Goal: Information Seeking & Learning: Learn about a topic

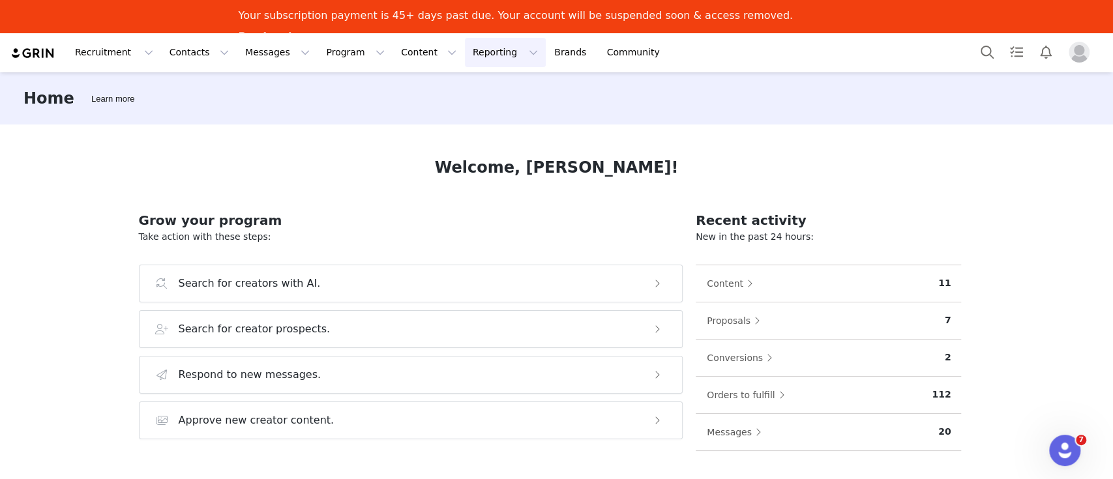
click at [465, 51] on button "Reporting Reporting" at bounding box center [505, 52] width 81 height 29
click at [466, 85] on p "Dashboard" at bounding box center [452, 90] width 50 height 14
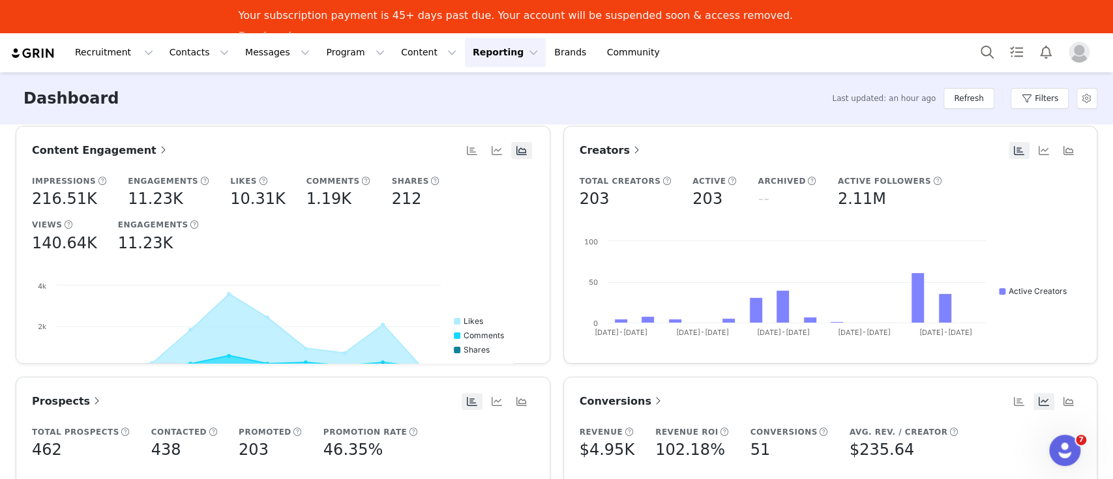
scroll to position [261, 0]
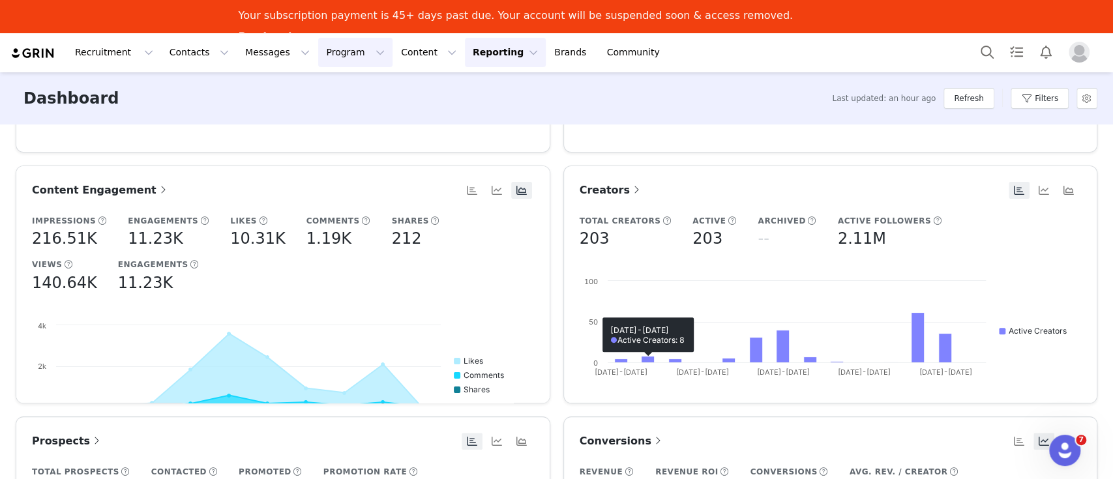
click at [327, 49] on button "Program Program" at bounding box center [355, 52] width 74 height 29
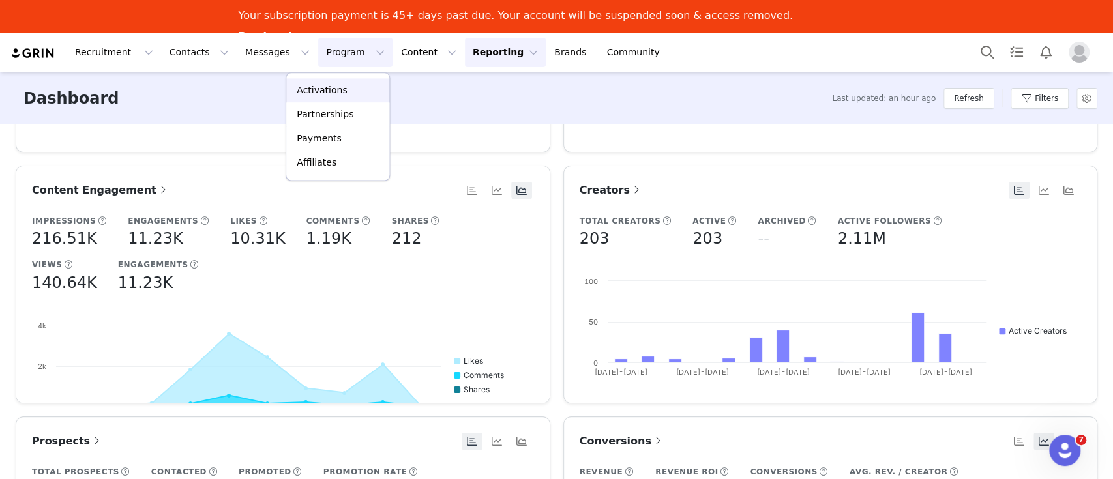
click at [322, 96] on p "Activations" at bounding box center [322, 90] width 50 height 14
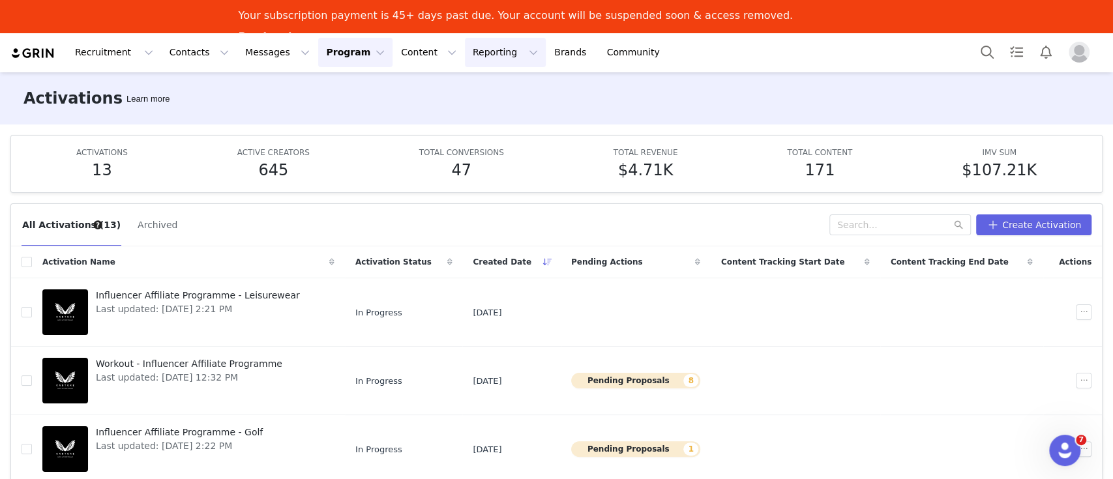
click at [465, 52] on button "Reporting Reporting" at bounding box center [505, 52] width 81 height 29
click at [448, 86] on p "Dashboard" at bounding box center [452, 90] width 50 height 14
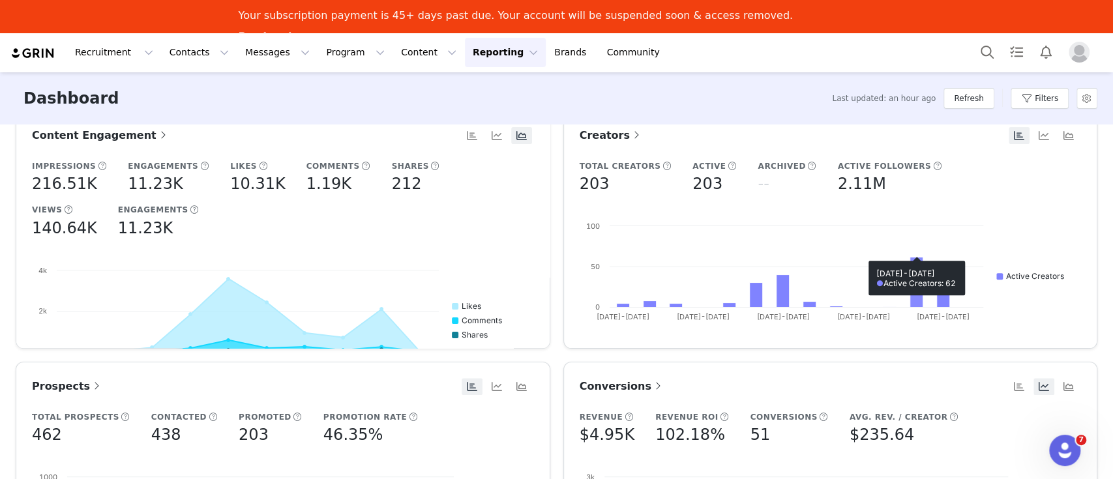
scroll to position [163, 0]
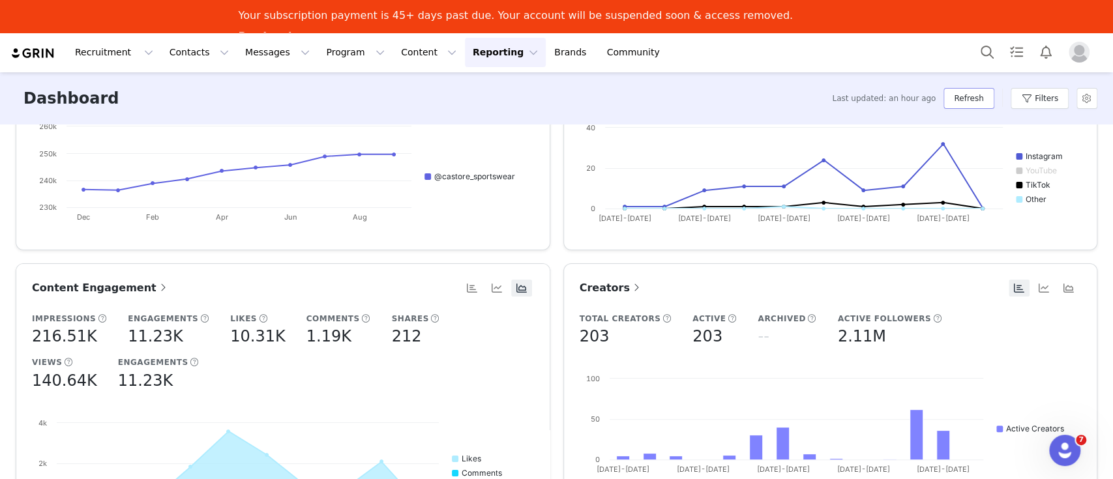
click at [972, 96] on button "Refresh" at bounding box center [968, 98] width 50 height 21
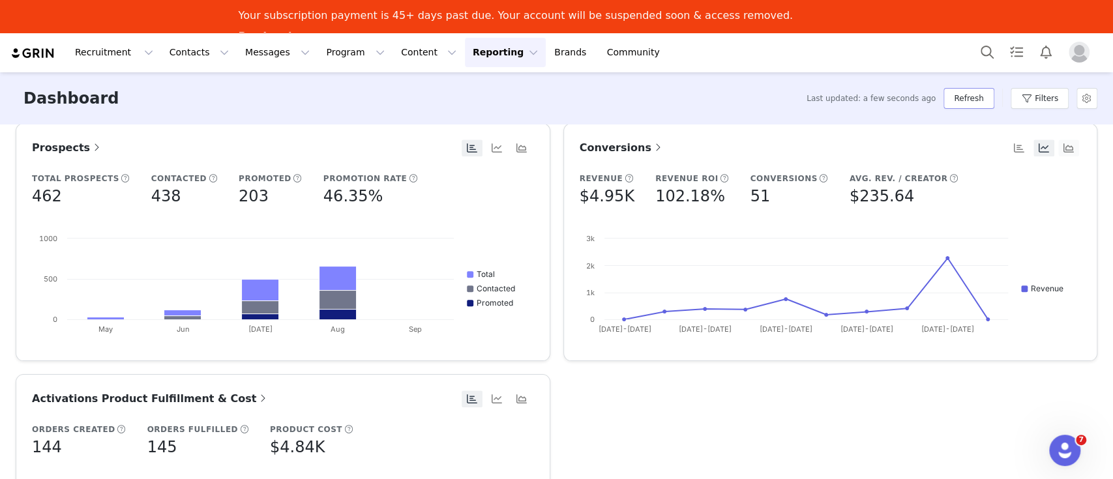
scroll to position [250, 0]
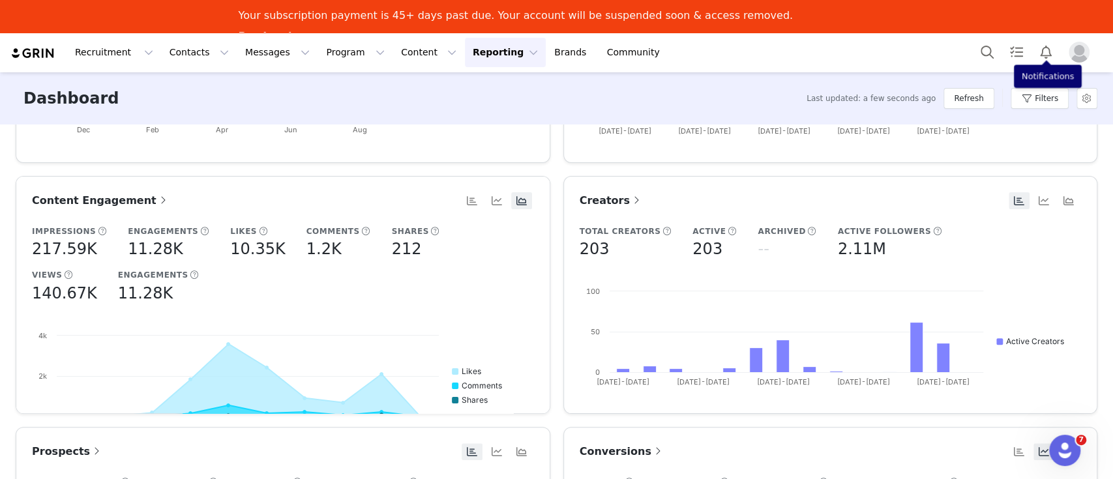
click at [1040, 83] on div "Filters" at bounding box center [1039, 98] width 58 height 39
click at [1043, 105] on button "Filters" at bounding box center [1039, 98] width 58 height 21
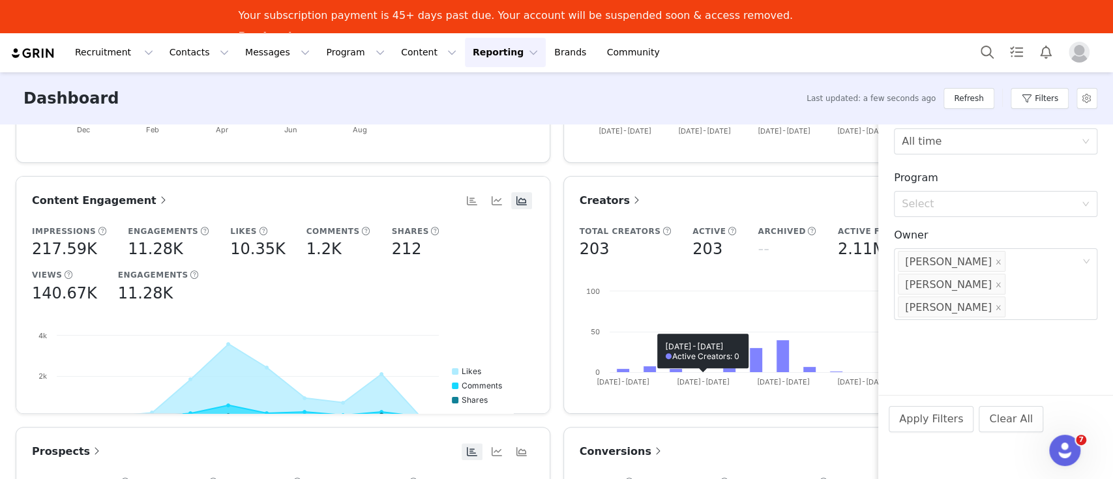
click at [704, 159] on article "Content Total Content 123 Instagram 110 YouTube -- TikTok 12 Created with Highc…" at bounding box center [830, 44] width 534 height 238
click at [727, 179] on article "Creators Total Creators 203 Active 203 Archived -- Active Followers 2.11M Creat…" at bounding box center [830, 295] width 534 height 238
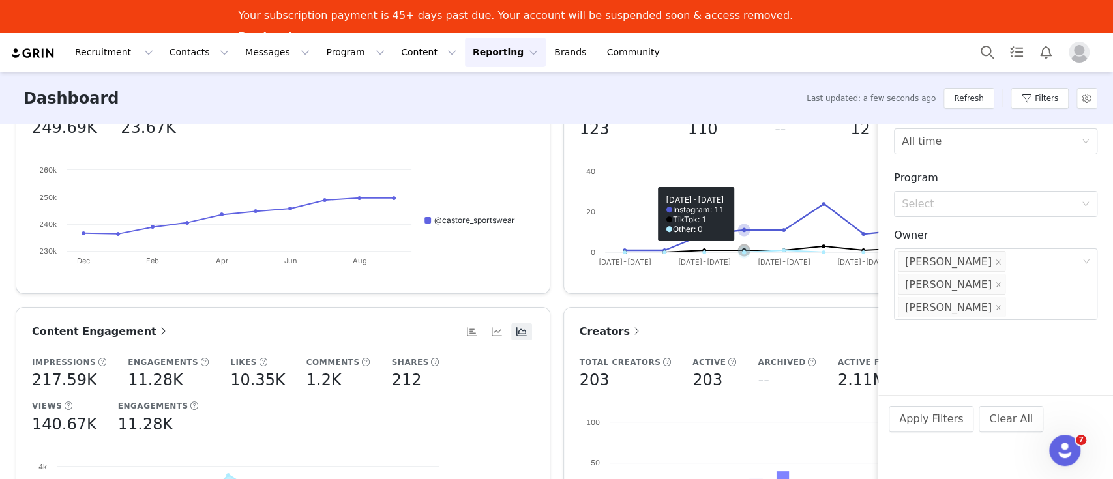
scroll to position [0, 0]
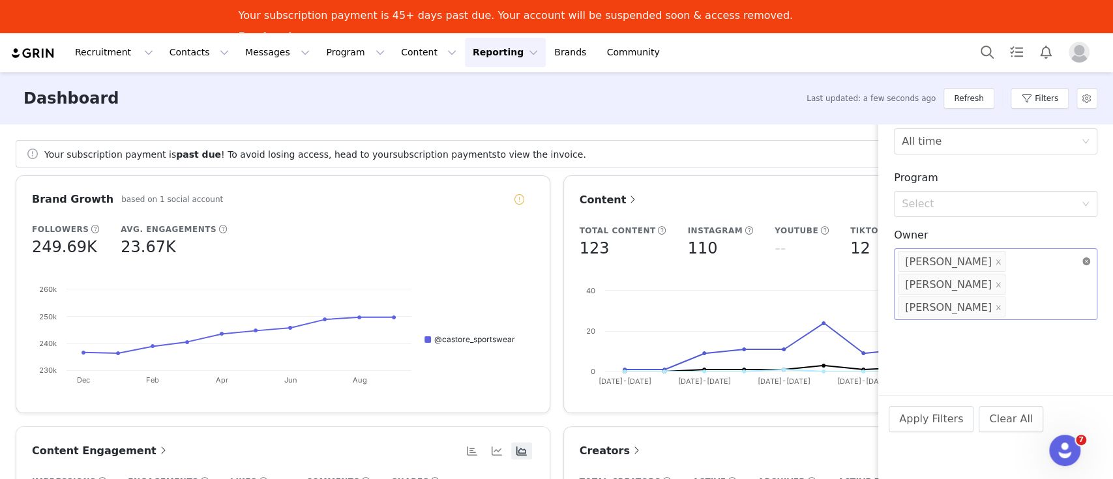
click at [1085, 261] on icon "icon: close-circle" at bounding box center [1086, 261] width 8 height 8
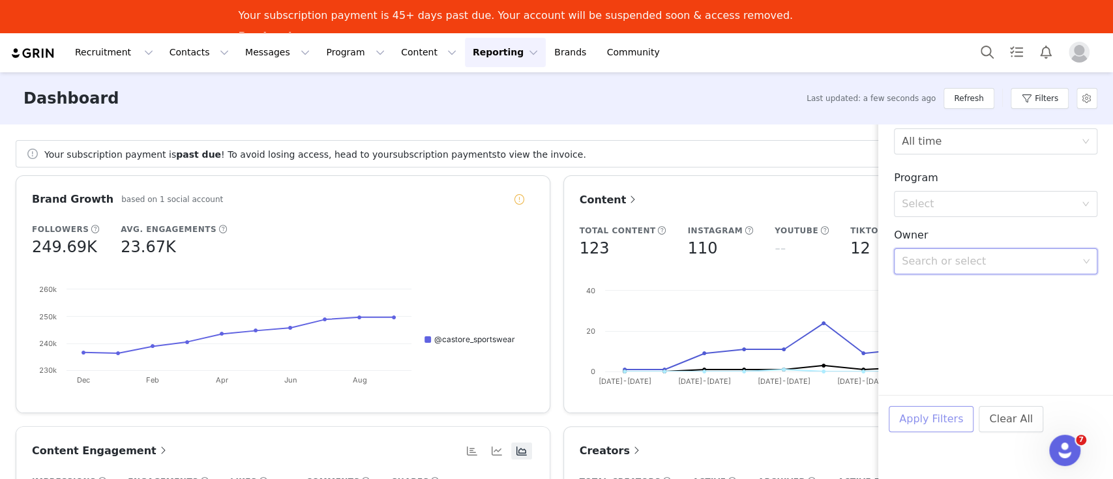
click at [944, 421] on button "Apply Filters" at bounding box center [930, 419] width 85 height 26
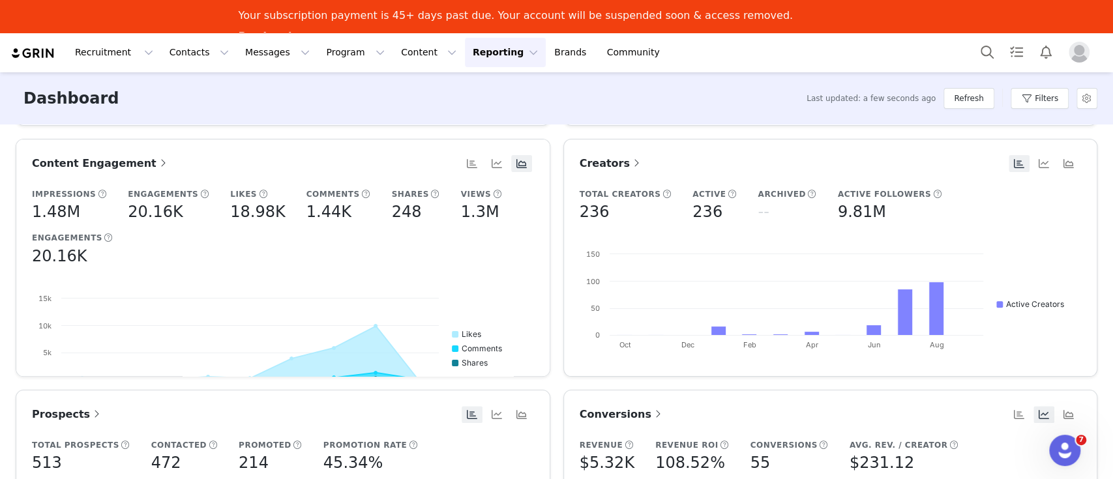
scroll to position [261, 0]
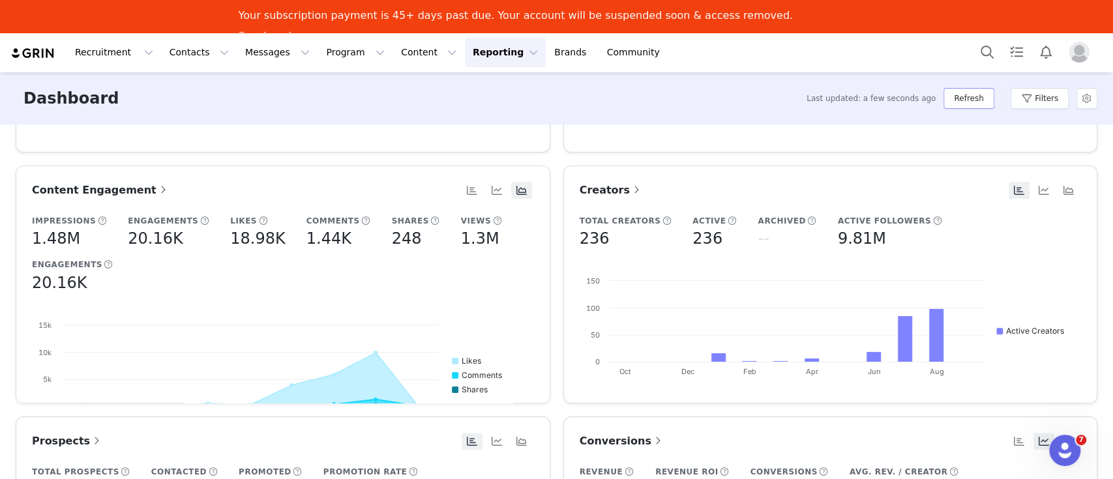
click at [978, 95] on button "Refresh" at bounding box center [968, 98] width 50 height 21
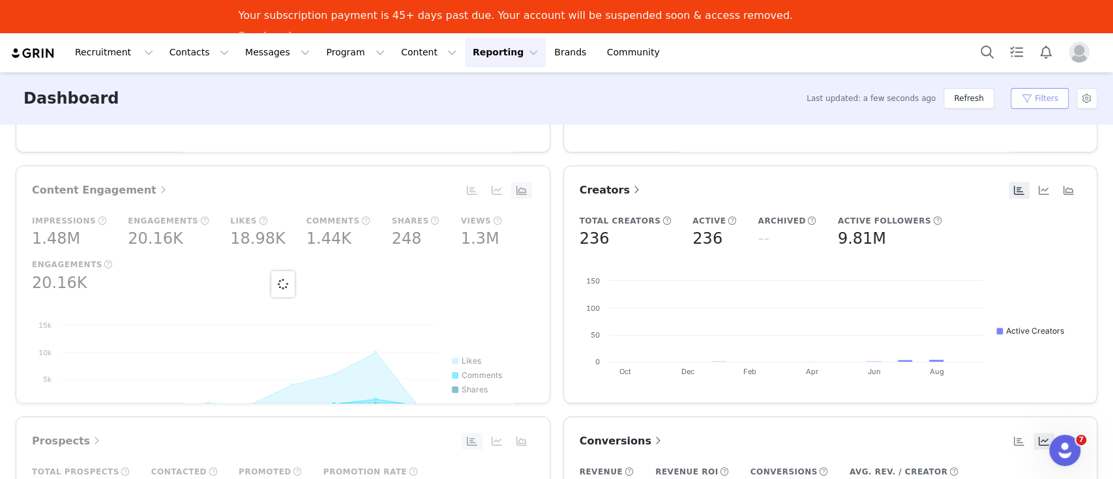
click at [1065, 100] on button "Filters" at bounding box center [1039, 98] width 58 height 21
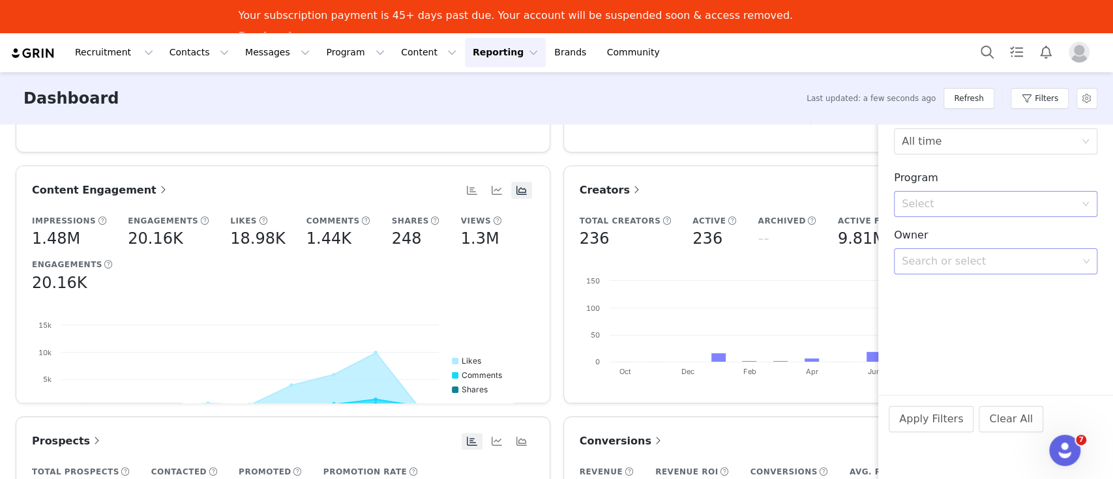
click at [934, 209] on div "Select" at bounding box center [987, 203] width 173 height 13
click at [947, 199] on div "Select" at bounding box center [987, 203] width 173 height 13
click at [944, 265] on div "Search or select" at bounding box center [989, 261] width 176 height 13
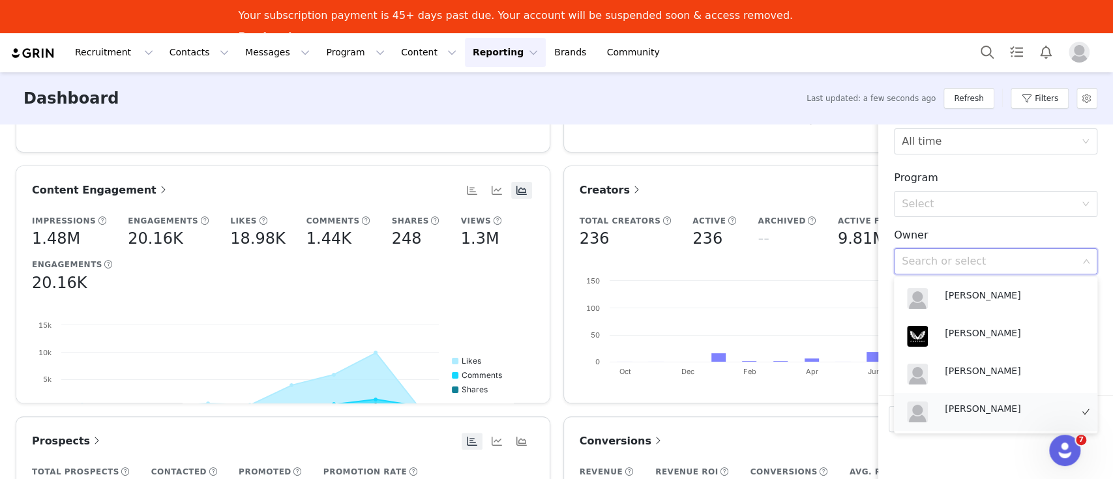
click at [984, 403] on p "[PERSON_NAME]" at bounding box center [1007, 408] width 126 height 14
click at [982, 370] on p "[PERSON_NAME]" at bounding box center [1007, 371] width 126 height 14
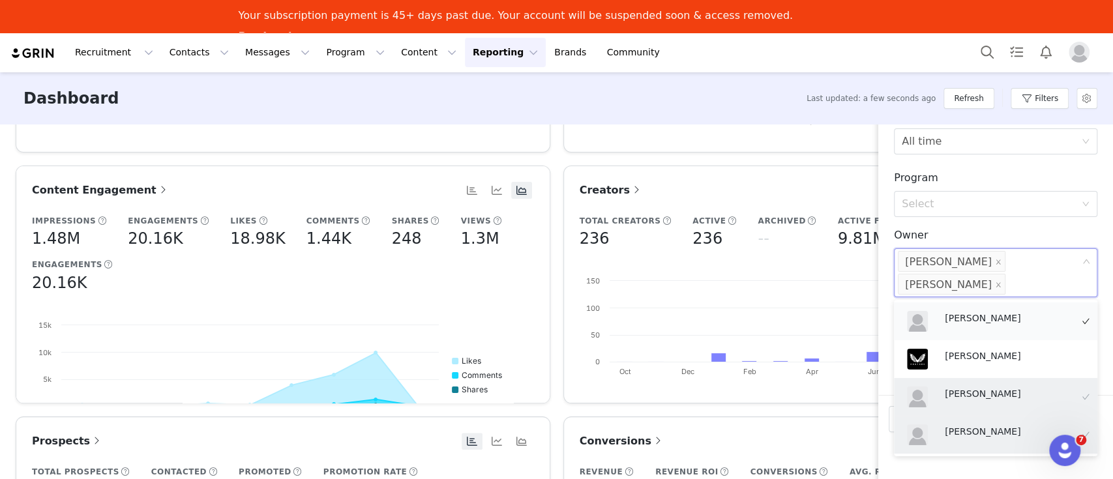
click at [985, 315] on p "[PERSON_NAME]" at bounding box center [1007, 318] width 126 height 14
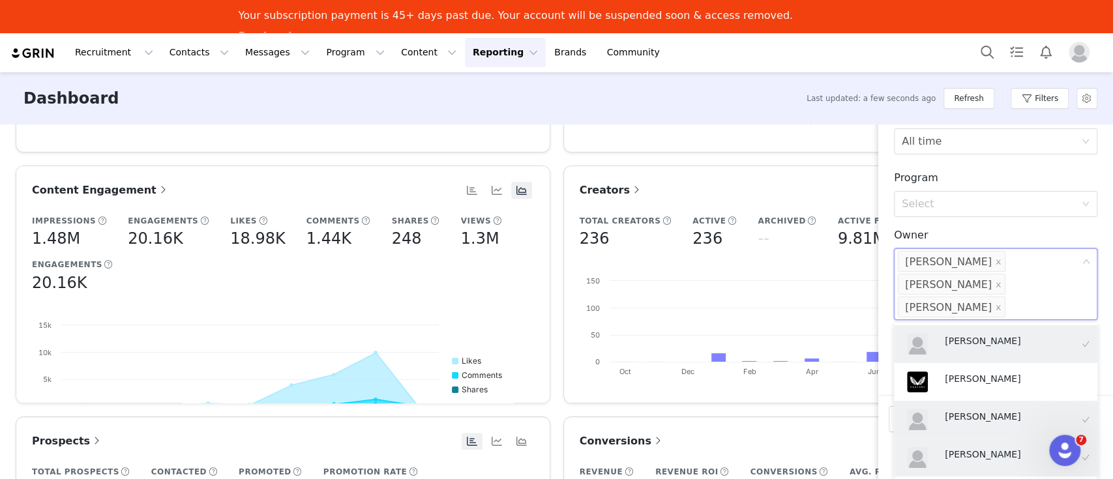
click at [1041, 227] on h3 "Owner" at bounding box center [995, 235] width 203 height 16
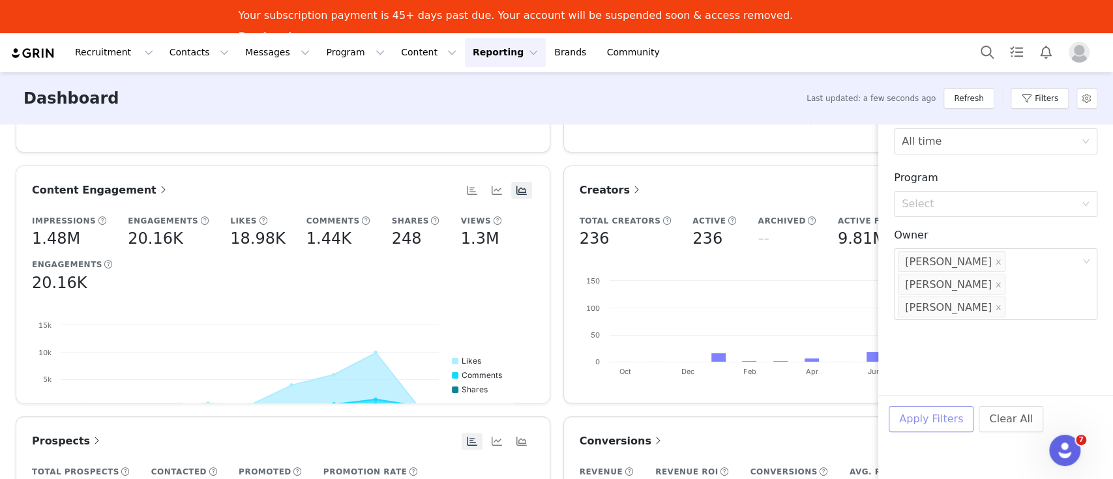
click at [935, 413] on button "Apply Filters" at bounding box center [930, 419] width 85 height 26
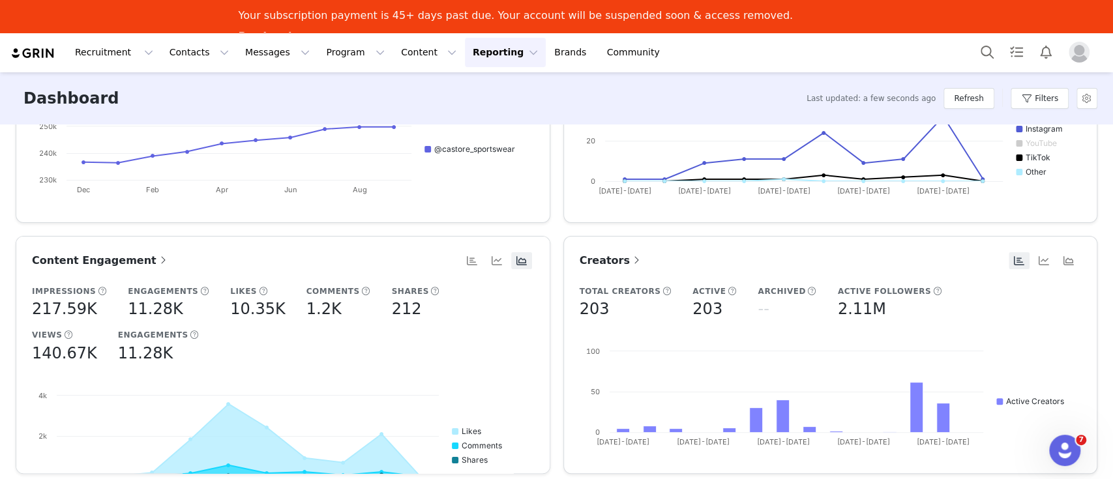
scroll to position [163, 0]
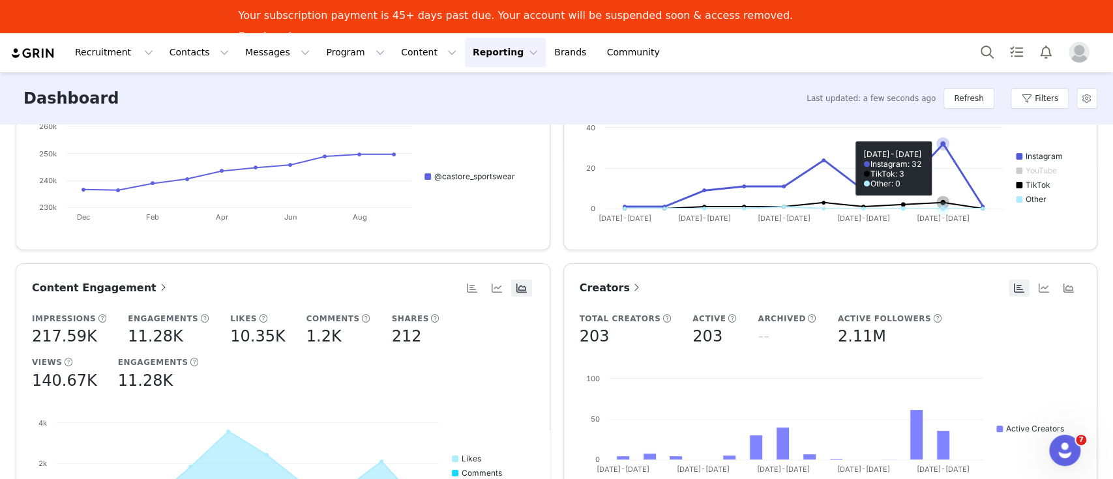
click at [954, 131] on rect at bounding box center [826, 176] width 495 height 111
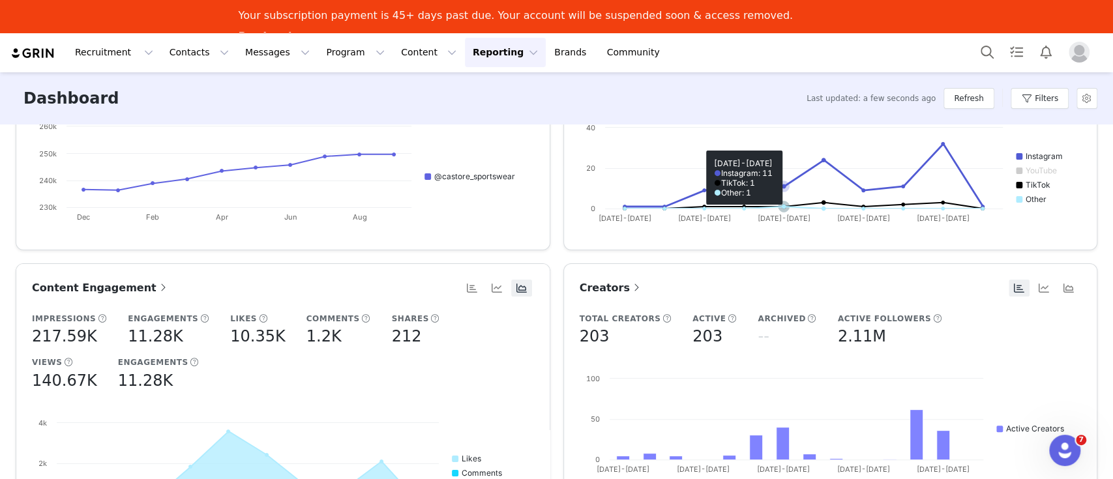
scroll to position [0, 0]
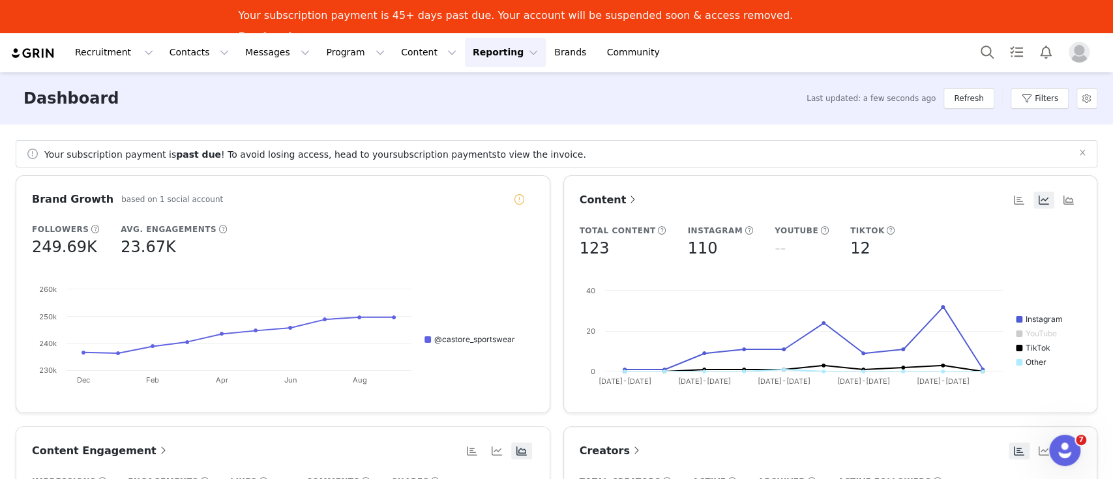
click at [592, 197] on span "Content" at bounding box center [609, 200] width 60 height 12
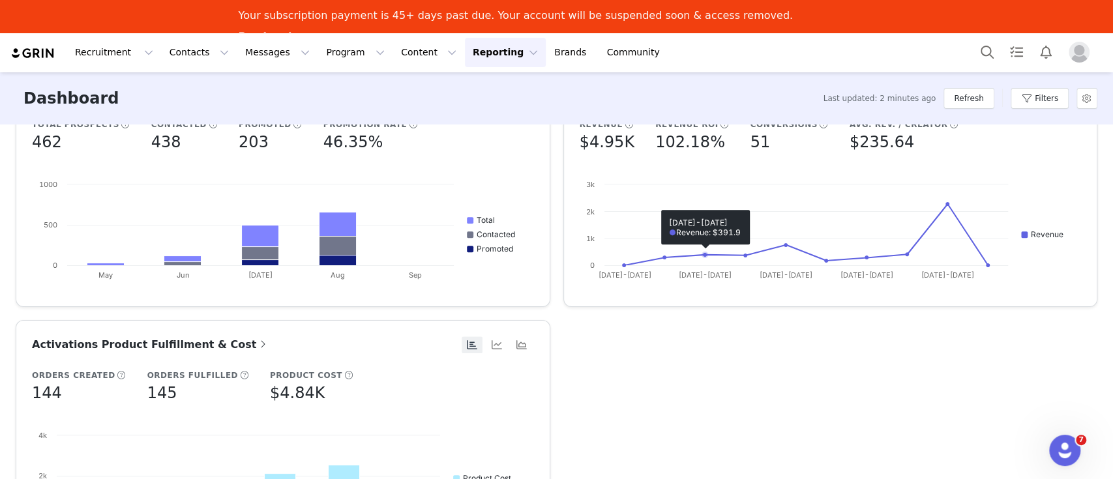
scroll to position [521, 0]
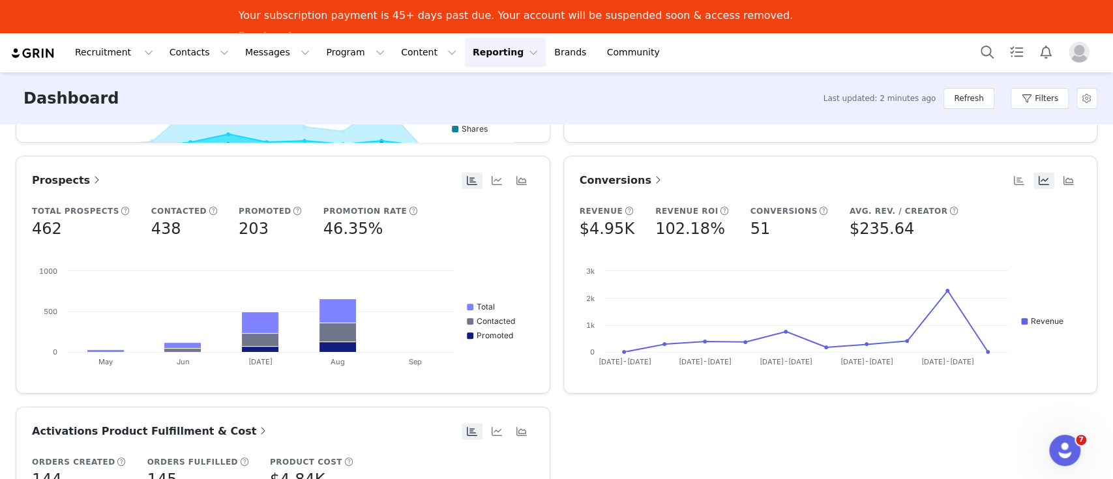
click at [651, 181] on span at bounding box center [657, 180] width 13 height 16
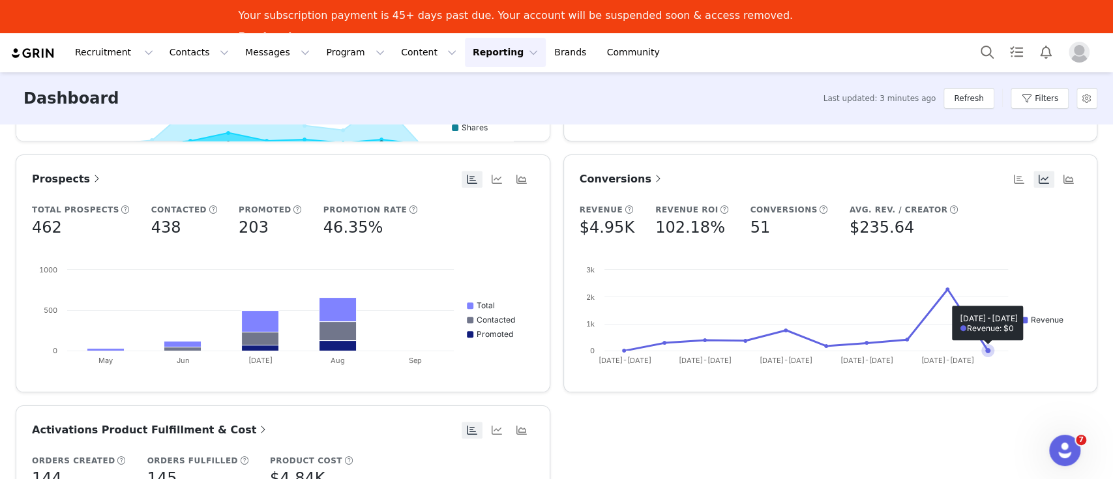
scroll to position [511, 0]
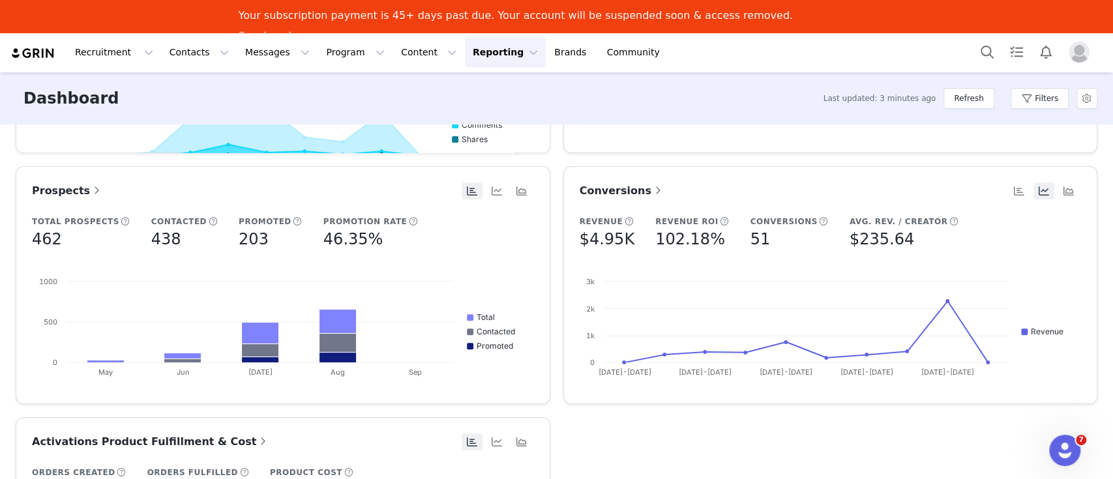
click at [616, 192] on span "Conversions" at bounding box center [621, 190] width 85 height 12
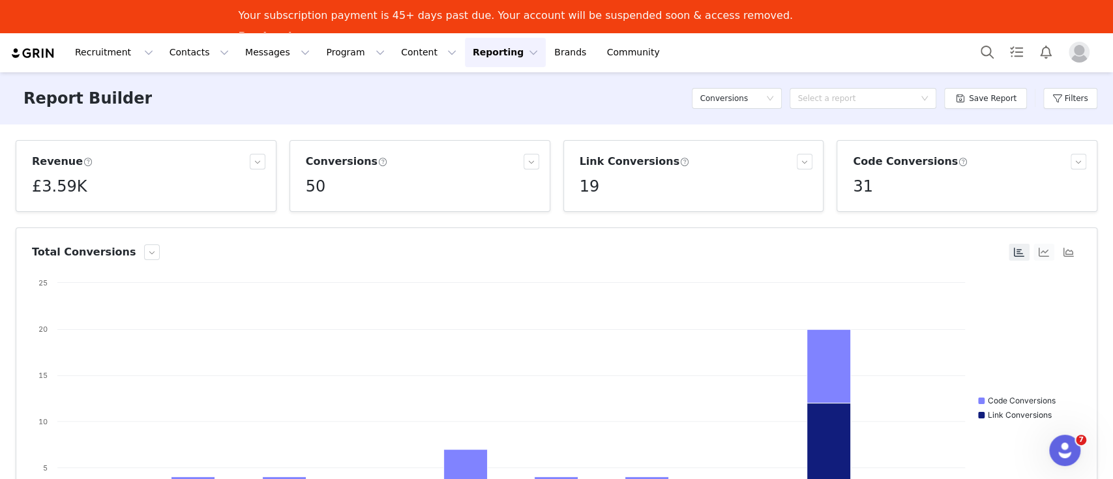
click at [1033, 249] on button "button" at bounding box center [1043, 252] width 21 height 17
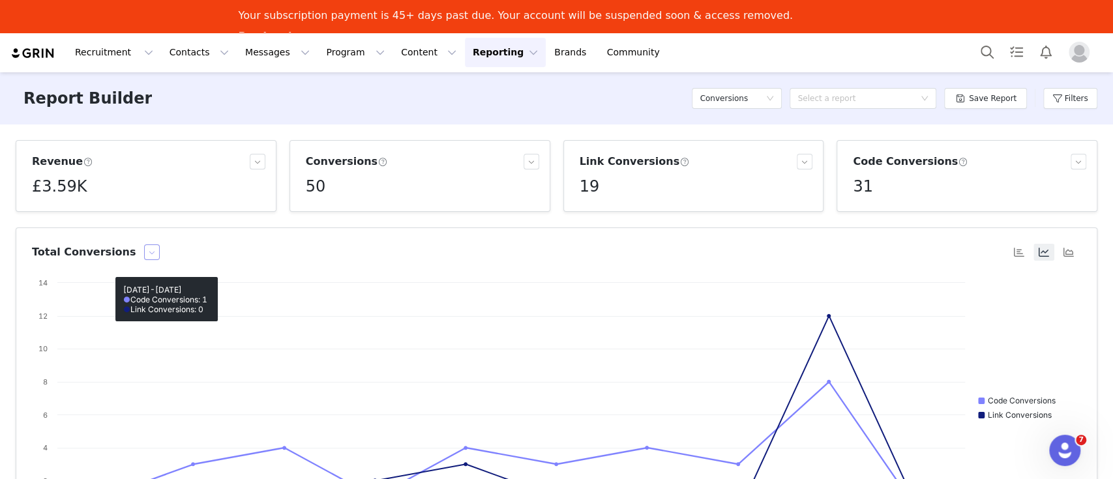
drag, startPoint x: 147, startPoint y: 252, endPoint x: 131, endPoint y: 256, distance: 16.8
click at [140, 254] on div "Total Conversions" at bounding box center [519, 252] width 974 height 16
click at [144, 256] on button "button" at bounding box center [152, 252] width 16 height 16
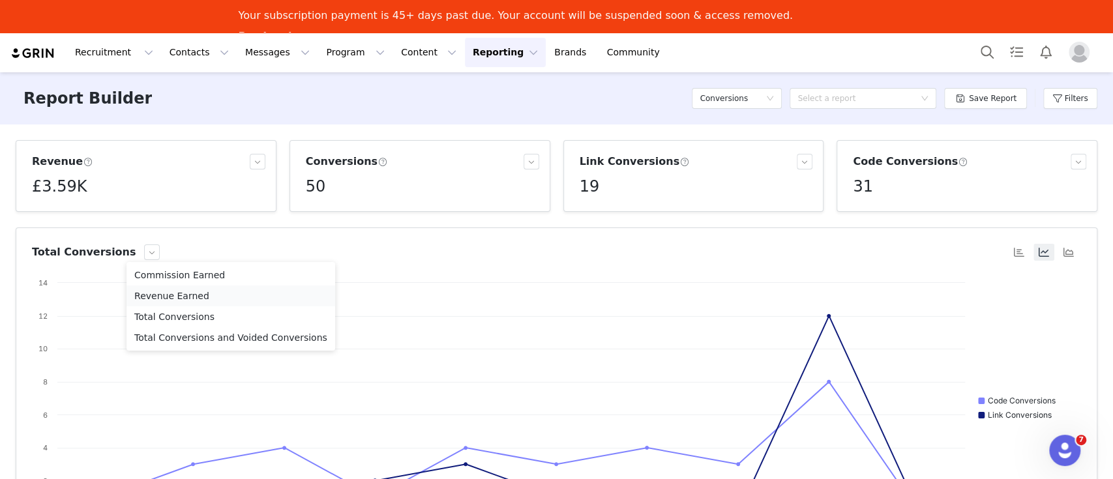
click at [177, 297] on li "Revenue Earned" at bounding box center [230, 295] width 209 height 21
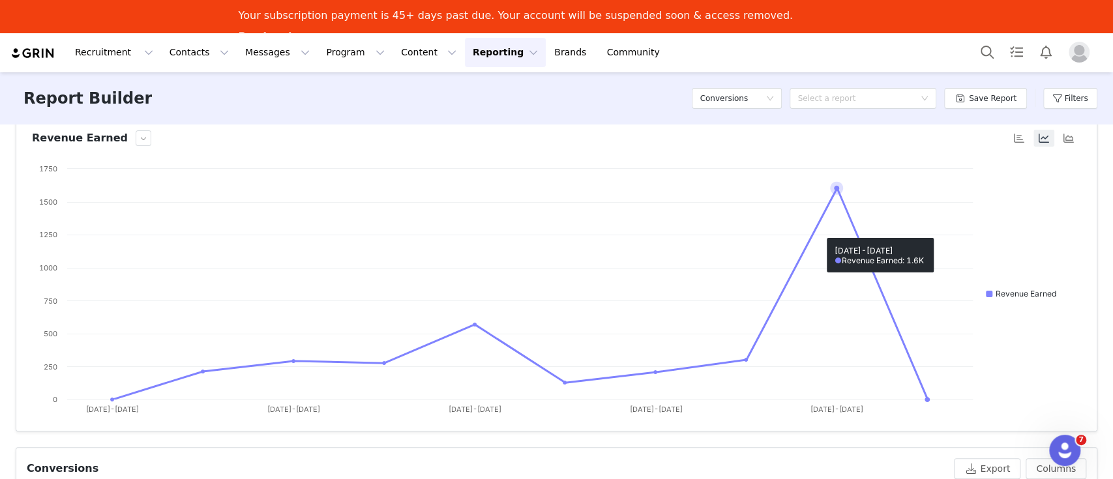
scroll to position [87, 0]
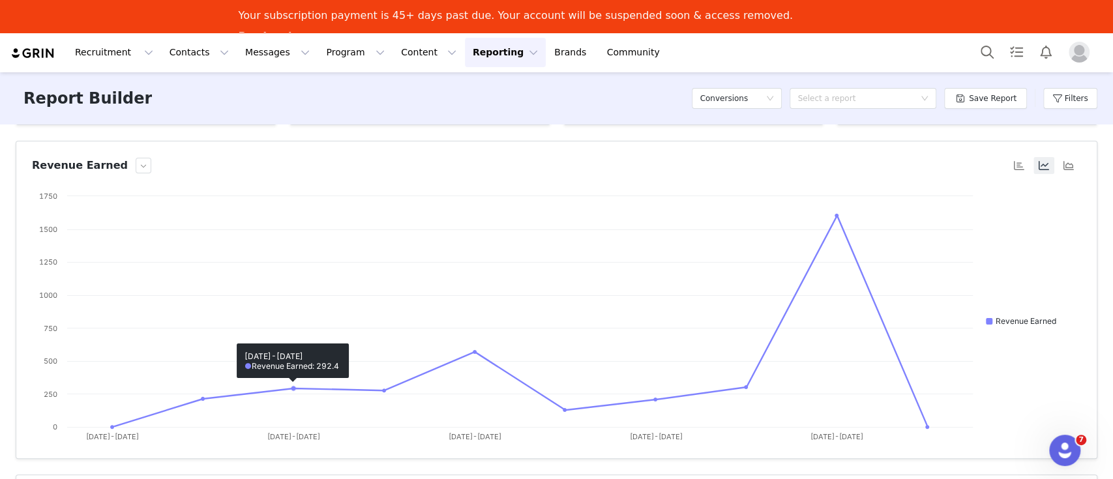
click at [303, 148] on article "Revenue Earned Created with Highcharts 9.3.3 Chart title Revenue Earned [DATE]-…" at bounding box center [556, 300] width 1081 height 318
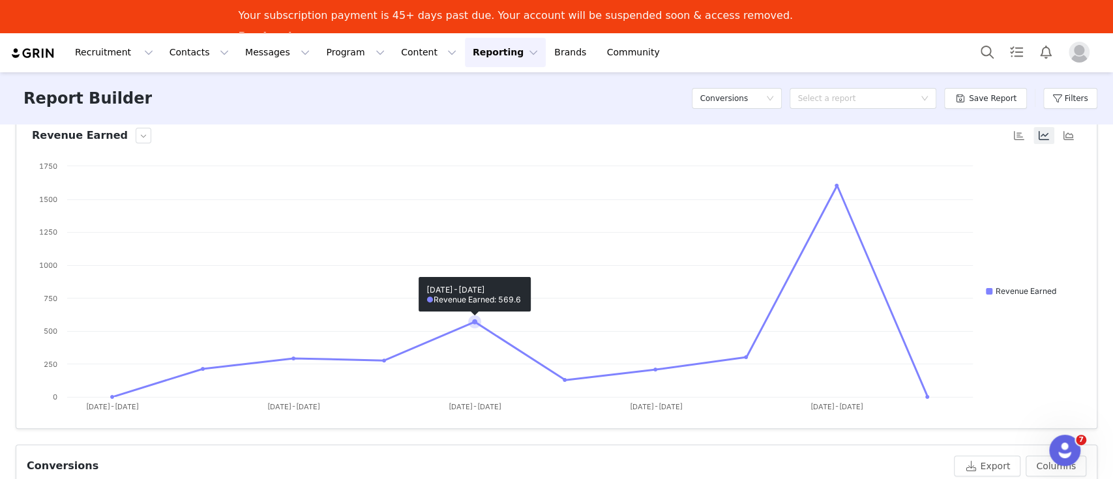
scroll to position [0, 0]
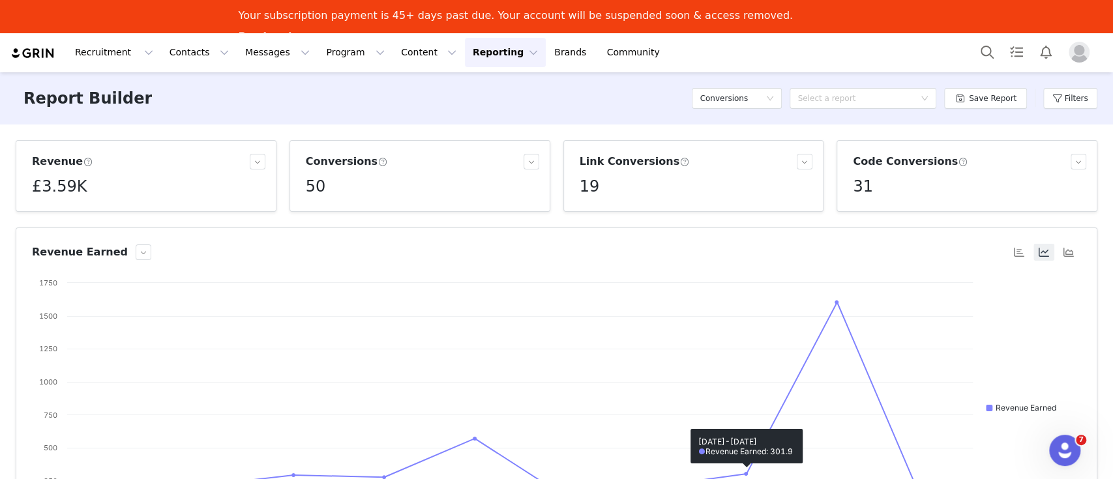
click at [109, 259] on div "Revenue Earned" at bounding box center [556, 252] width 1049 height 17
click at [136, 252] on button "button" at bounding box center [144, 252] width 16 height 16
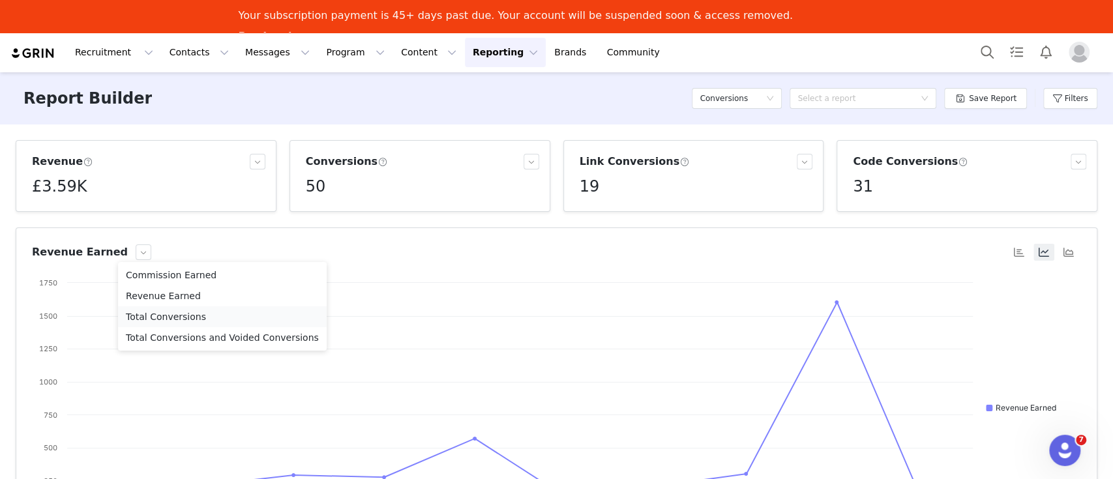
click at [166, 317] on li "Total Conversions" at bounding box center [222, 316] width 209 height 21
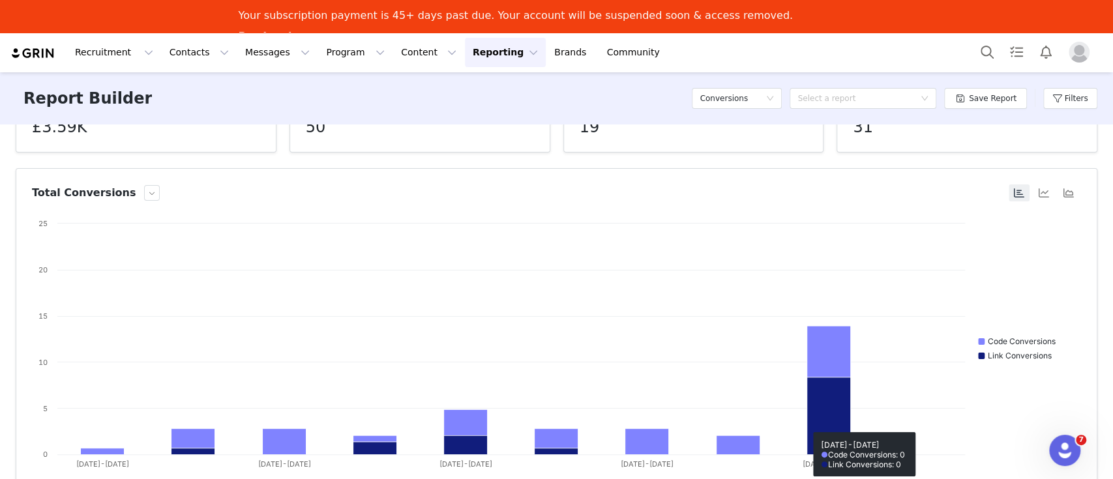
scroll to position [87, 0]
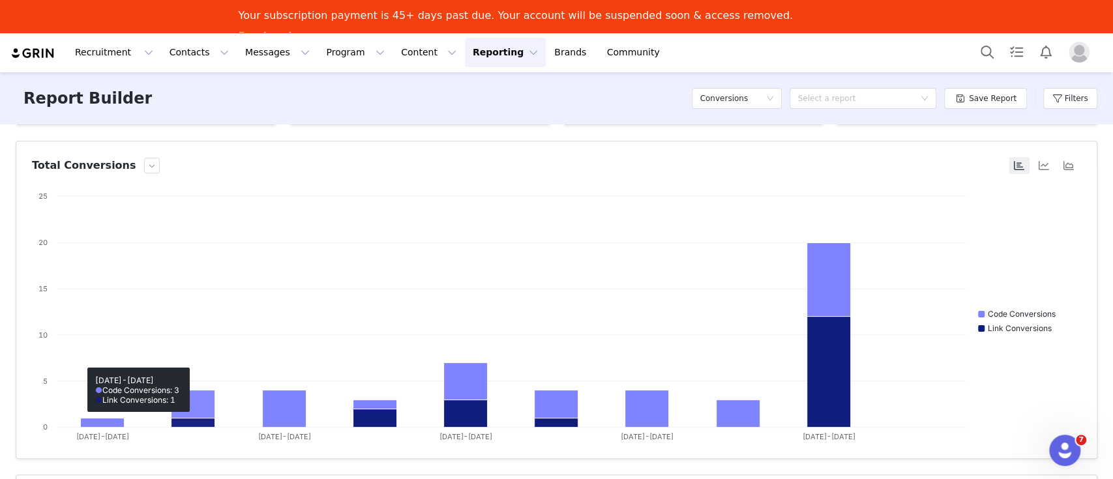
click at [209, 120] on div "Report Builder Conversions Select a report Save Report Filters" at bounding box center [556, 98] width 1113 height 52
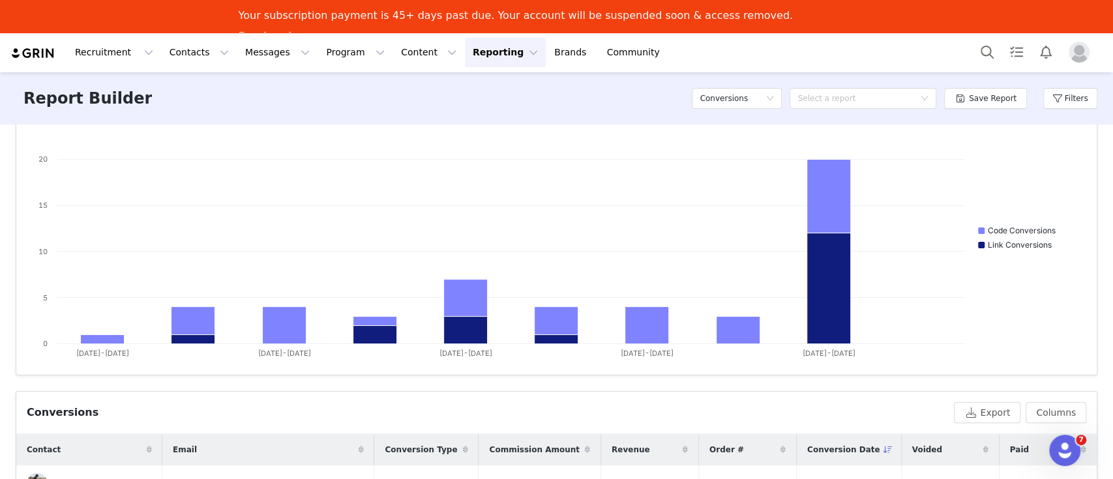
scroll to position [431, 0]
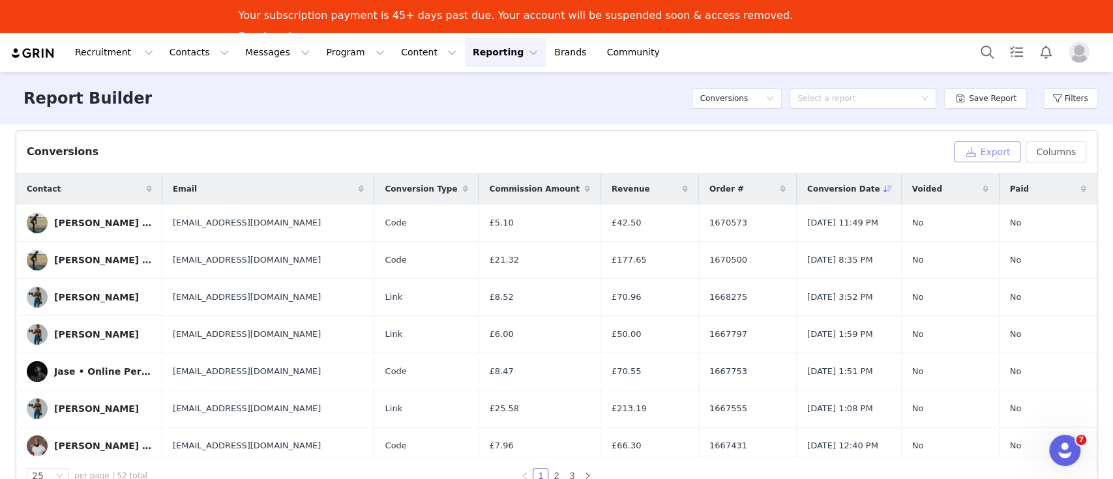
click at [980, 154] on button "Export" at bounding box center [987, 151] width 66 height 21
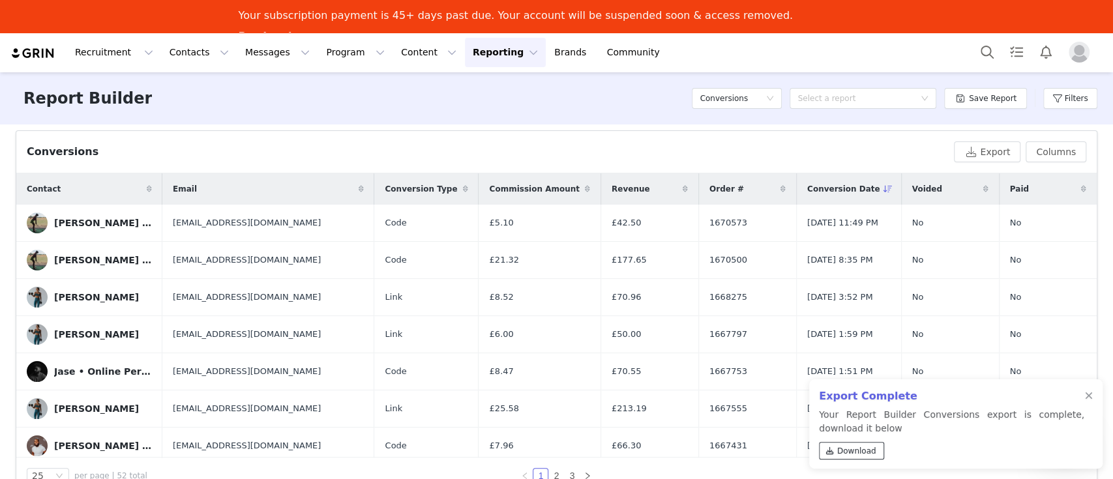
click at [858, 451] on span "Download" at bounding box center [856, 451] width 39 height 12
click at [1085, 394] on div at bounding box center [1089, 396] width 8 height 10
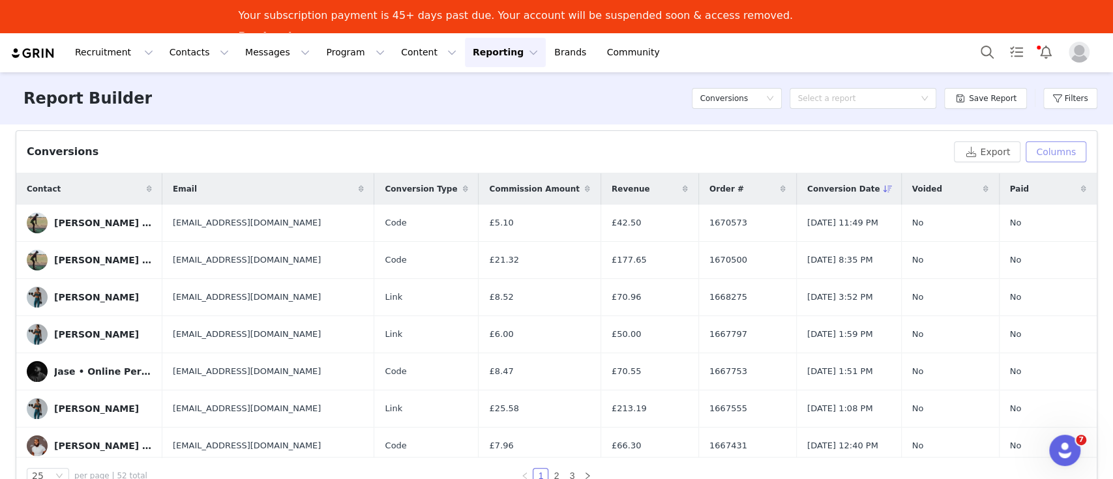
click at [1055, 146] on button "Columns" at bounding box center [1055, 151] width 61 height 21
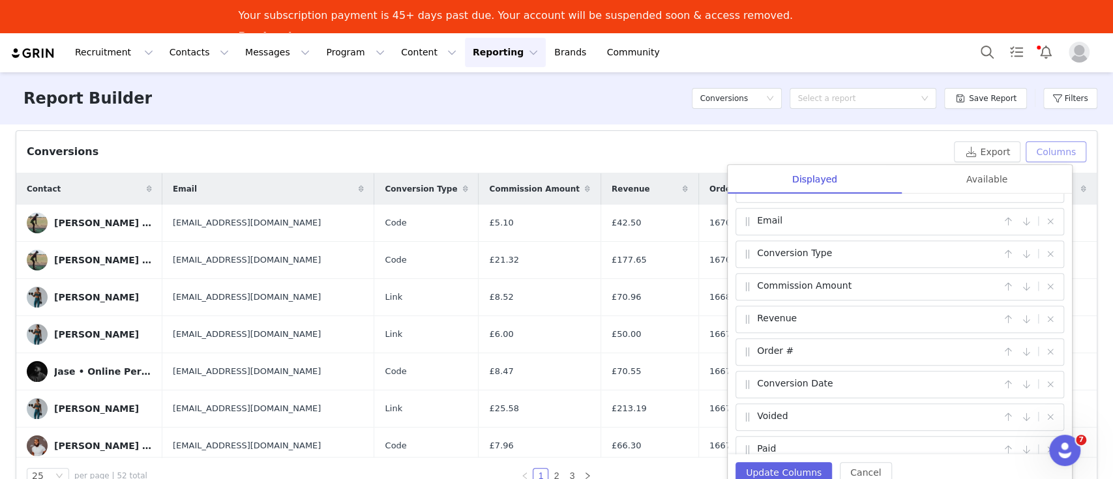
scroll to position [42, 0]
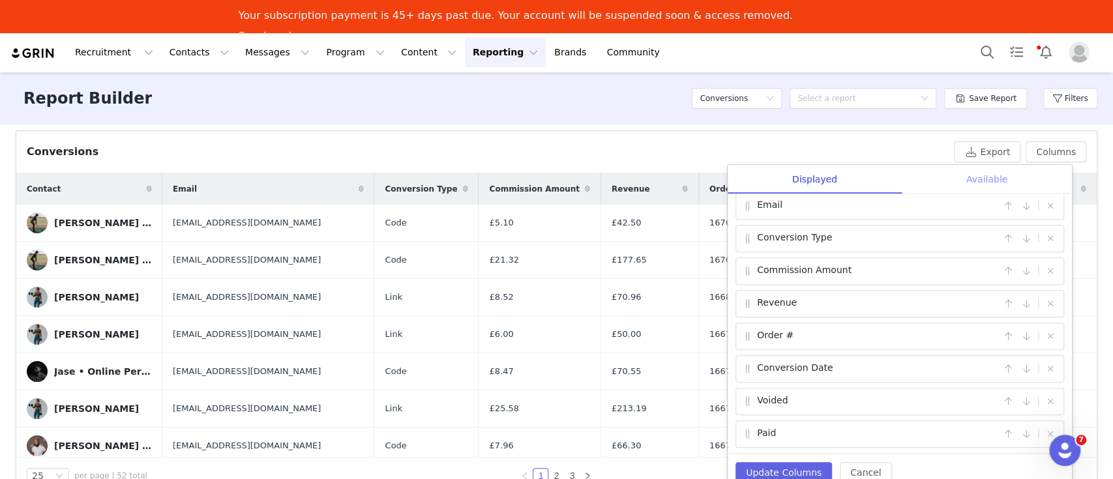
drag, startPoint x: 957, startPoint y: 173, endPoint x: 959, endPoint y: 179, distance: 6.8
click at [957, 173] on div "Available" at bounding box center [986, 179] width 170 height 29
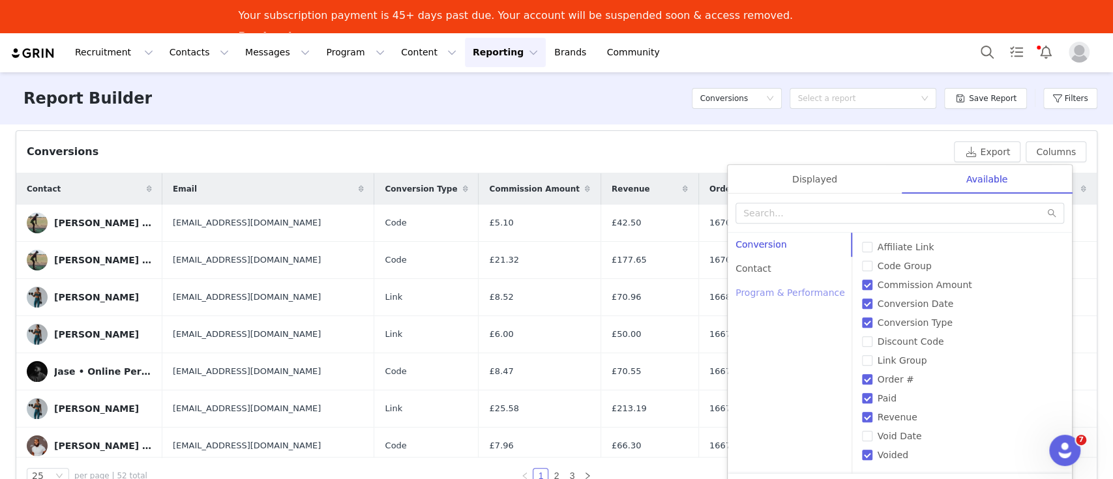
click at [766, 289] on div "Program & Performance" at bounding box center [789, 293] width 125 height 24
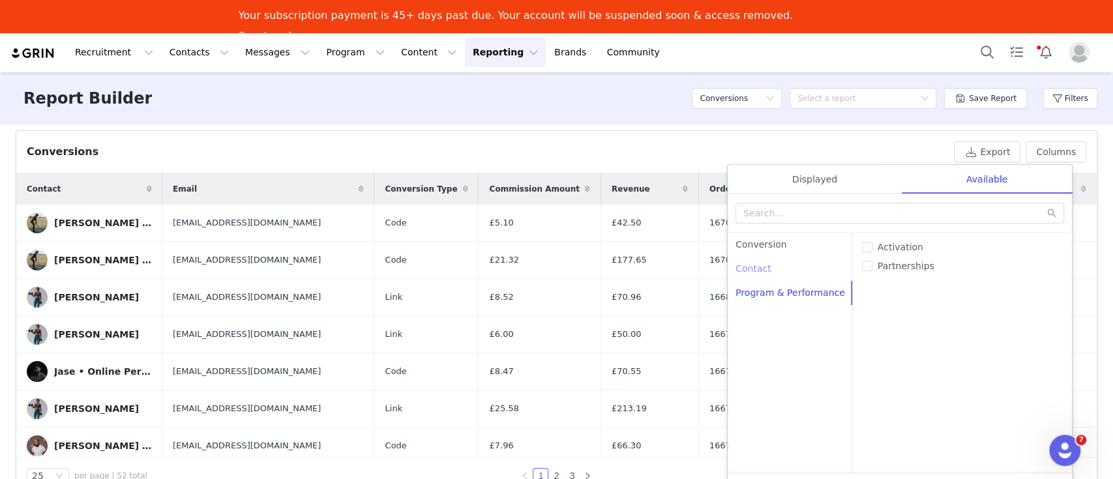
click at [763, 270] on div "Contact" at bounding box center [789, 269] width 125 height 24
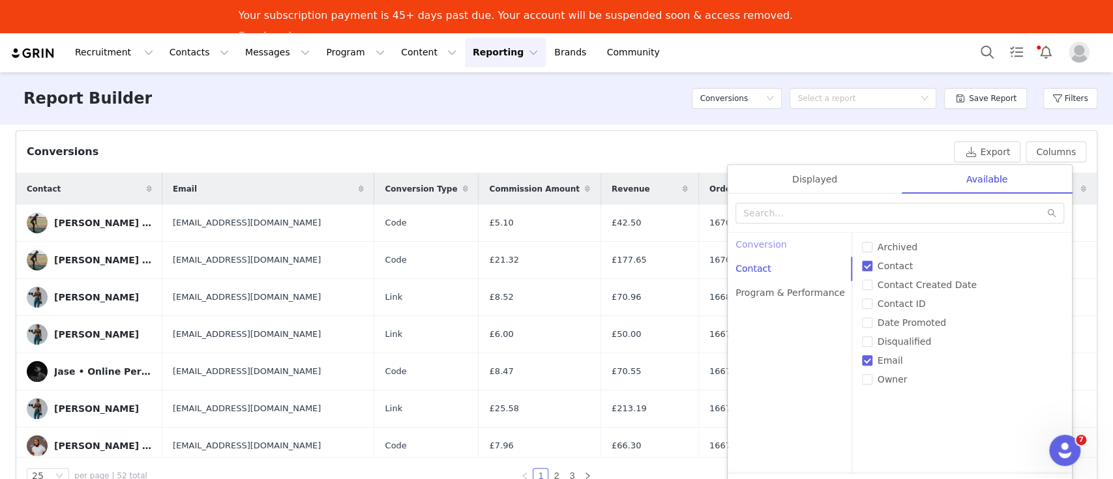
click at [757, 245] on div "Conversion" at bounding box center [789, 245] width 125 height 24
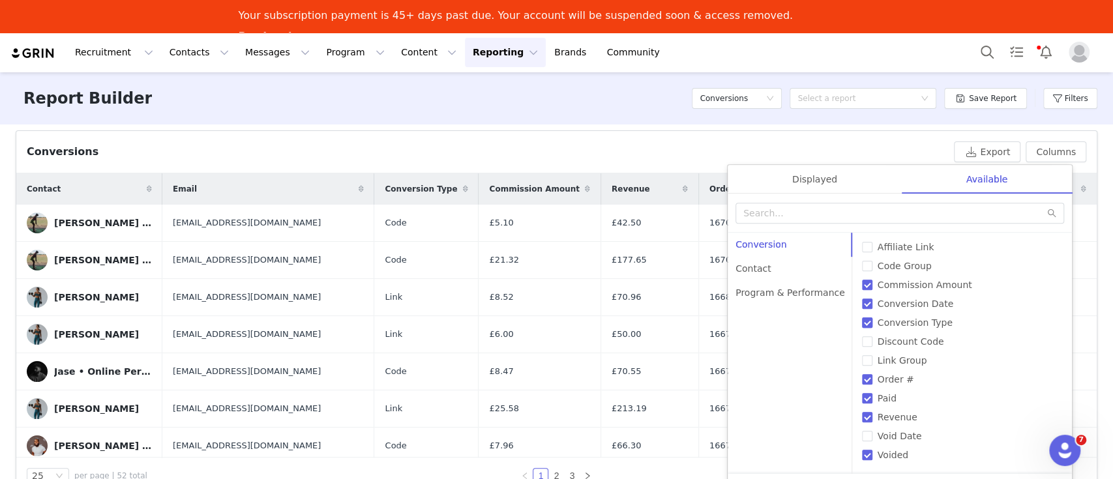
scroll to position [432, 0]
drag, startPoint x: 602, startPoint y: 154, endPoint x: 619, endPoint y: 154, distance: 17.6
click at [599, 154] on div "Conversions" at bounding box center [488, 151] width 922 height 16
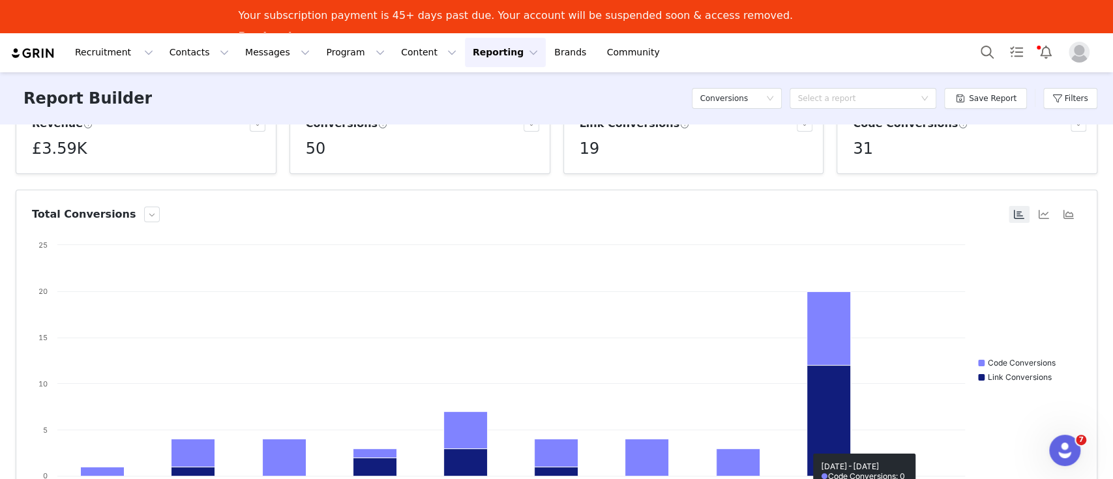
scroll to position [0, 0]
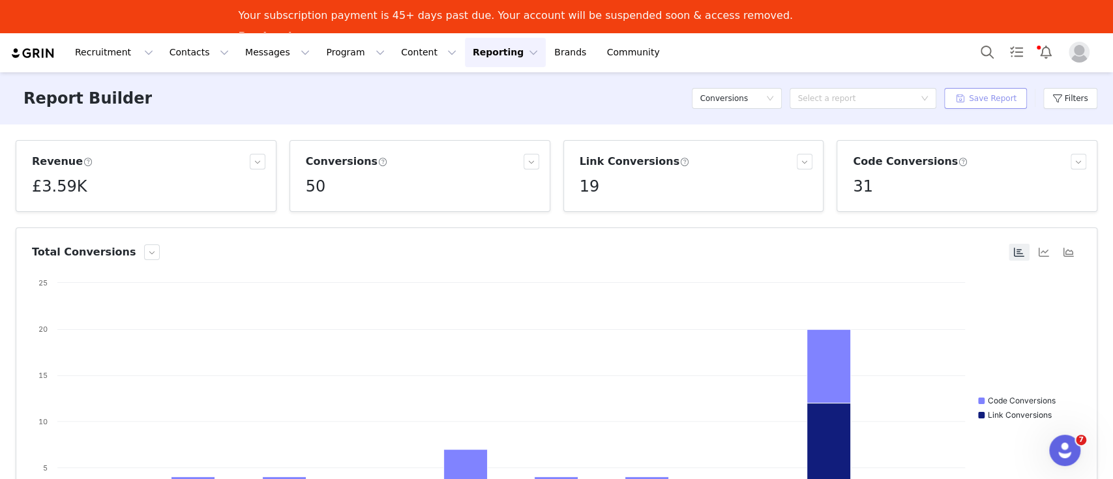
click at [982, 96] on button "Save Report" at bounding box center [985, 98] width 83 height 21
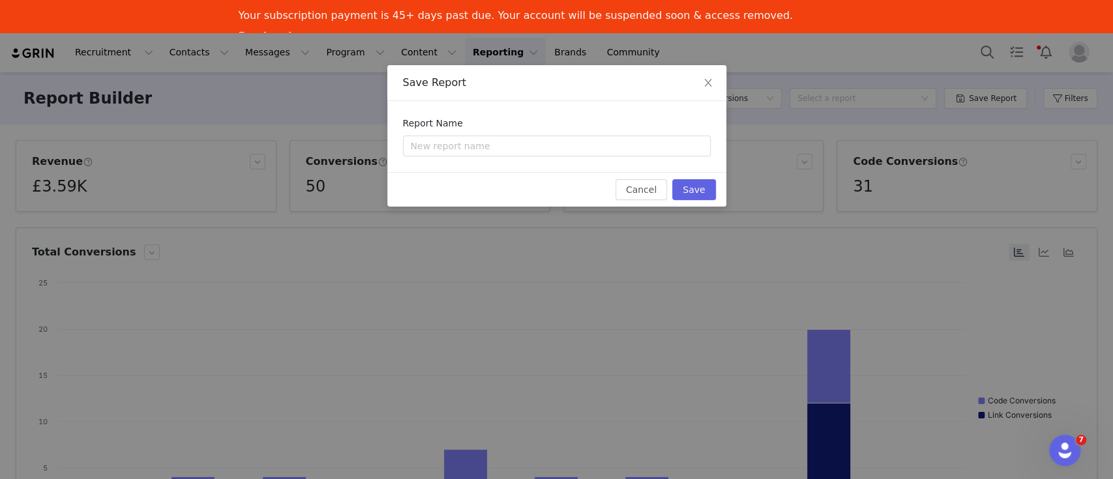
click at [1074, 101] on div "Save Report Report Name Cancel Save" at bounding box center [556, 239] width 1113 height 479
click at [646, 181] on button "Cancel" at bounding box center [640, 189] width 51 height 21
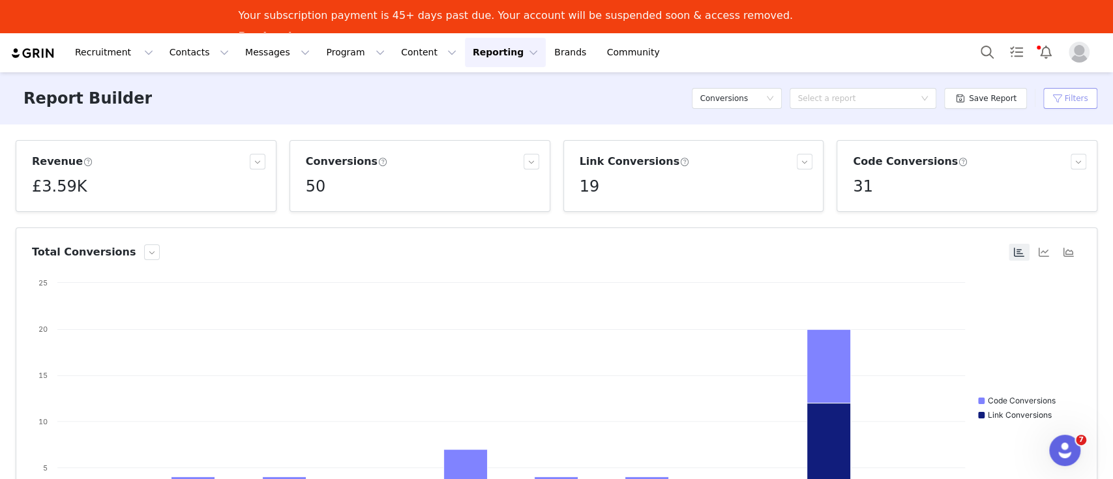
drag, startPoint x: 1072, startPoint y: 88, endPoint x: 1074, endPoint y: 95, distance: 7.4
click at [1072, 90] on button "Filters" at bounding box center [1070, 98] width 54 height 21
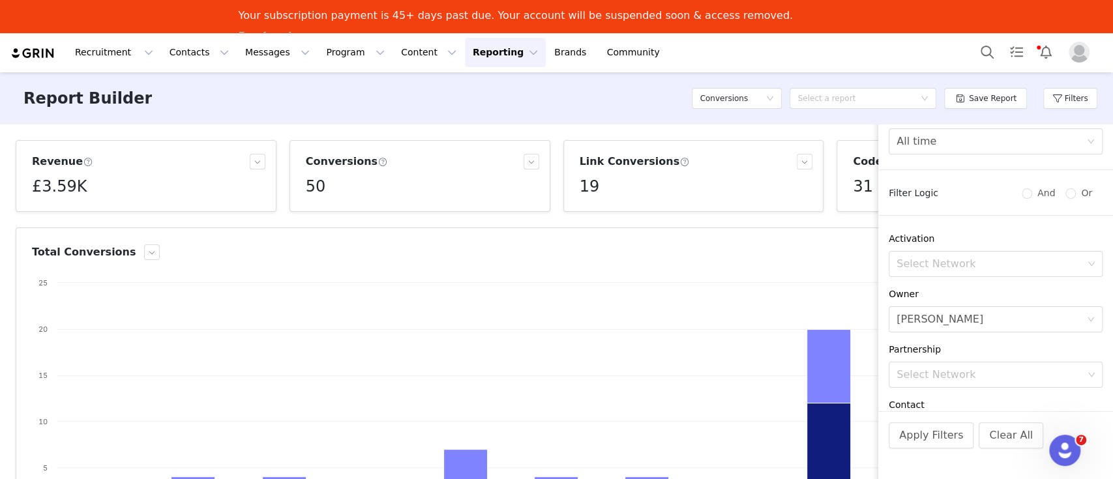
scroll to position [84, 0]
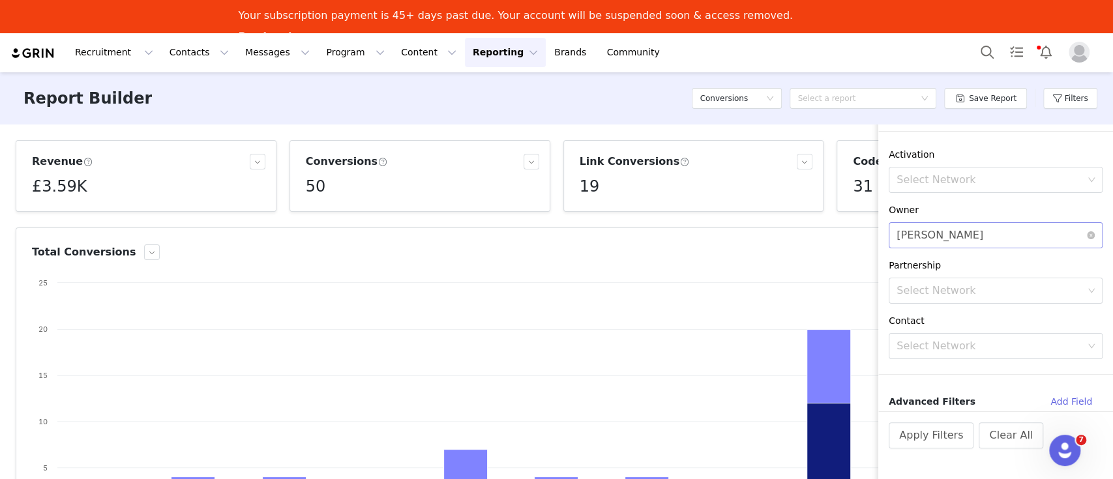
click at [1003, 225] on div "Select [PERSON_NAME]" at bounding box center [991, 235] width 190 height 25
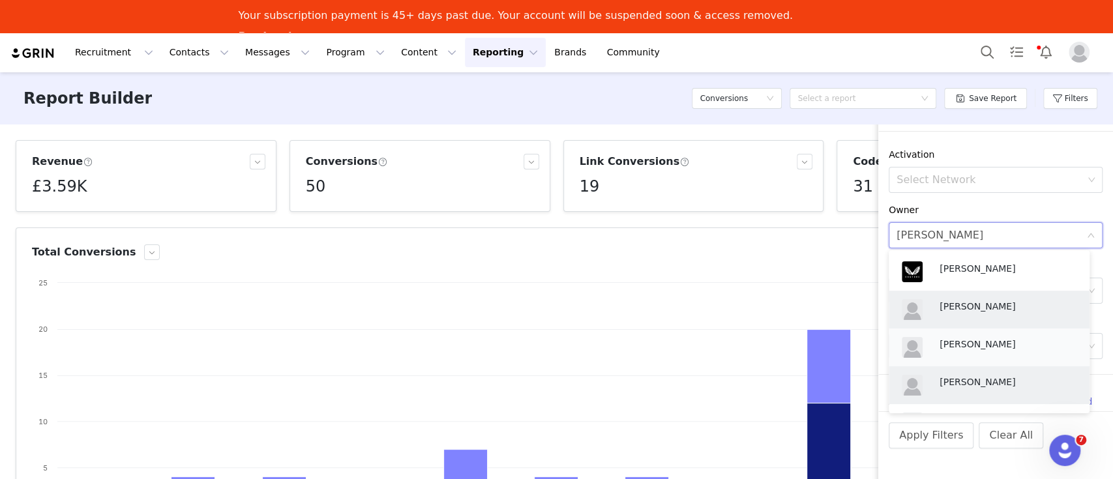
click at [977, 343] on p "[PERSON_NAME]" at bounding box center [1007, 344] width 137 height 14
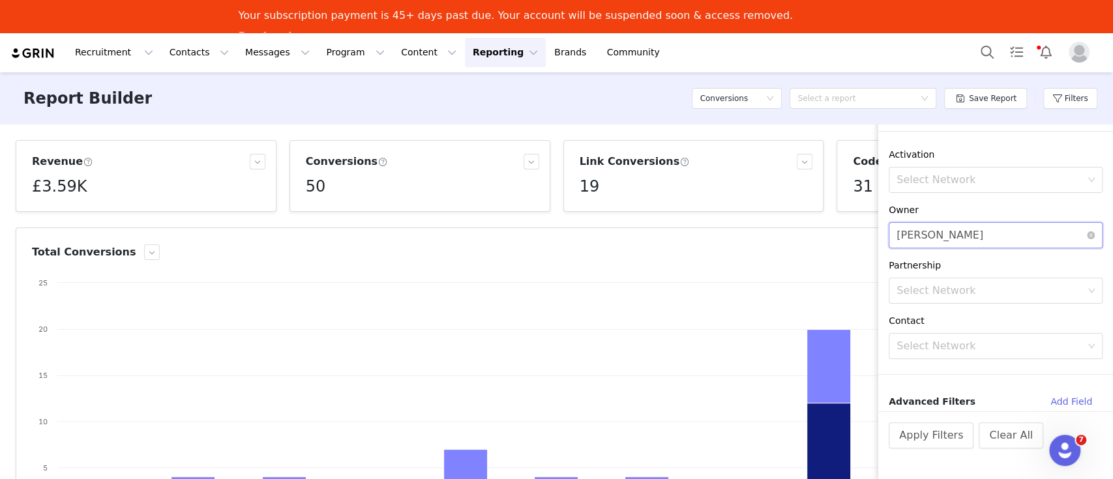
click at [993, 226] on div "Select [PERSON_NAME]" at bounding box center [991, 235] width 190 height 25
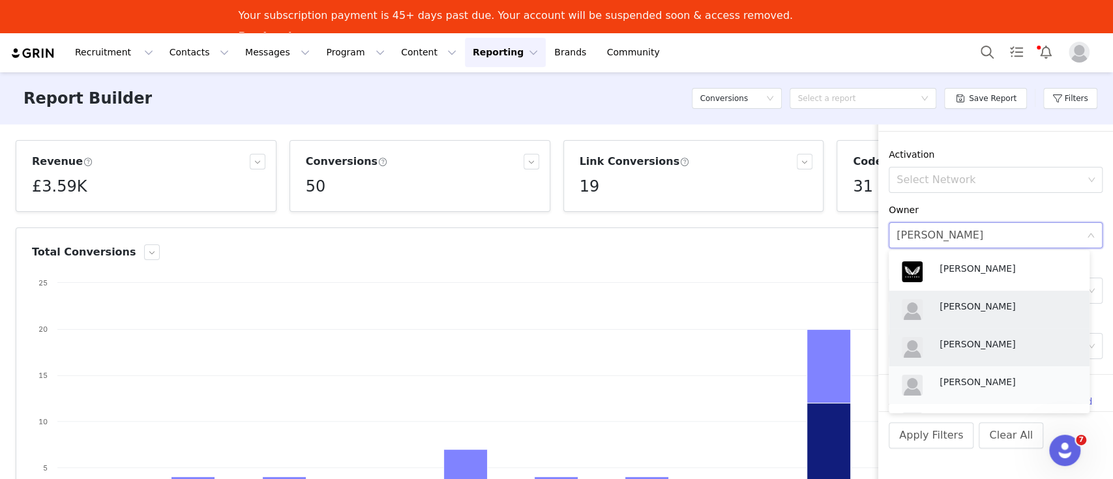
click at [983, 384] on p "[PERSON_NAME]" at bounding box center [1007, 382] width 137 height 14
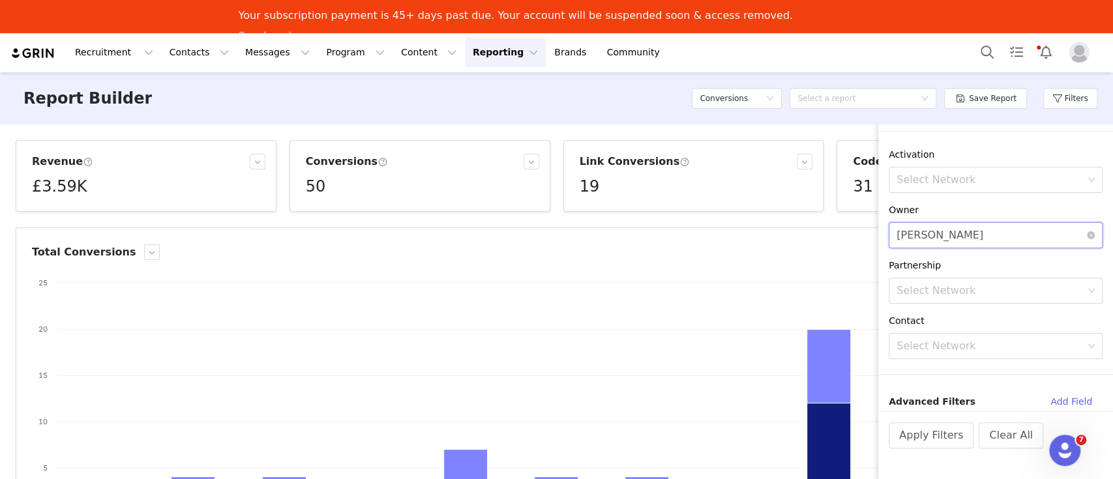
click at [993, 235] on div "Select [PERSON_NAME]" at bounding box center [991, 235] width 190 height 25
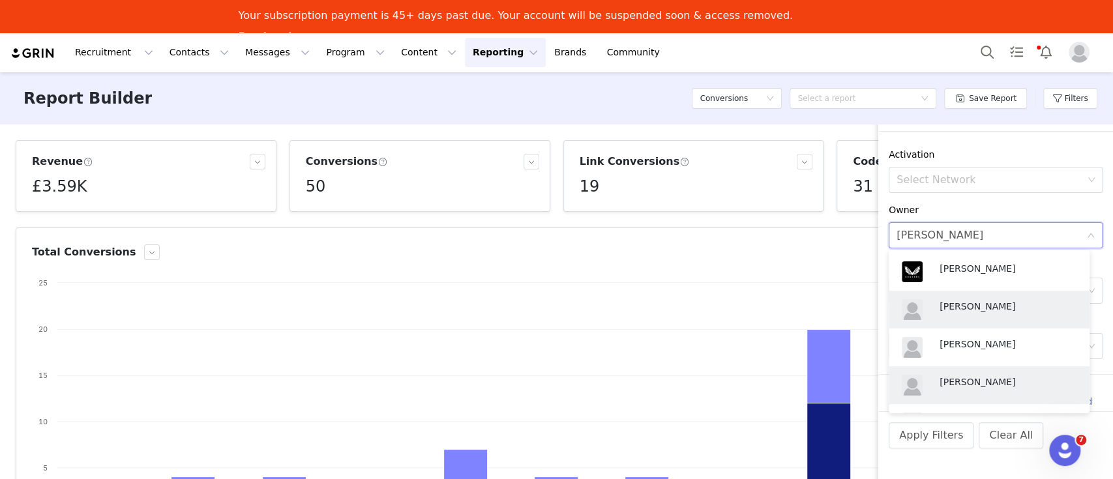
drag, startPoint x: 956, startPoint y: 302, endPoint x: 966, endPoint y: 316, distance: 17.4
click at [956, 302] on p "[PERSON_NAME]" at bounding box center [1007, 306] width 137 height 14
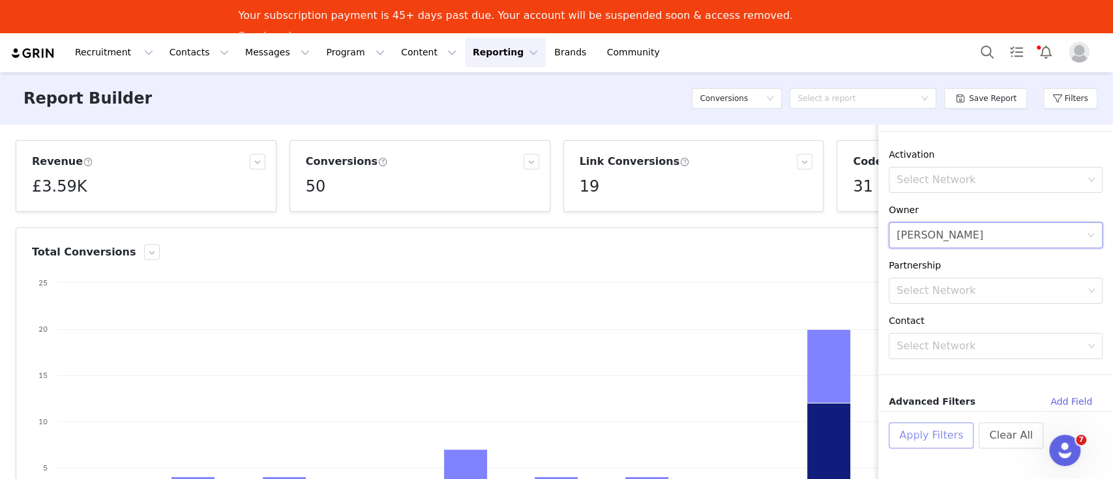
click at [937, 435] on button "Apply Filters" at bounding box center [930, 435] width 85 height 26
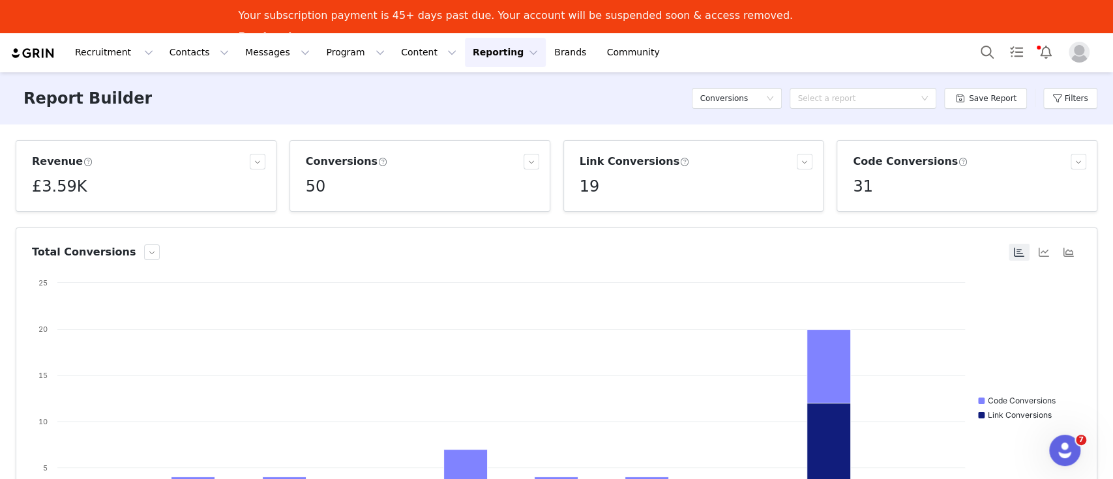
click at [1074, 50] on img "Profile" at bounding box center [1078, 52] width 21 height 21
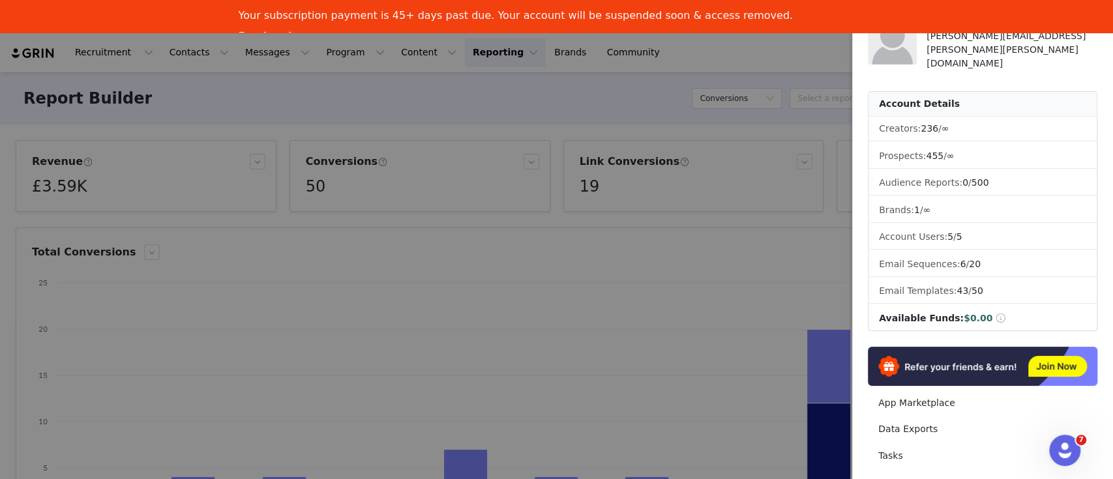
click at [714, 55] on div at bounding box center [556, 239] width 1113 height 479
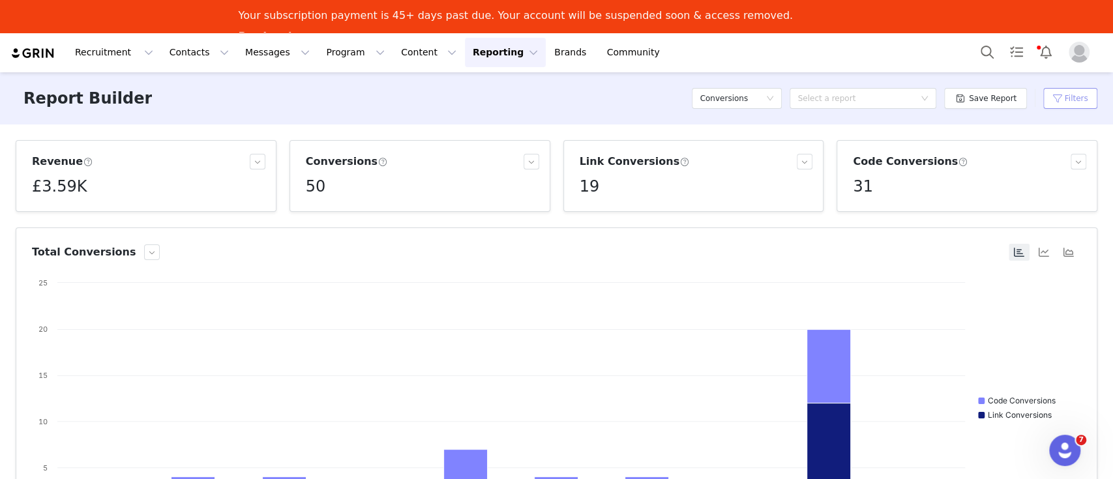
click at [1066, 101] on button "Filters" at bounding box center [1070, 98] width 54 height 21
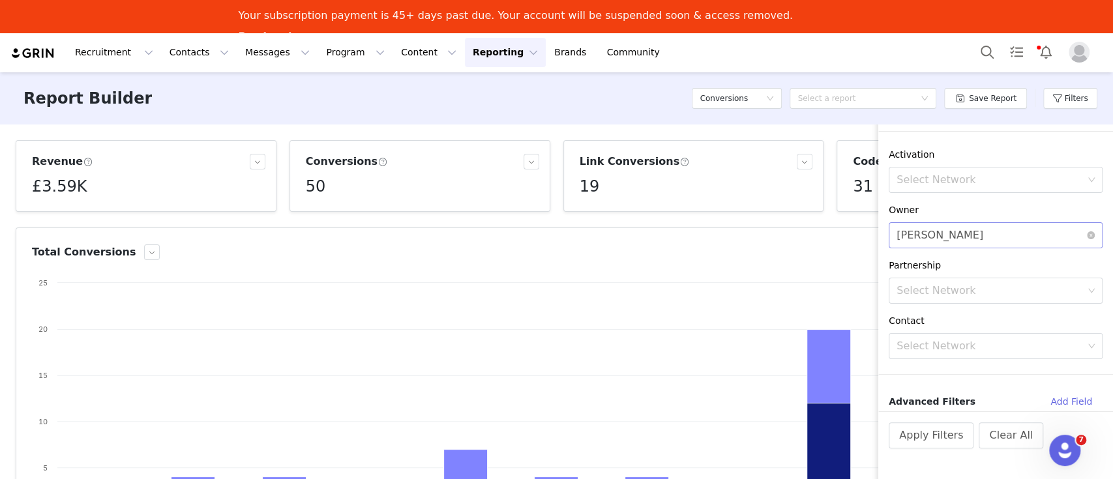
click at [954, 240] on div "[PERSON_NAME]" at bounding box center [939, 235] width 87 height 25
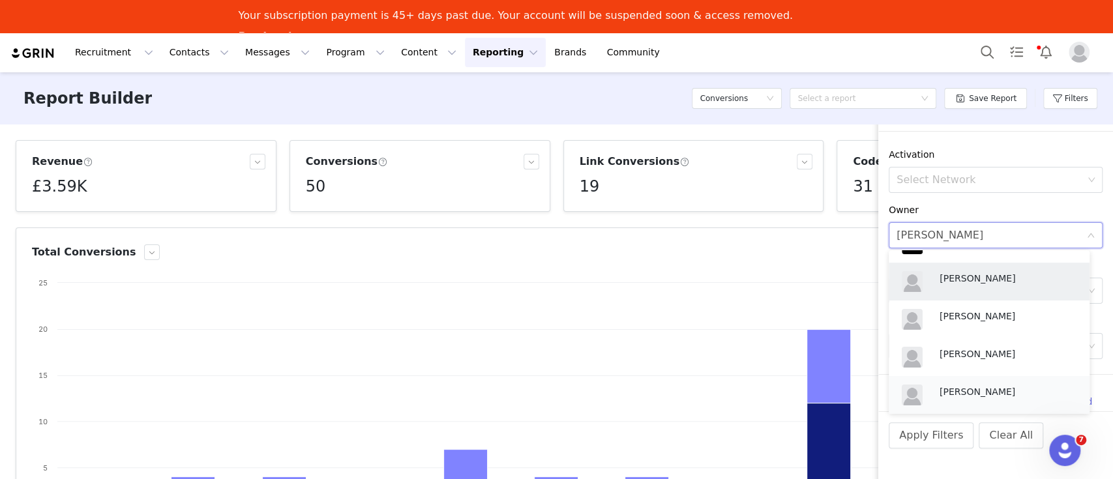
scroll to position [29, 0]
click at [970, 352] on p "[PERSON_NAME]" at bounding box center [1007, 353] width 137 height 14
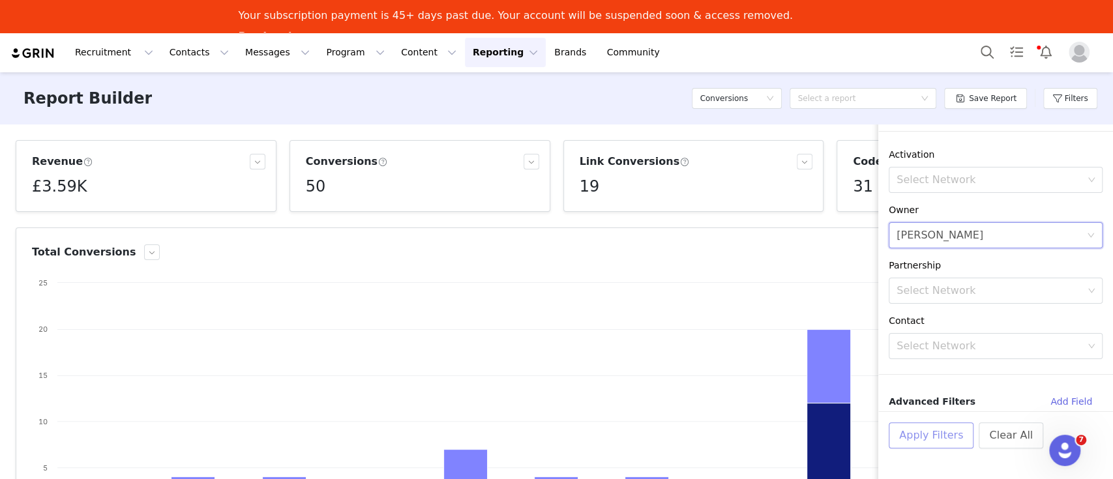
click at [922, 436] on button "Apply Filters" at bounding box center [930, 435] width 85 height 26
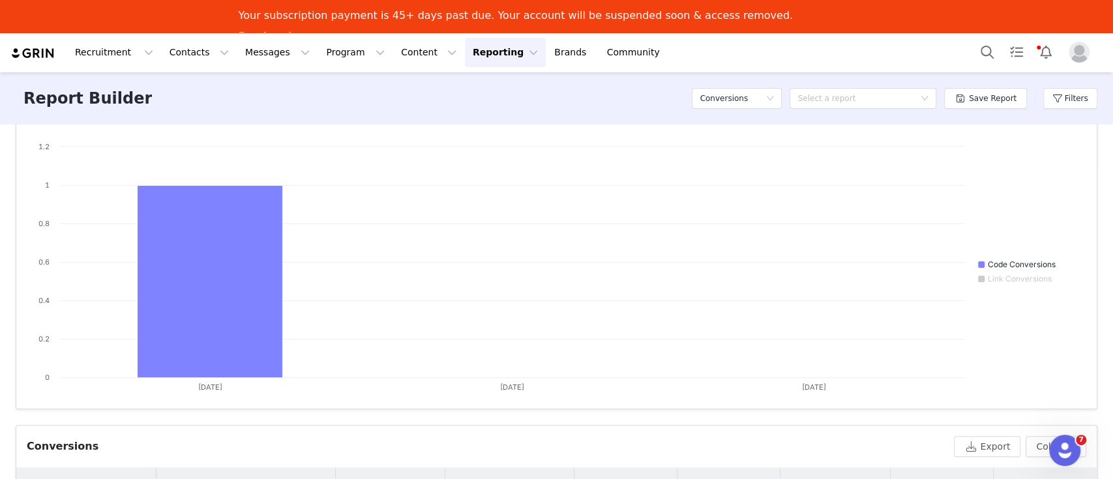
scroll to position [0, 0]
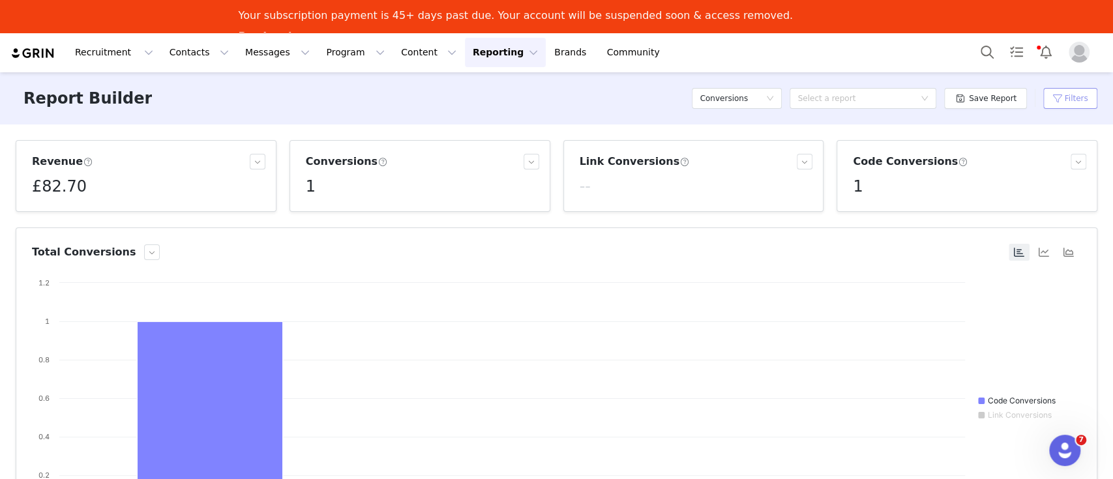
drag, startPoint x: 1044, startPoint y: 102, endPoint x: 1030, endPoint y: 107, distance: 14.6
click at [1045, 102] on button "Filters" at bounding box center [1070, 98] width 54 height 21
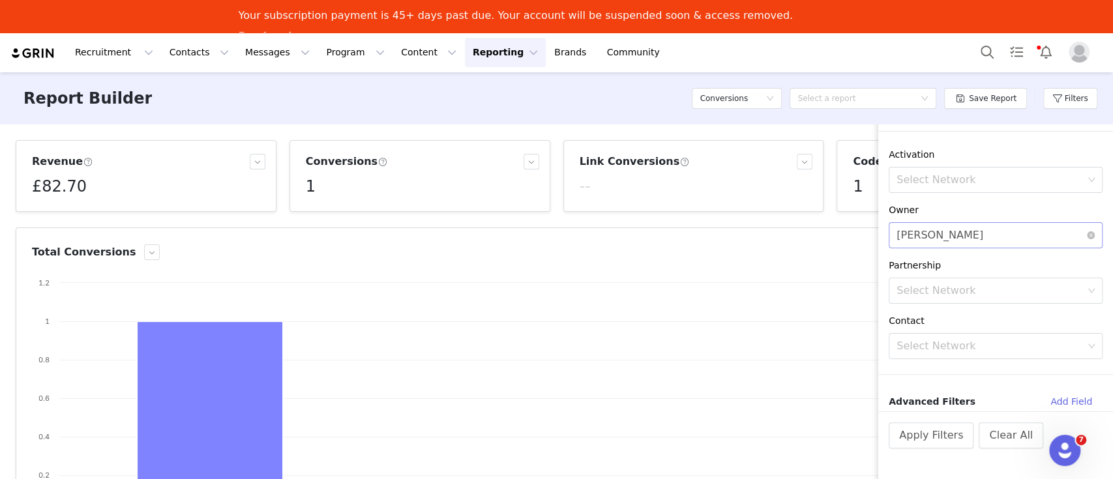
click at [999, 241] on div "Select [PERSON_NAME]" at bounding box center [991, 235] width 190 height 25
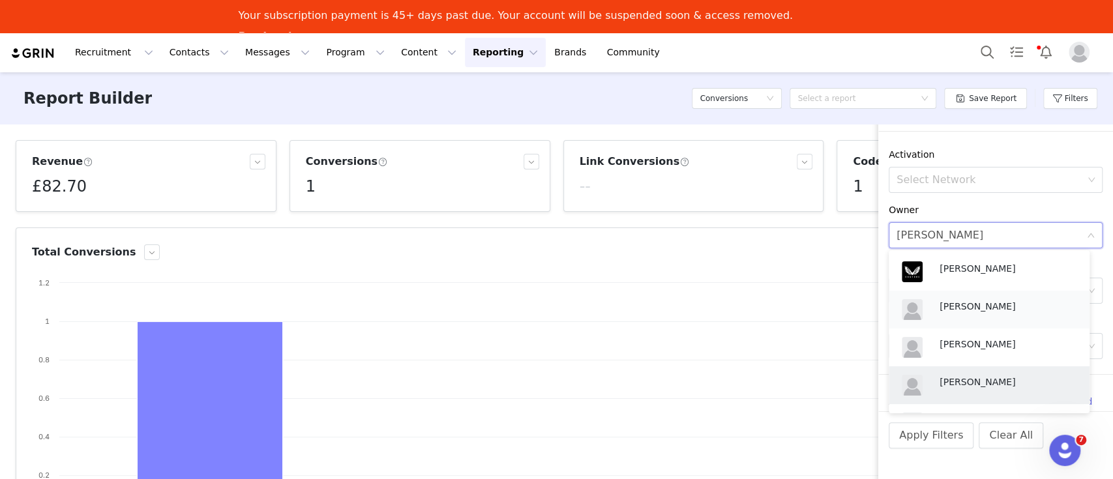
click at [967, 317] on div "[PERSON_NAME]" at bounding box center [1007, 309] width 137 height 20
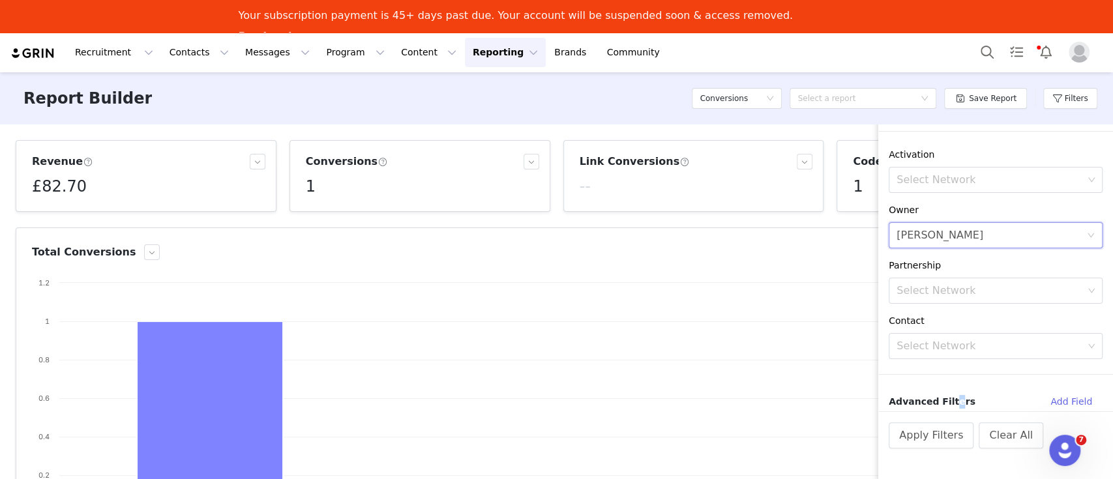
drag, startPoint x: 945, startPoint y: 401, endPoint x: 981, endPoint y: 399, distance: 35.9
click at [945, 400] on span "Advanced Filters" at bounding box center [931, 402] width 87 height 14
click at [1062, 400] on button "Add Field" at bounding box center [1071, 401] width 63 height 21
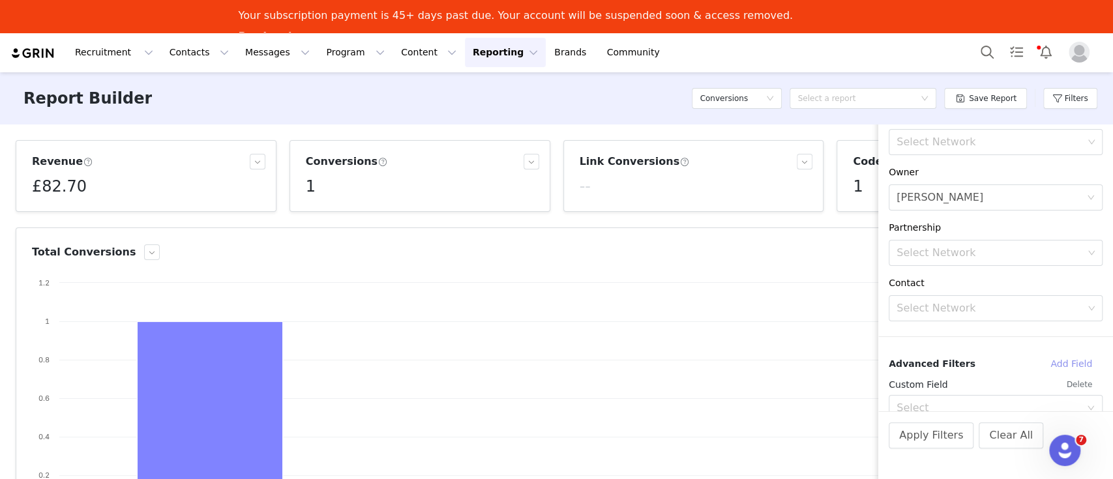
scroll to position [141, 0]
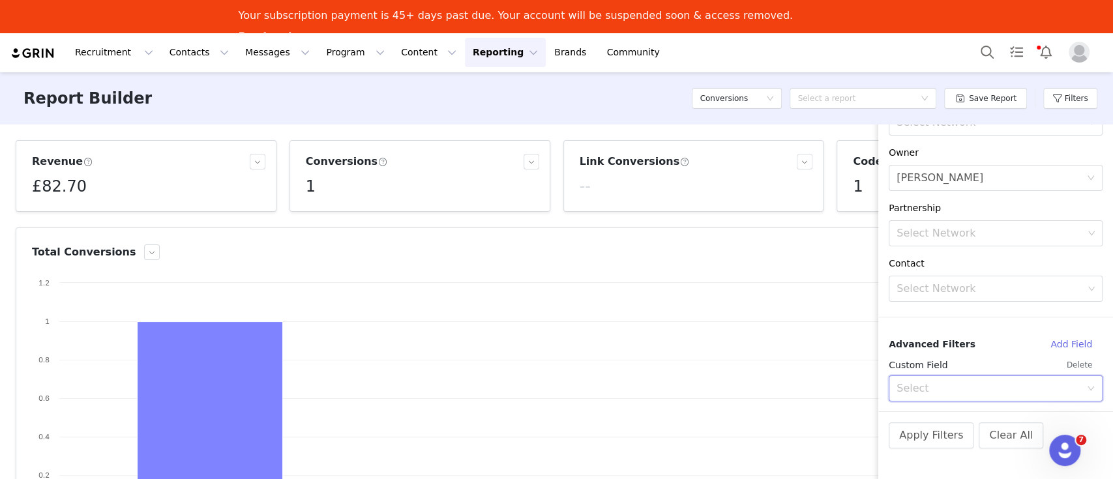
click at [939, 399] on div "Select" at bounding box center [991, 388] width 190 height 25
type input "owner"
click at [908, 416] on li "Owner" at bounding box center [988, 416] width 201 height 21
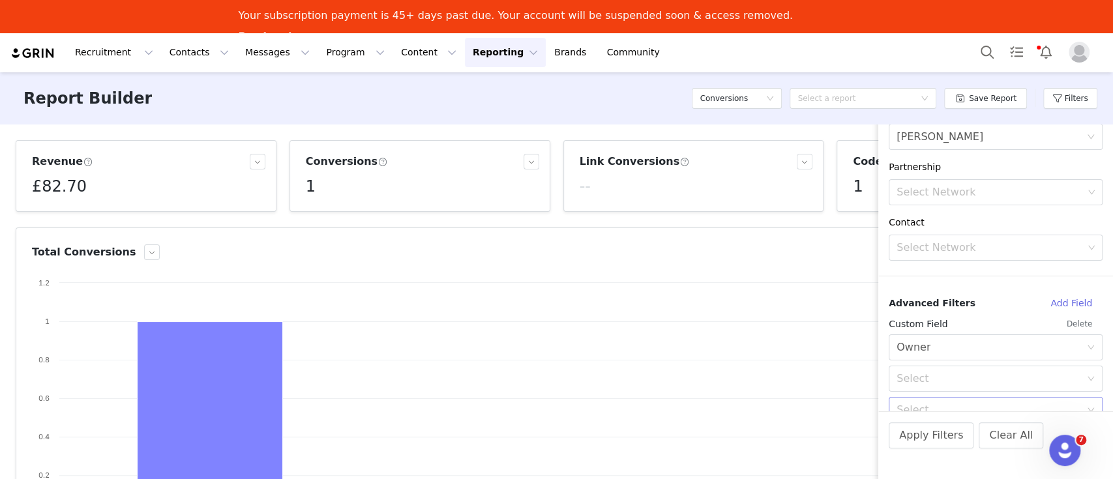
scroll to position [204, 0]
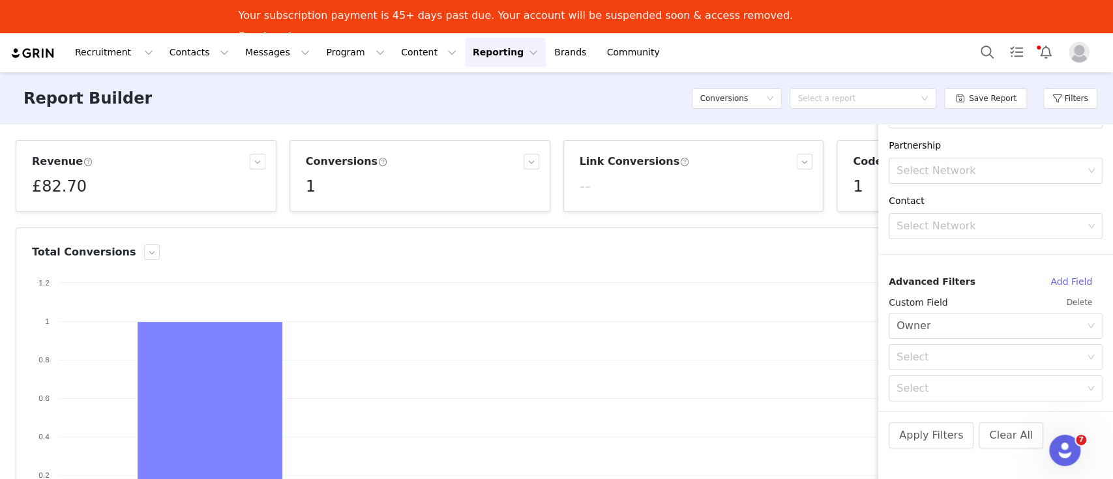
drag, startPoint x: 935, startPoint y: 361, endPoint x: 938, endPoint y: 370, distance: 9.5
click at [934, 362] on div "Select" at bounding box center [988, 357] width 184 height 13
click at [915, 409] on li "Not equal" at bounding box center [988, 406] width 201 height 21
click at [956, 398] on div "Select" at bounding box center [991, 388] width 190 height 25
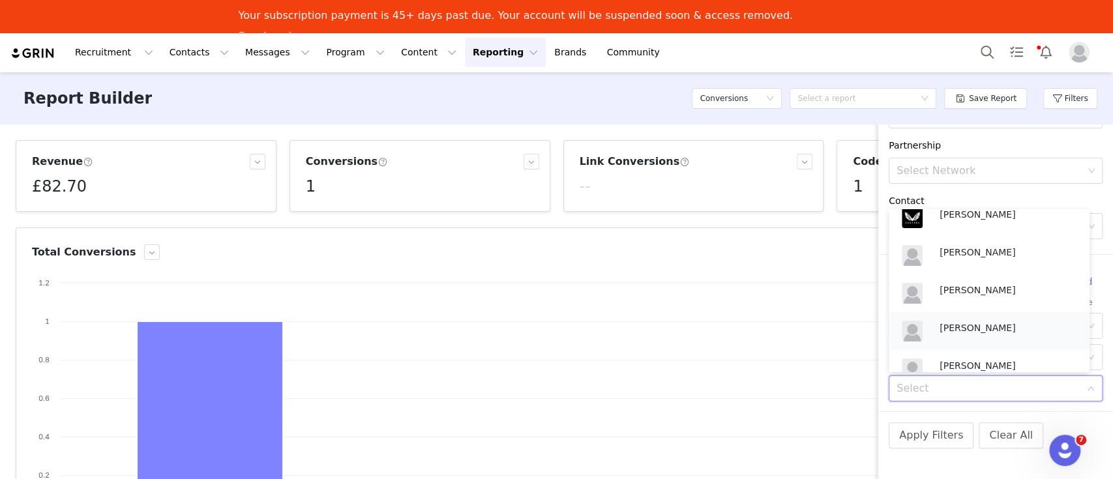
scroll to position [0, 0]
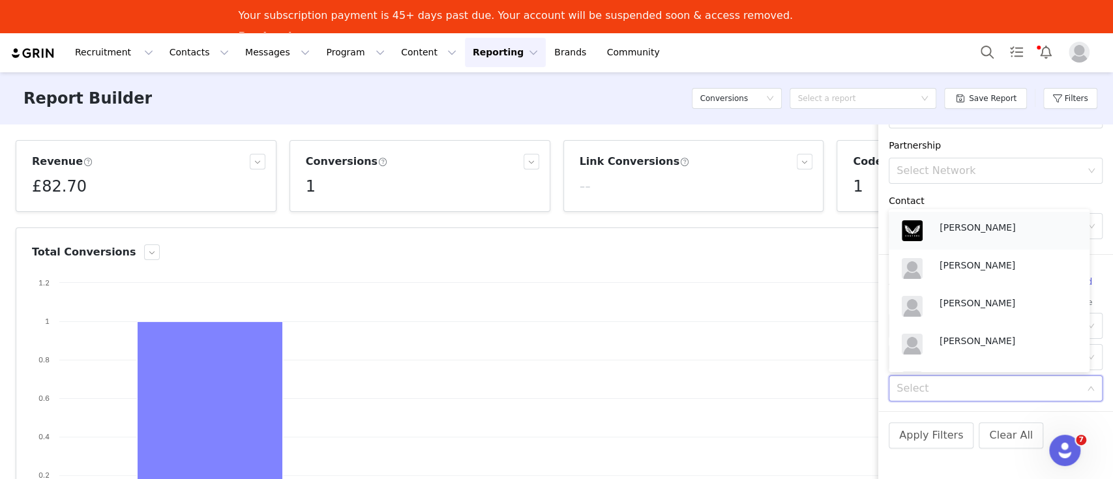
click at [973, 228] on p "[PERSON_NAME]" at bounding box center [1007, 227] width 137 height 14
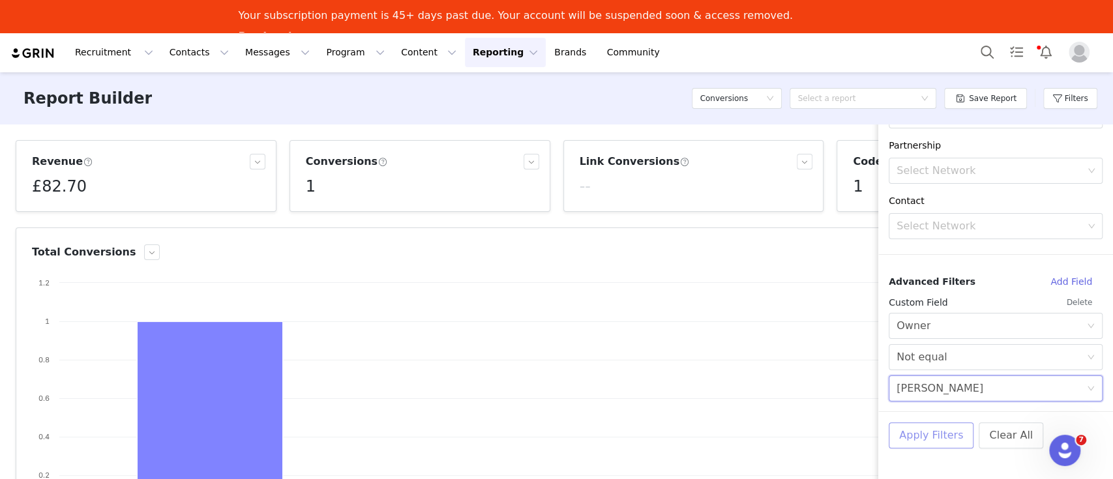
click at [934, 439] on button "Apply Filters" at bounding box center [930, 435] width 85 height 26
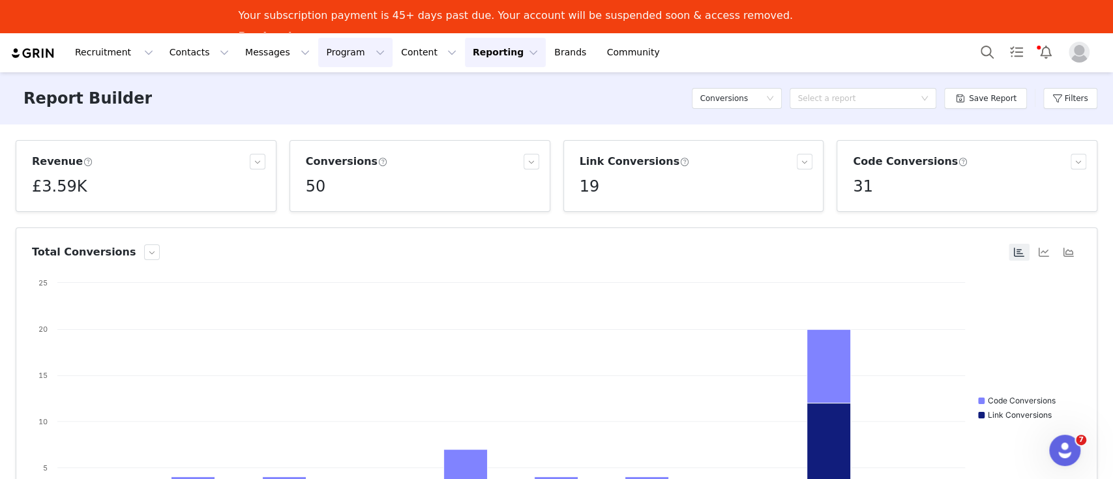
click at [318, 60] on button "Program Program" at bounding box center [355, 52] width 74 height 29
click at [465, 58] on button "Reporting Reporting" at bounding box center [505, 52] width 81 height 29
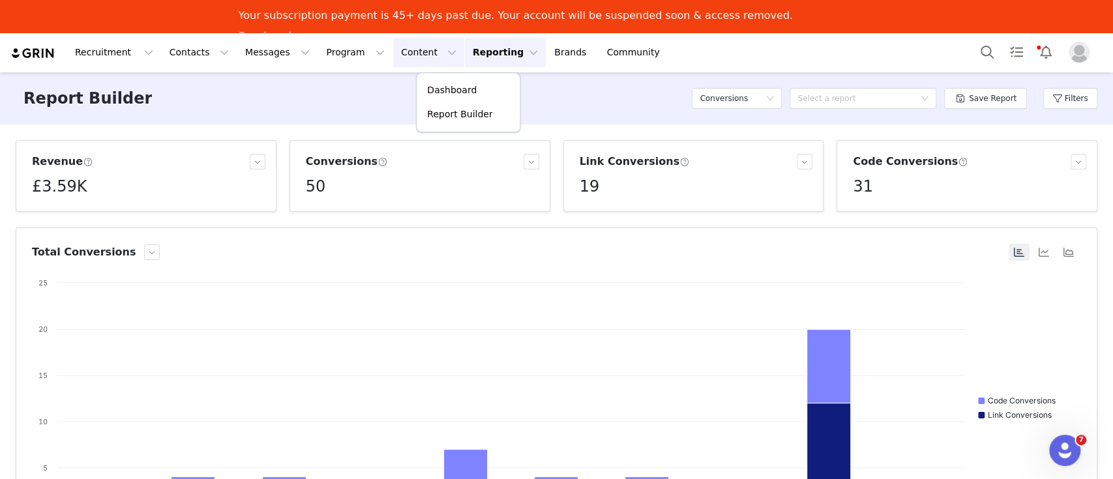
click at [393, 53] on button "Content Content" at bounding box center [428, 52] width 71 height 29
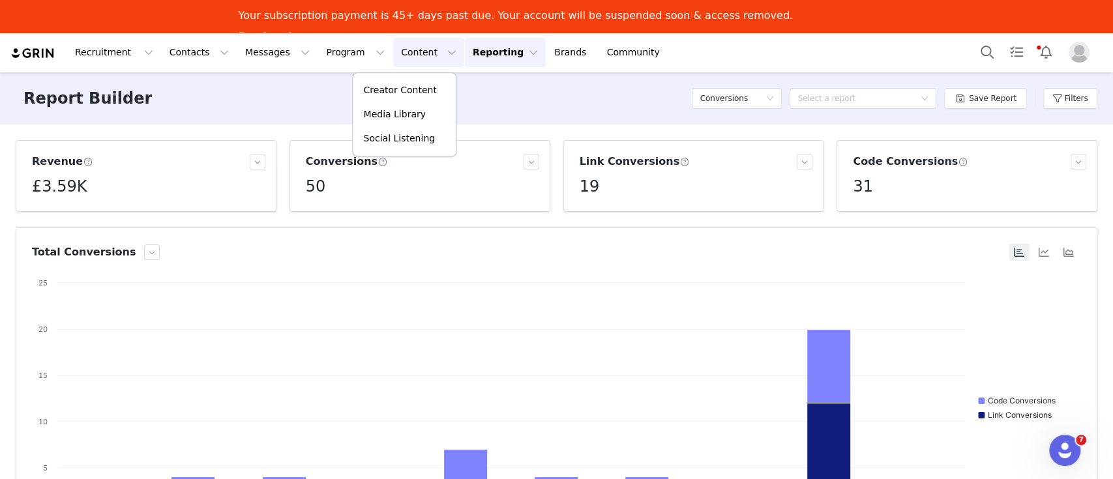
click at [465, 58] on button "Reporting Reporting" at bounding box center [505, 52] width 81 height 29
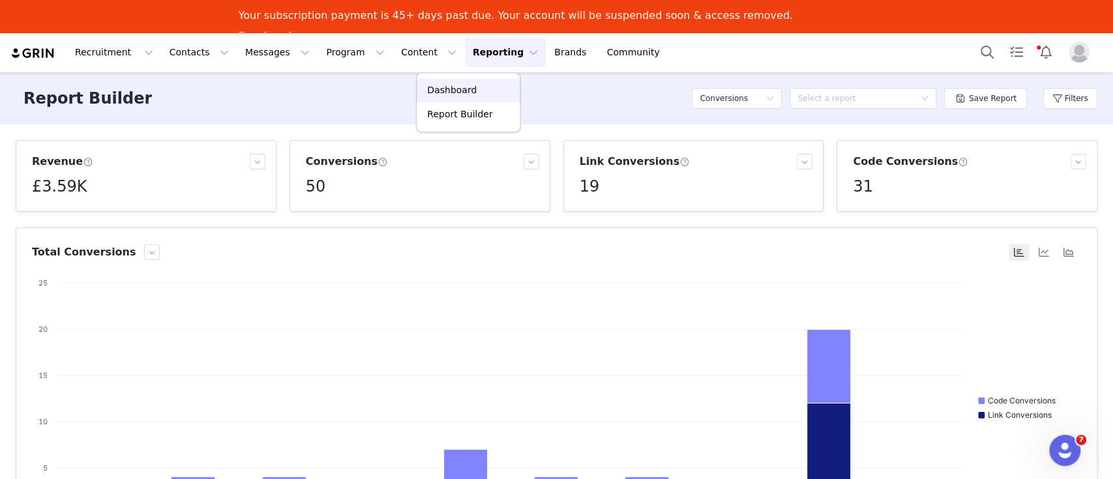
click at [467, 95] on p "Dashboard" at bounding box center [452, 90] width 50 height 14
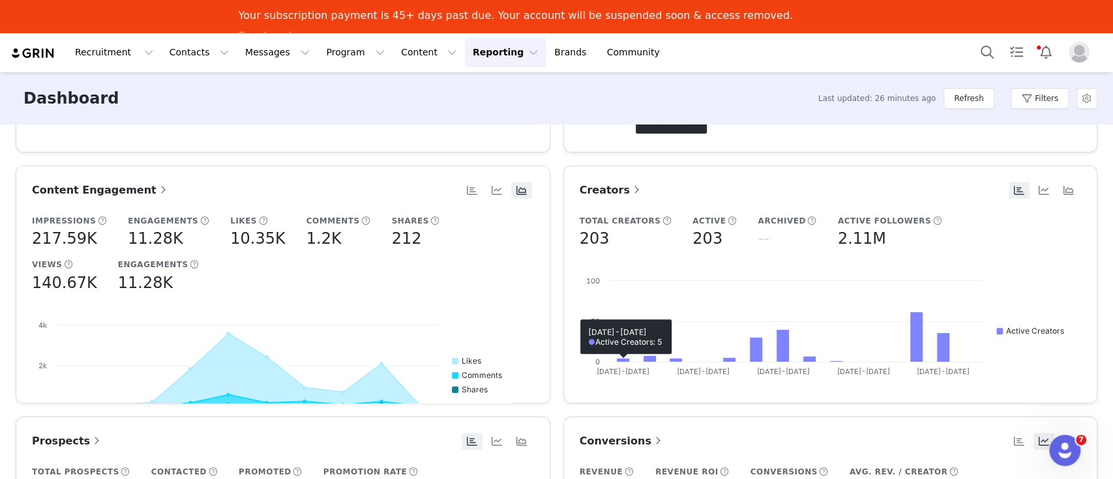
scroll to position [521, 0]
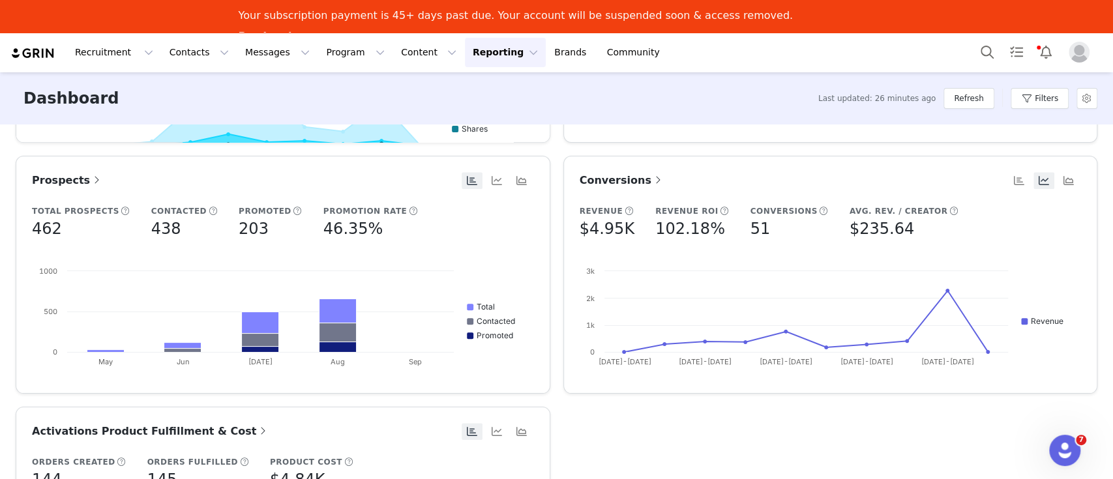
click at [604, 174] on span "Conversions" at bounding box center [621, 180] width 85 height 12
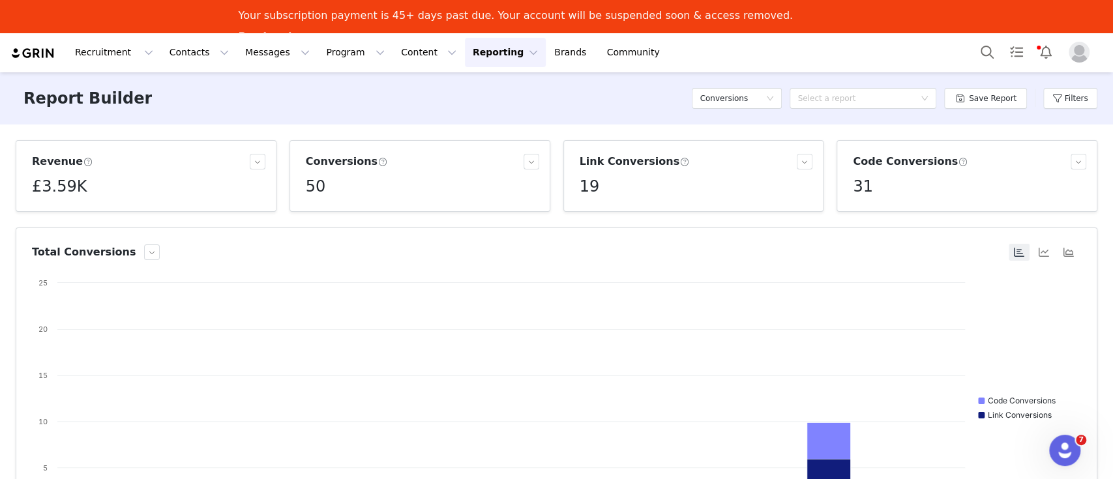
click at [90, 251] on h3 "Total Conversions" at bounding box center [84, 252] width 104 height 16
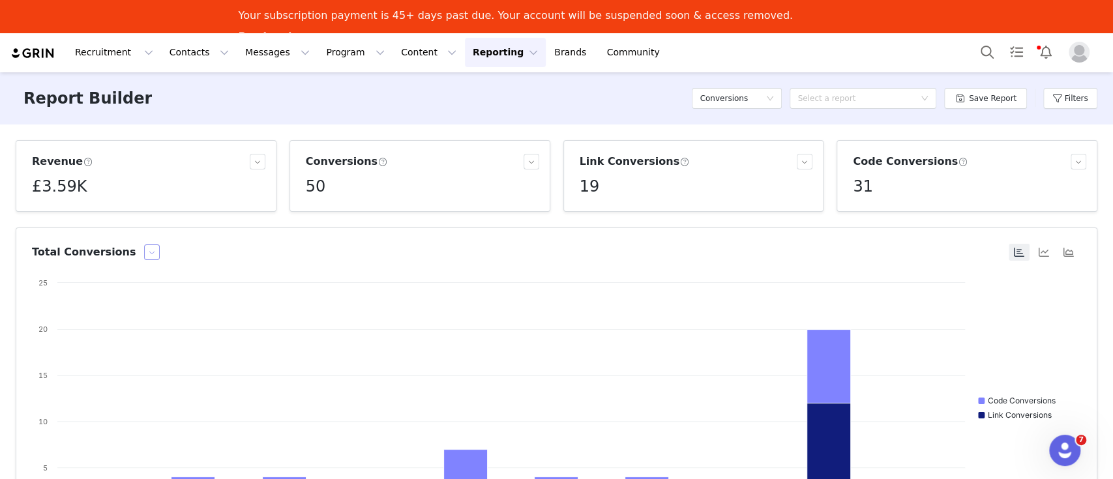
click at [144, 252] on button "button" at bounding box center [152, 252] width 16 height 16
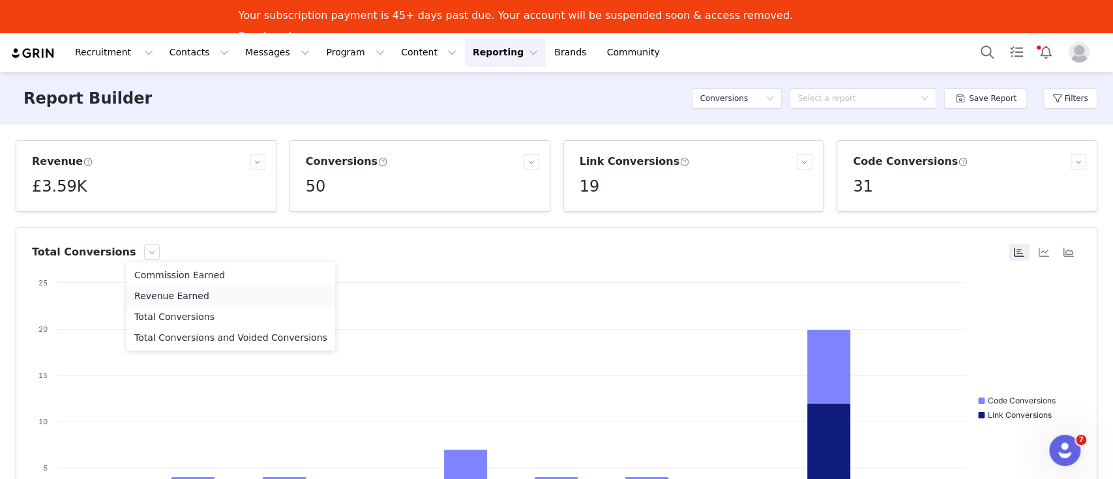
click at [167, 295] on li "Revenue Earned" at bounding box center [230, 295] width 209 height 21
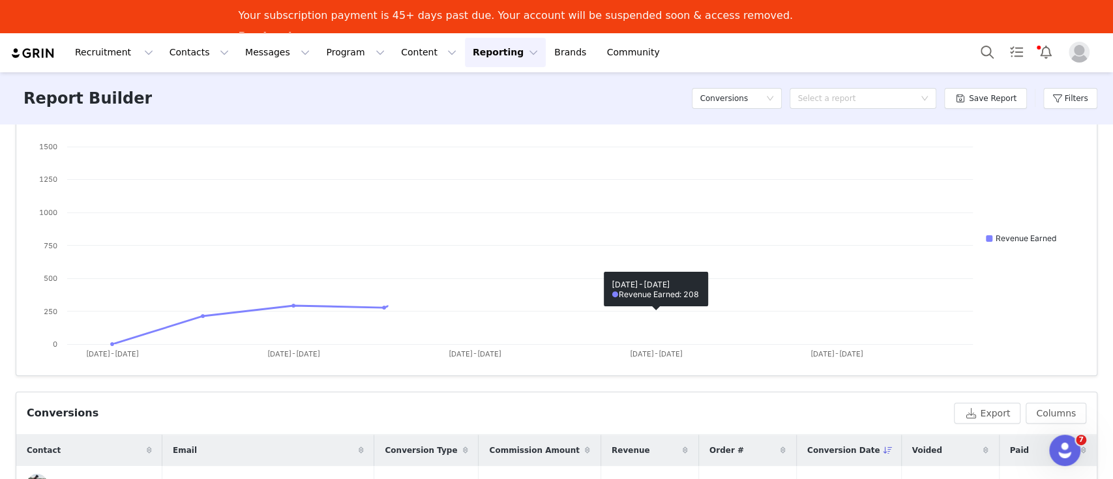
scroll to position [173, 0]
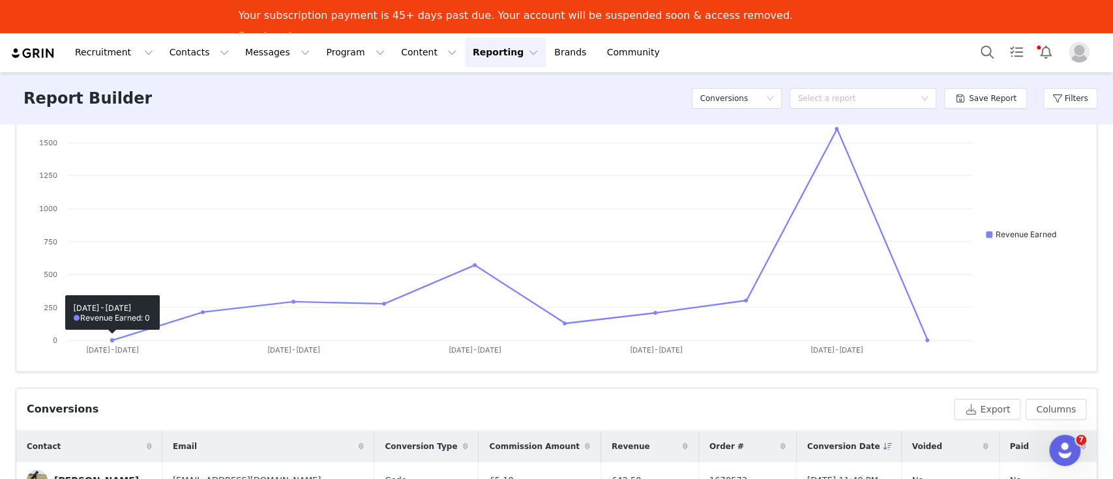
click at [146, 104] on div "Report Builder Conversions Select a report Save Report Filters" at bounding box center [556, 98] width 1113 height 52
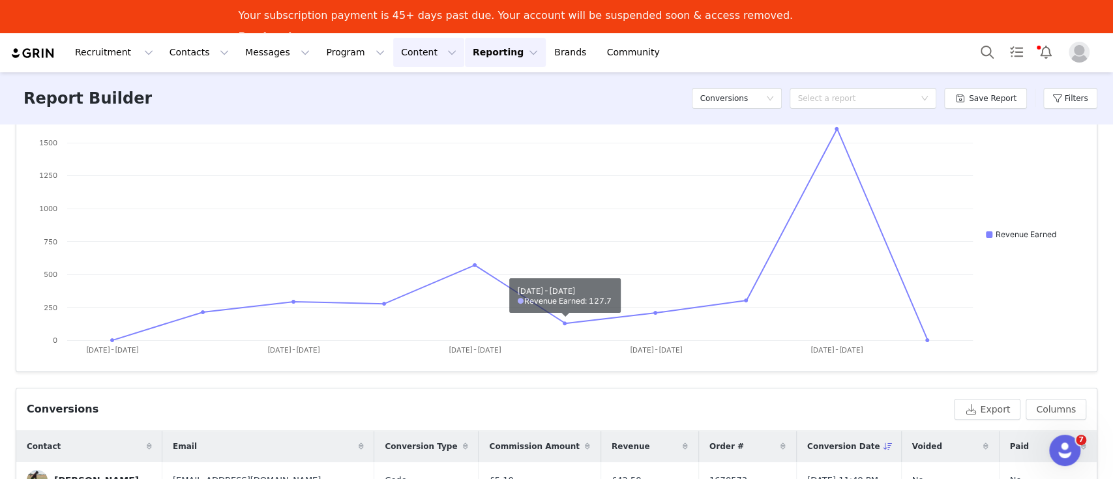
click at [393, 47] on button "Content Content" at bounding box center [428, 52] width 71 height 29
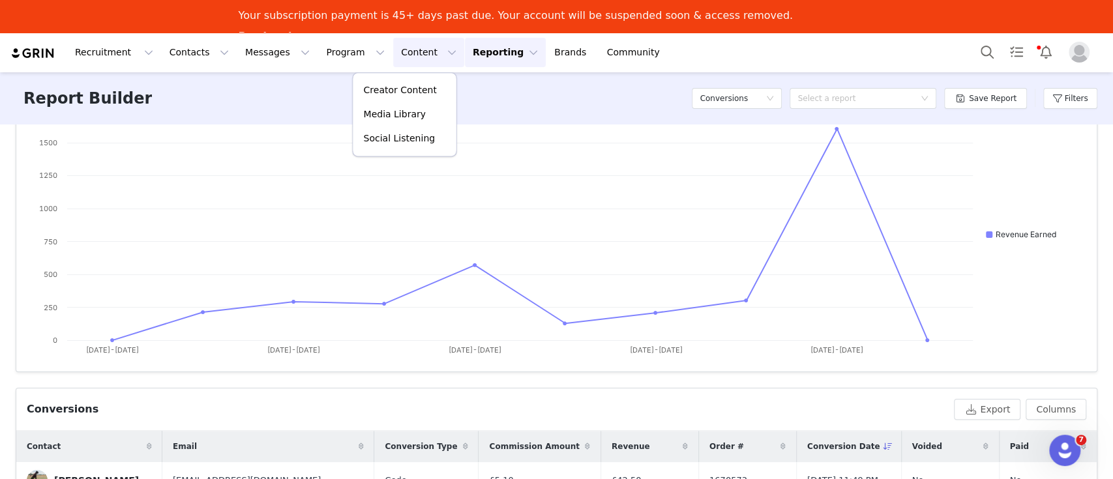
click at [465, 51] on button "Reporting Reporting" at bounding box center [505, 52] width 81 height 29
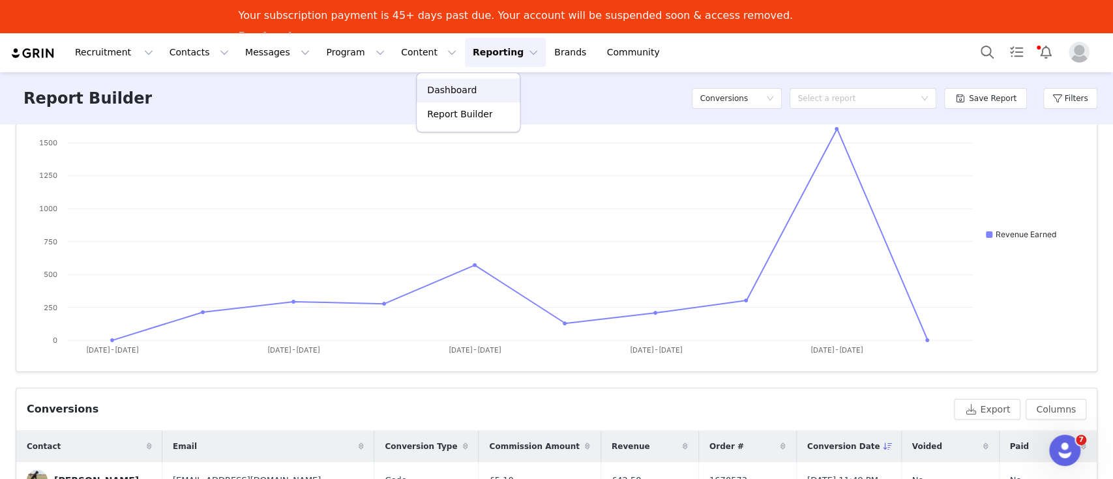
click at [446, 87] on p "Dashboard" at bounding box center [452, 90] width 50 height 14
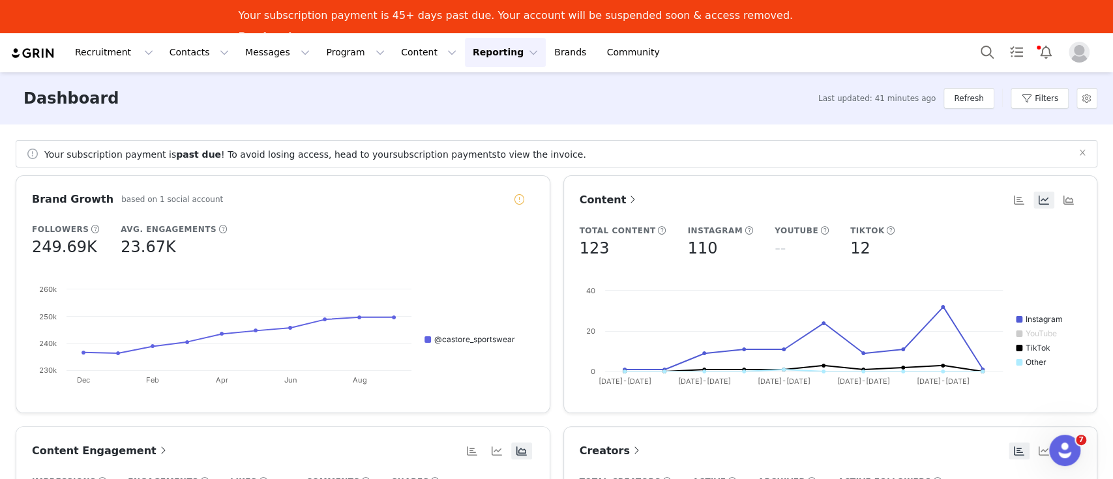
click at [596, 203] on span "Content" at bounding box center [609, 200] width 60 height 12
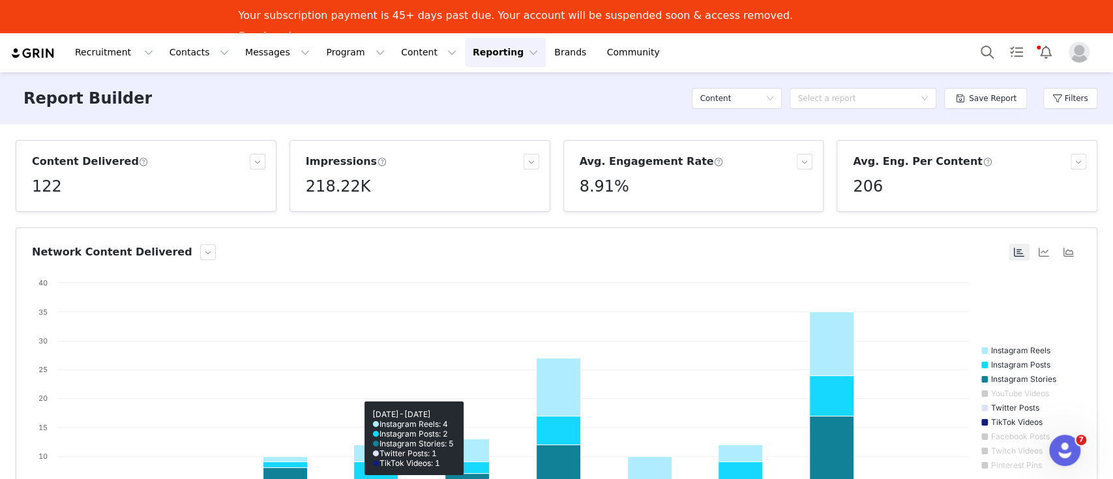
click at [465, 51] on button "Reporting Reporting" at bounding box center [505, 52] width 81 height 29
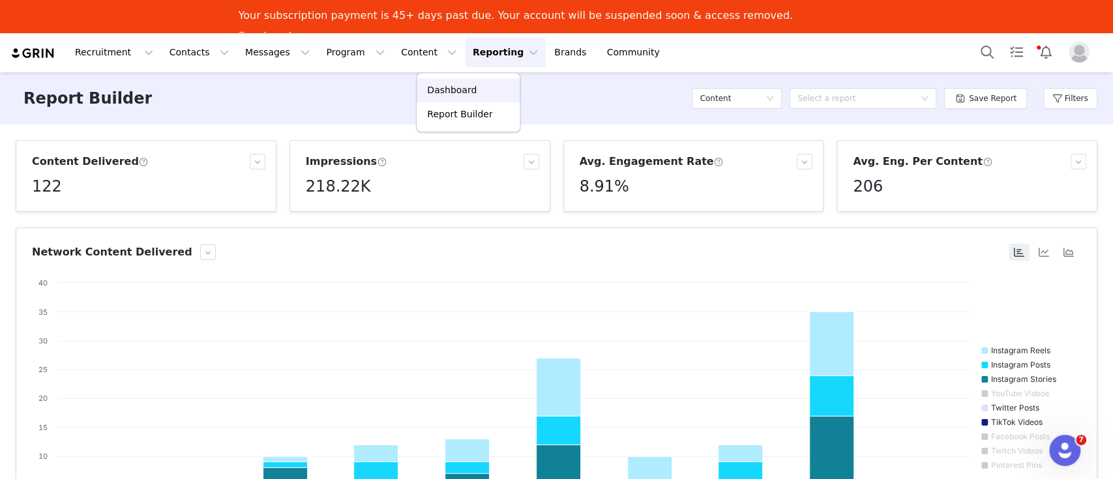
click at [447, 89] on p "Dashboard" at bounding box center [452, 90] width 50 height 14
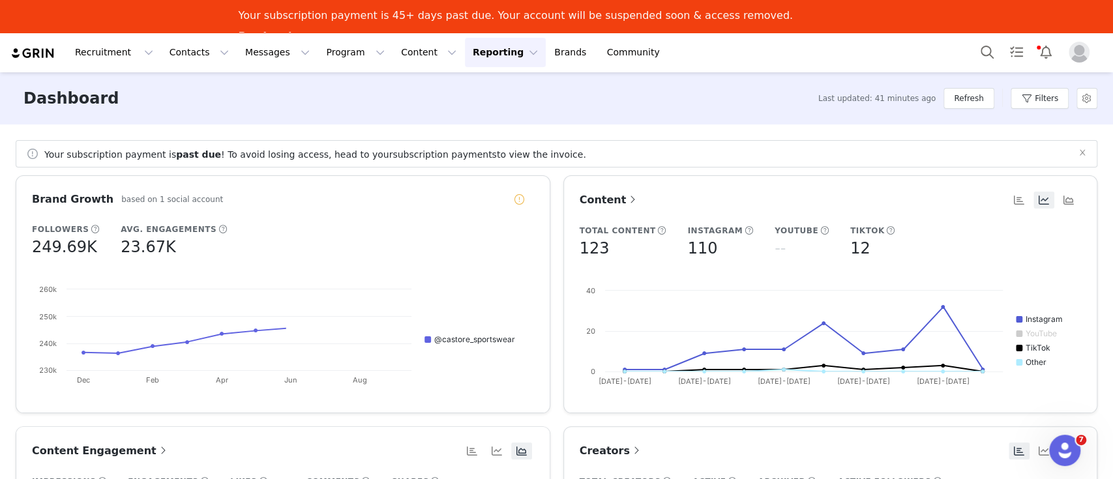
scroll to position [261, 0]
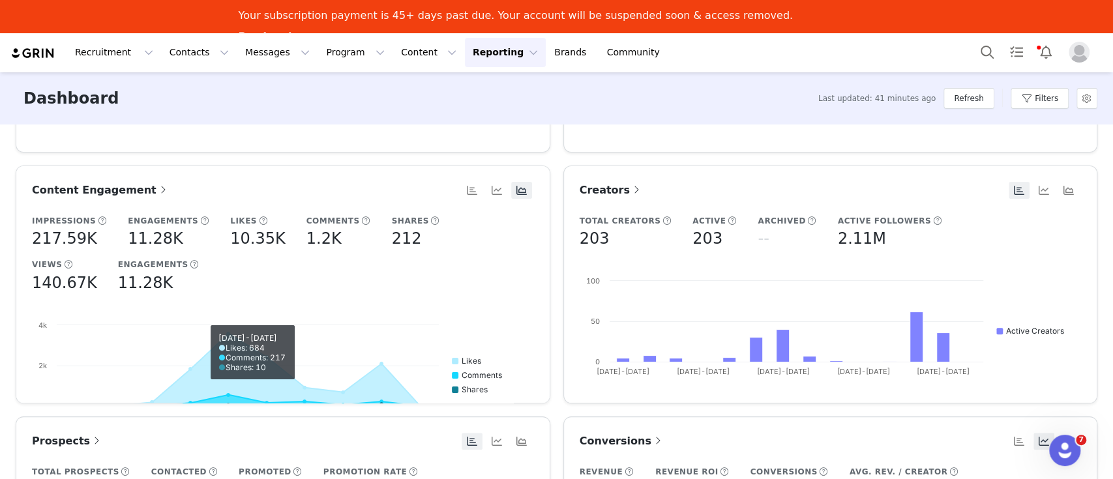
click at [61, 185] on span "Content Engagement" at bounding box center [101, 190] width 138 height 12
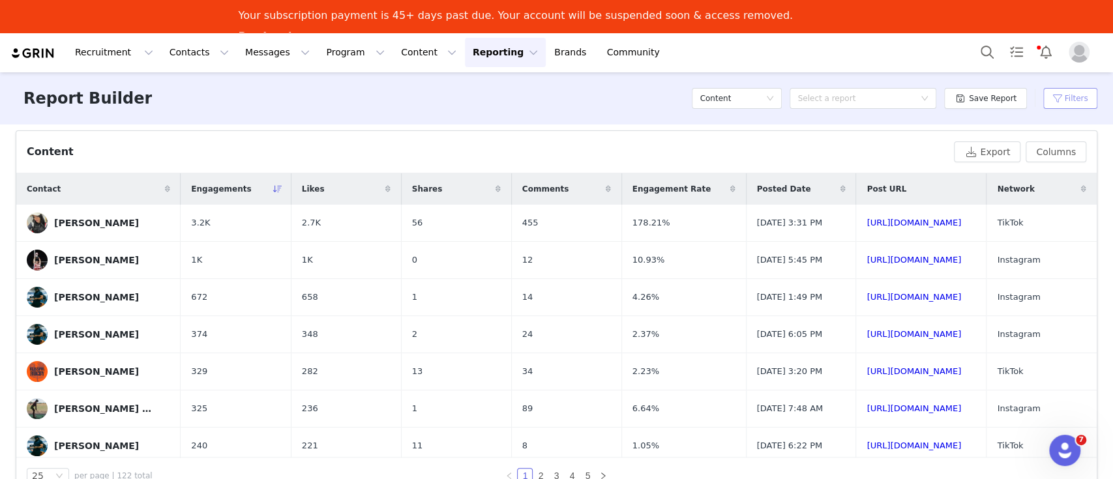
click at [1079, 96] on button "Filters" at bounding box center [1070, 98] width 54 height 21
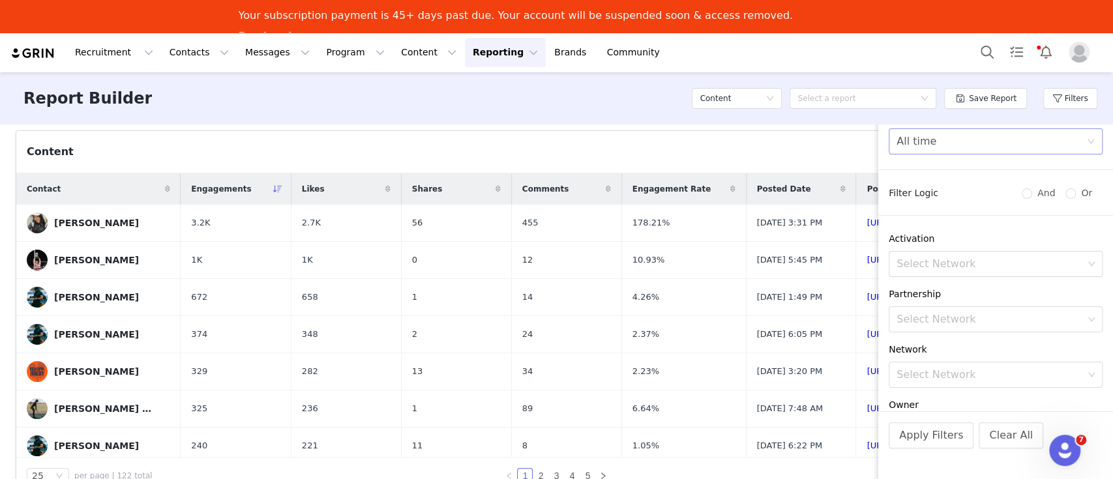
click at [952, 143] on div "All time" at bounding box center [991, 141] width 190 height 25
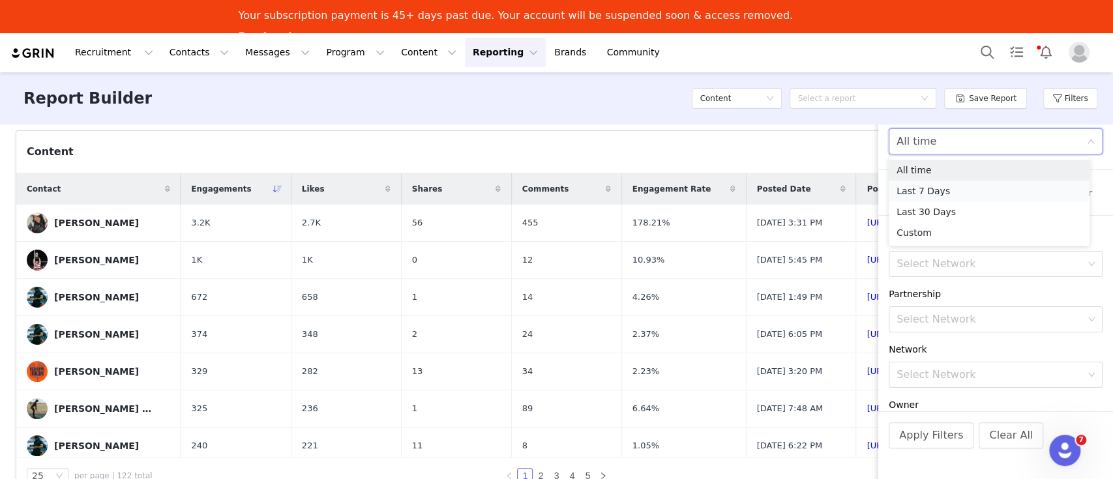
click at [929, 188] on li "Last 7 Days" at bounding box center [988, 191] width 201 height 21
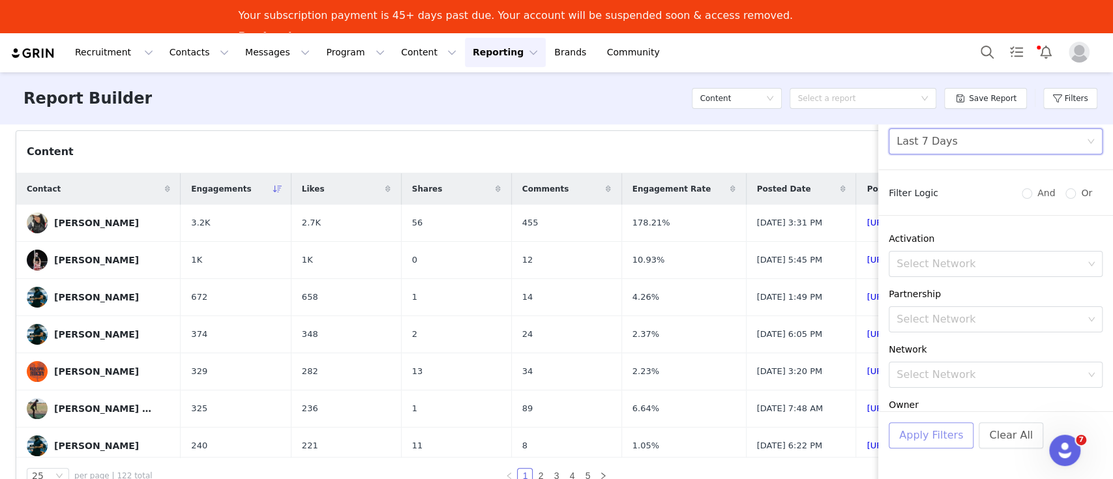
click at [913, 437] on button "Apply Filters" at bounding box center [930, 435] width 85 height 26
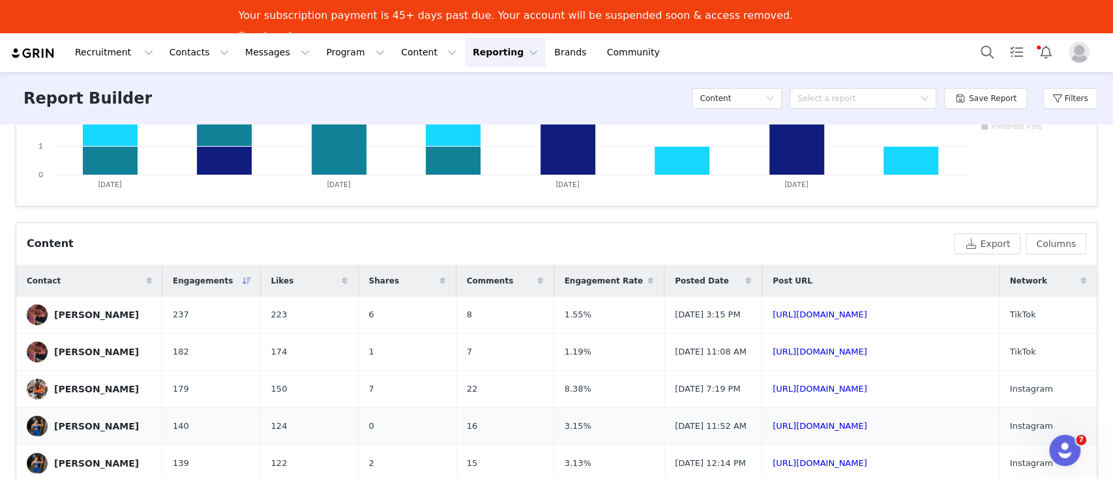
scroll to position [431, 0]
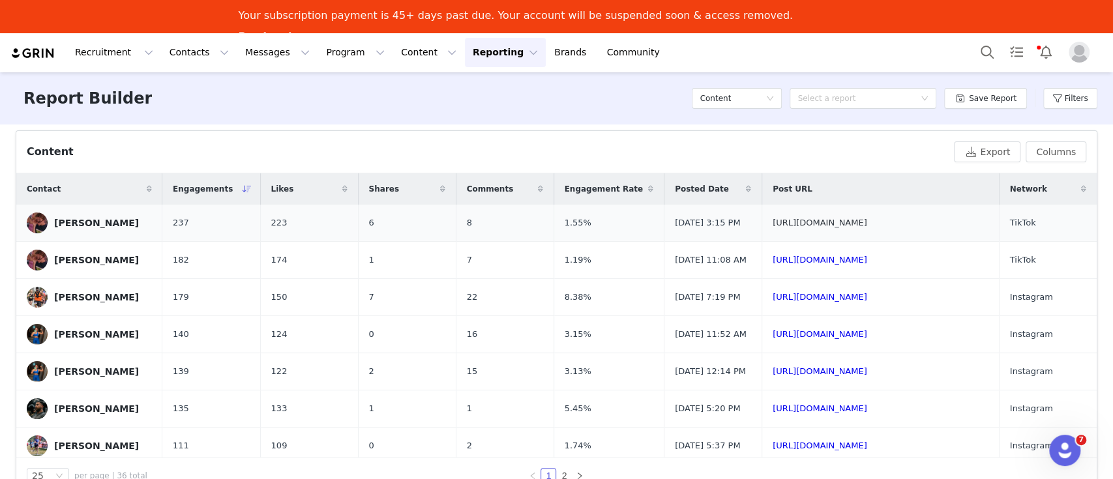
click at [851, 227] on link "[URL][DOMAIN_NAME]" at bounding box center [819, 223] width 95 height 10
click at [836, 302] on link "[URL][DOMAIN_NAME]" at bounding box center [819, 297] width 95 height 10
click at [115, 144] on div "Content" at bounding box center [488, 152] width 922 height 16
click at [99, 340] on div "[PERSON_NAME]" at bounding box center [96, 334] width 85 height 10
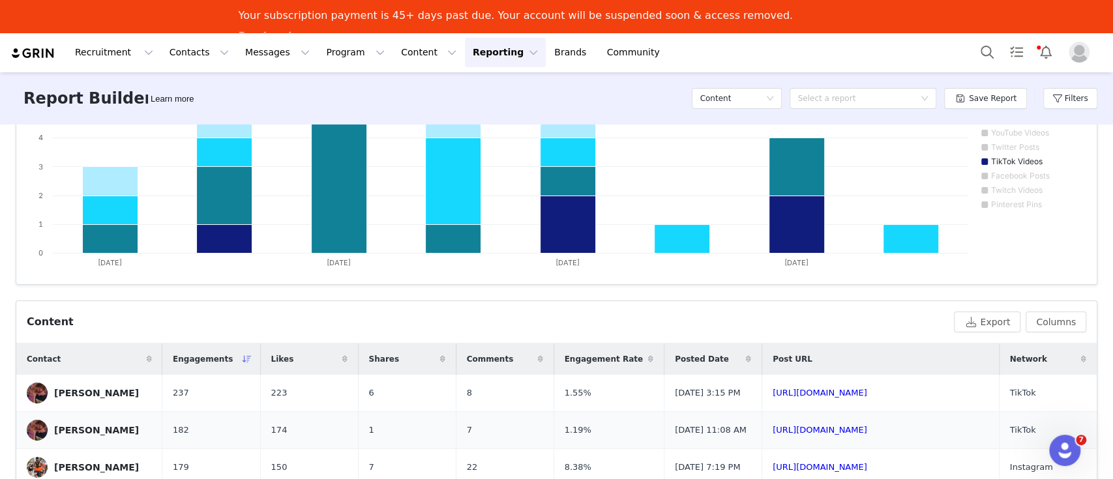
scroll to position [87, 0]
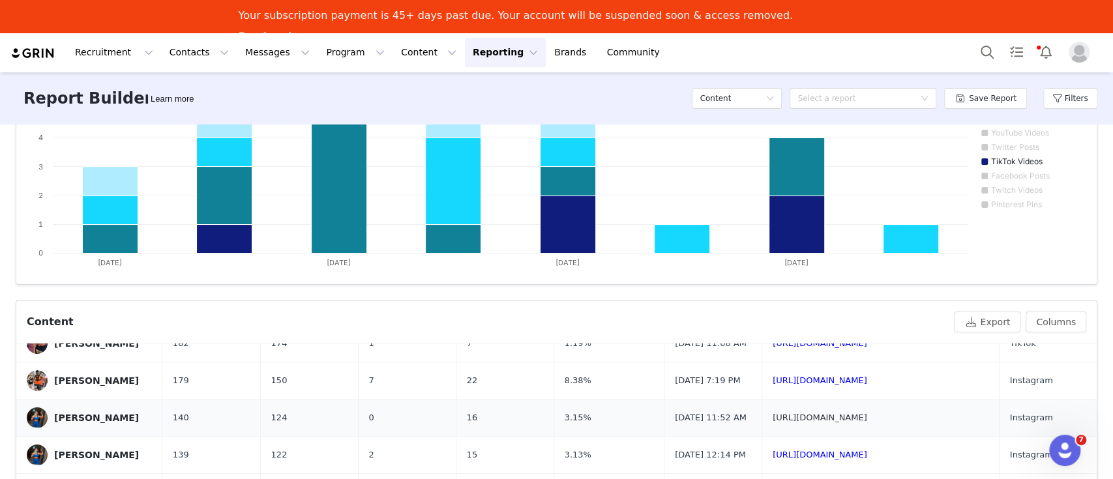
click at [843, 422] on link "[URL][DOMAIN_NAME]" at bounding box center [819, 418] width 95 height 10
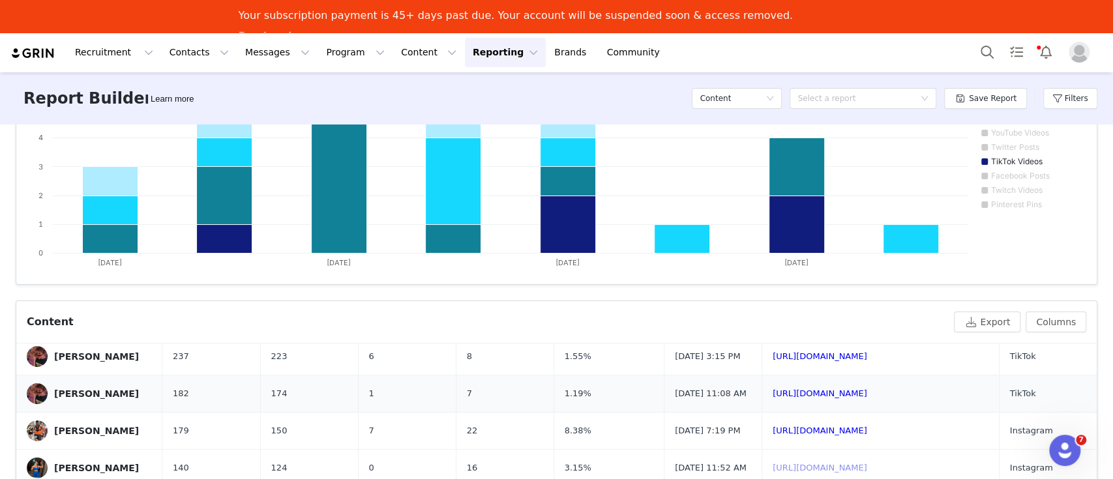
scroll to position [0, 0]
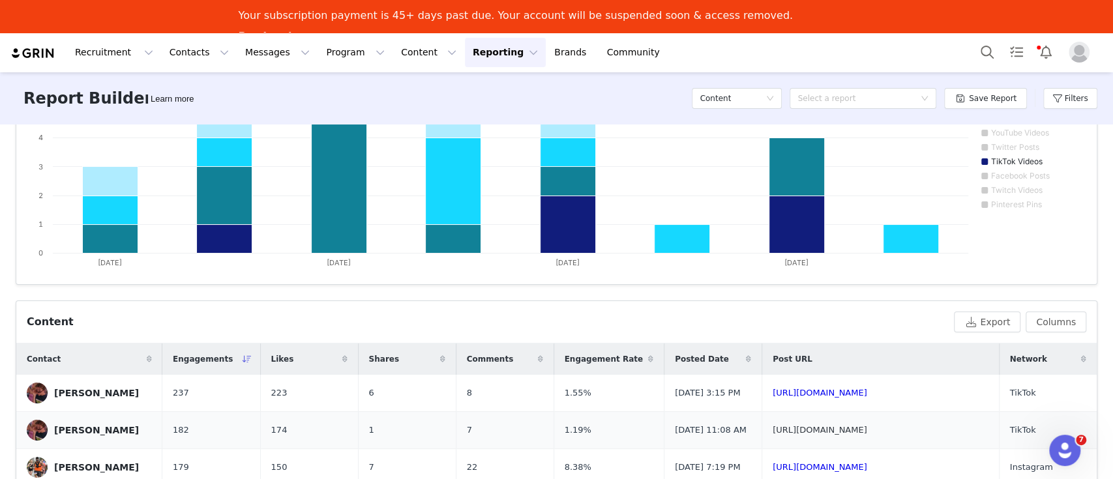
click at [833, 435] on link "[URL][DOMAIN_NAME]" at bounding box center [819, 430] width 95 height 10
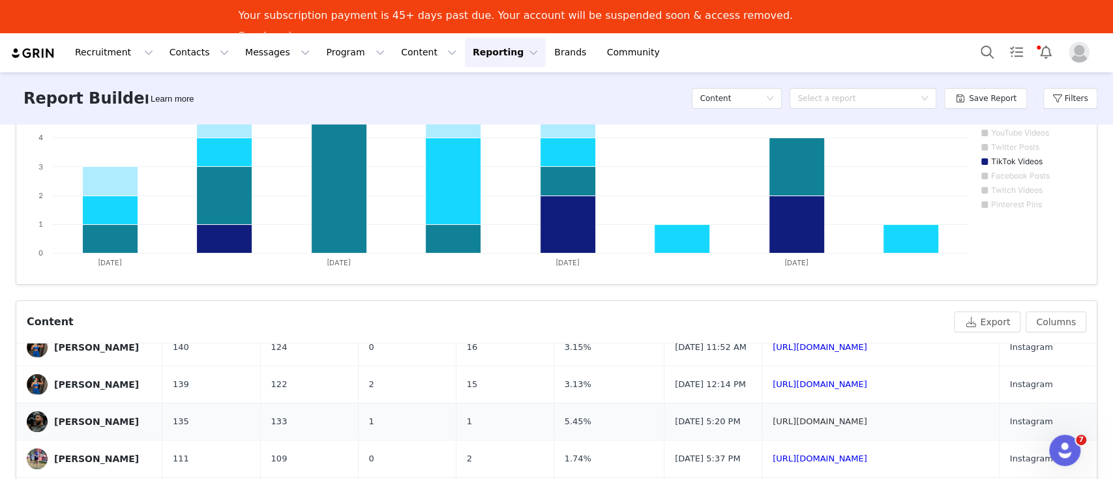
scroll to position [173, 0]
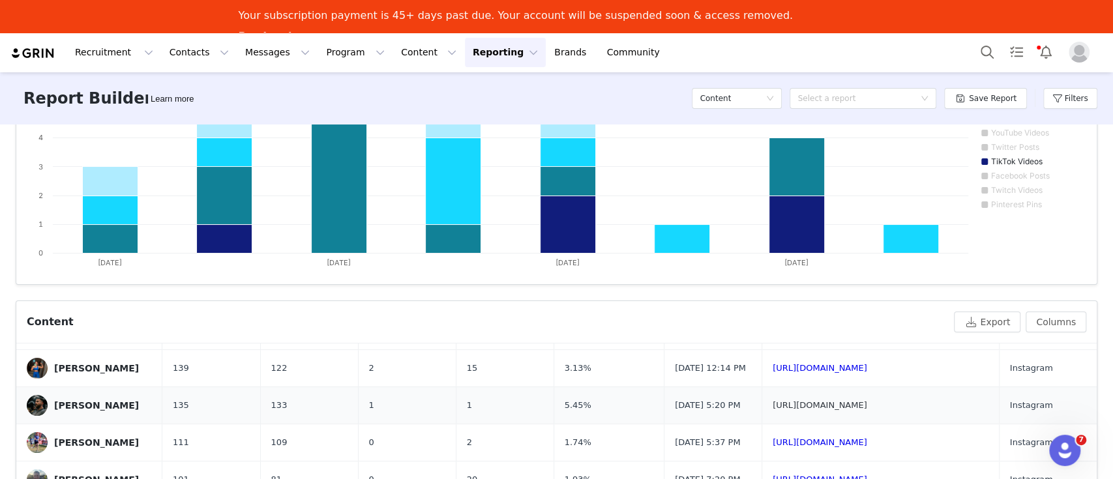
click at [850, 410] on link "[URL][DOMAIN_NAME]" at bounding box center [819, 405] width 95 height 10
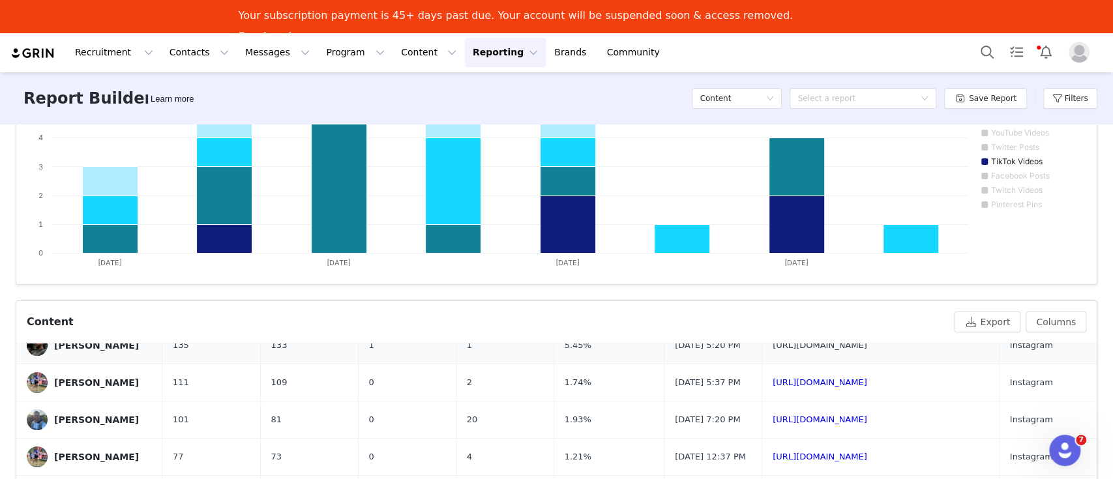
scroll to position [261, 0]
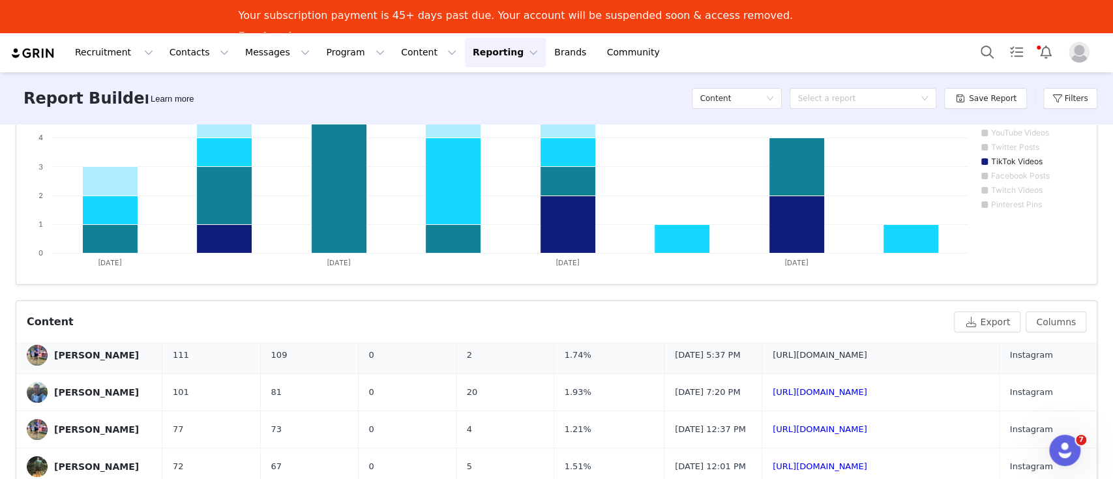
click at [828, 360] on link "[URL][DOMAIN_NAME]" at bounding box center [819, 355] width 95 height 10
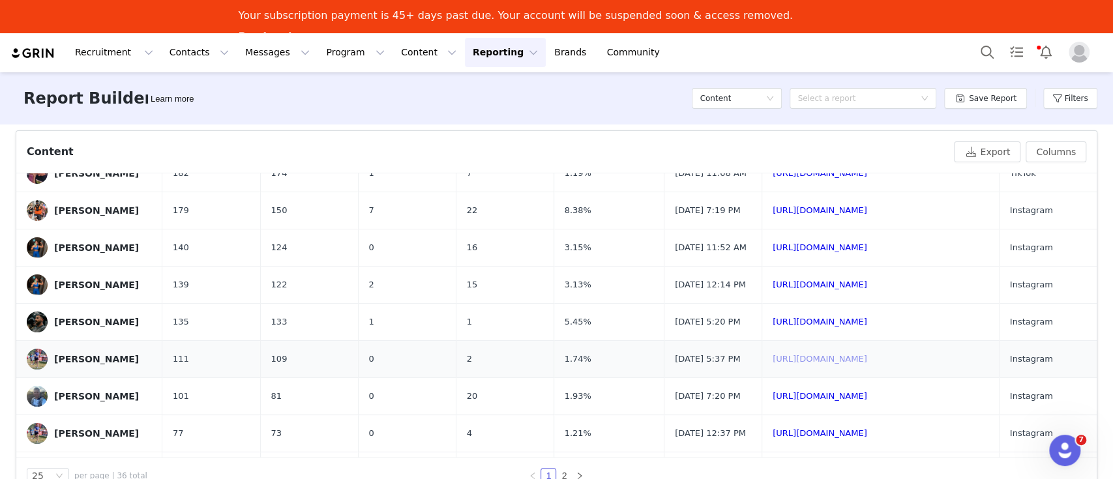
scroll to position [0, 0]
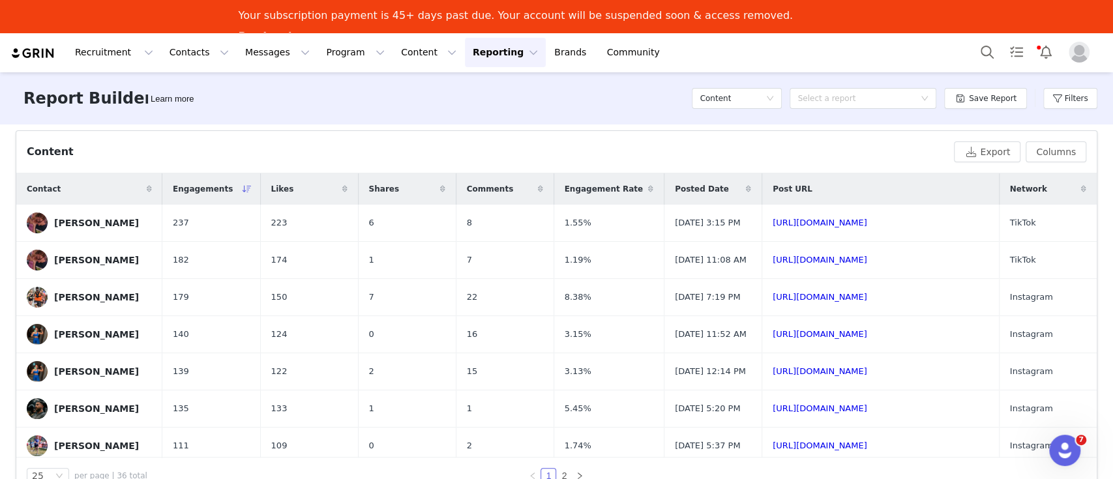
click at [1096, 259] on div "Content Delivered 36 Impressions 52.28K Avg. Engagement Rate 5.39% Avg. Eng. Pe…" at bounding box center [556, 316] width 1113 height 385
click at [869, 390] on td "[URL][DOMAIN_NAME]" at bounding box center [879, 371] width 237 height 37
click at [867, 376] on link "[URL][DOMAIN_NAME]" at bounding box center [819, 371] width 95 height 10
click at [1038, 156] on button "Columns" at bounding box center [1055, 151] width 61 height 21
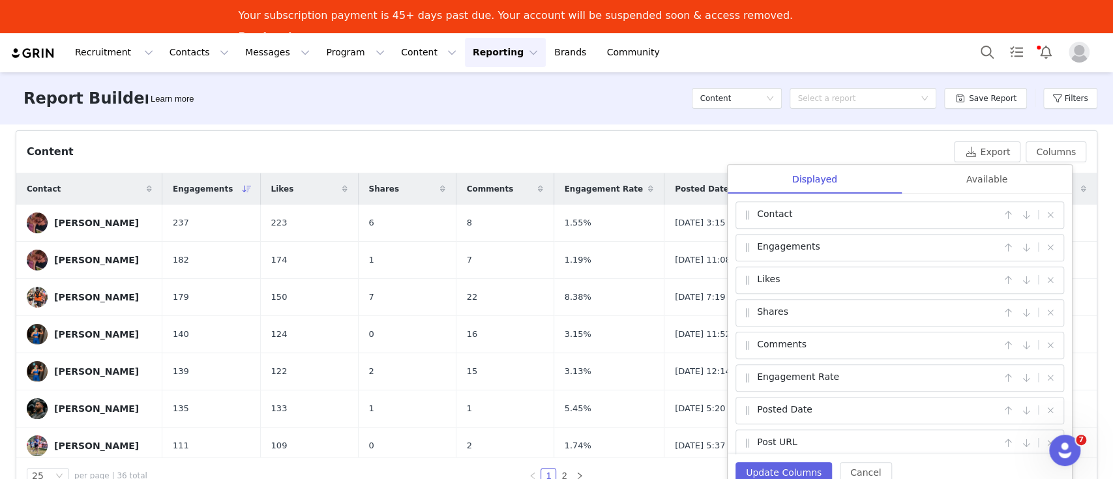
click at [971, 184] on div "Available" at bounding box center [986, 179] width 170 height 29
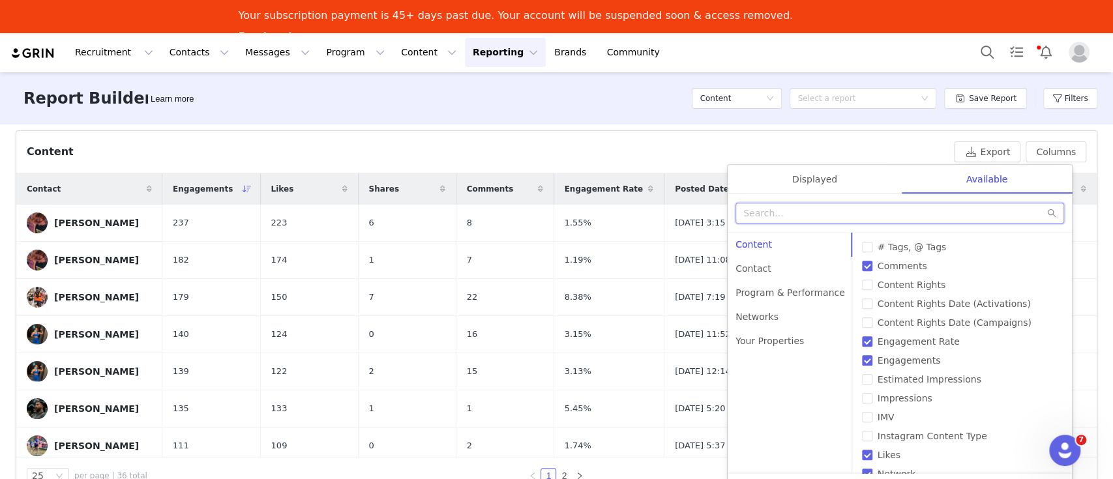
click at [774, 206] on input "text" at bounding box center [899, 213] width 328 height 21
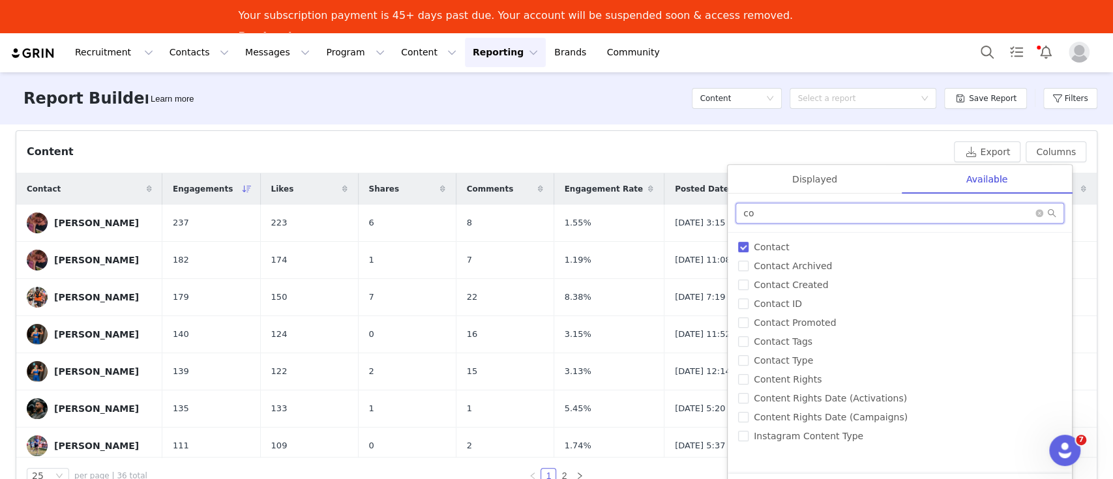
type input "c"
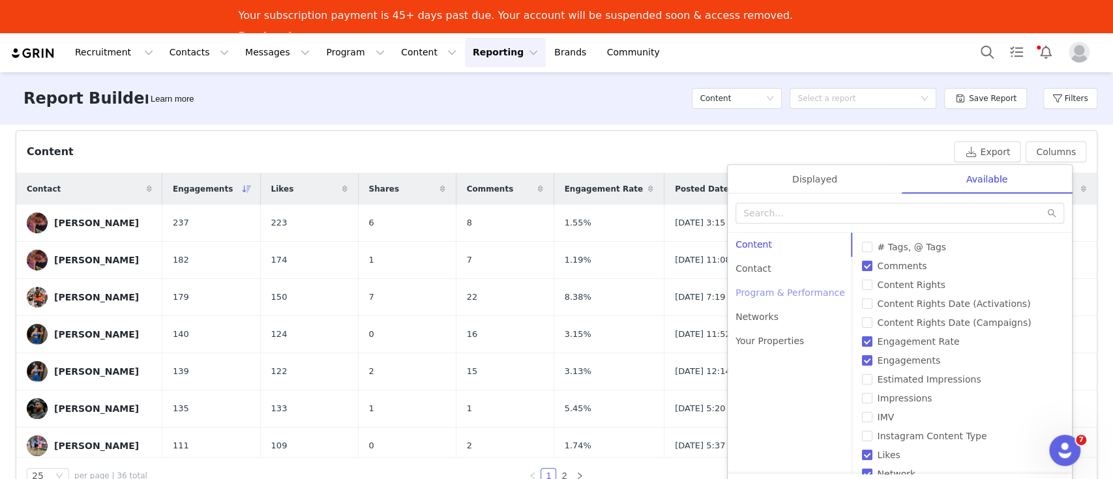
click at [785, 295] on div "Program & Performance" at bounding box center [789, 293] width 125 height 24
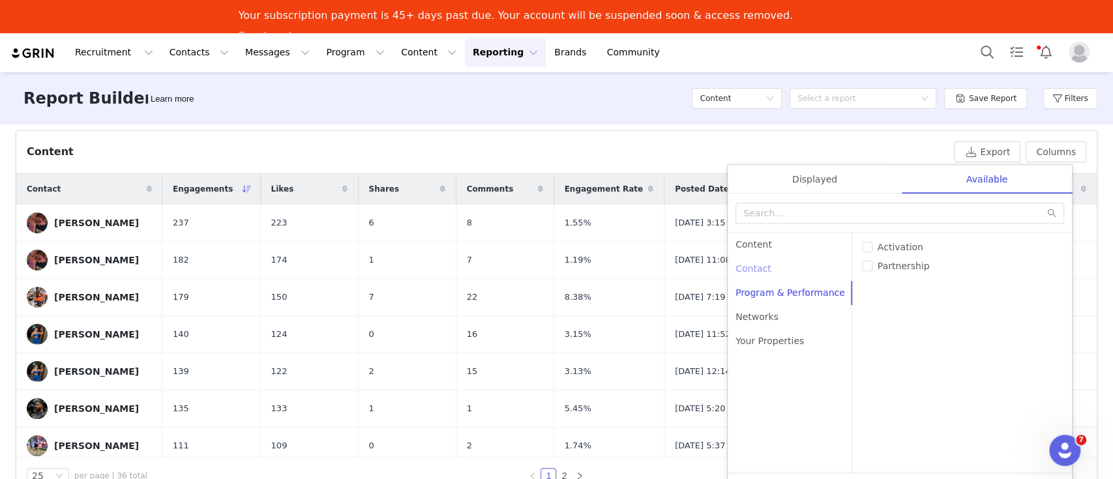
click at [755, 265] on div "Contact" at bounding box center [789, 269] width 125 height 24
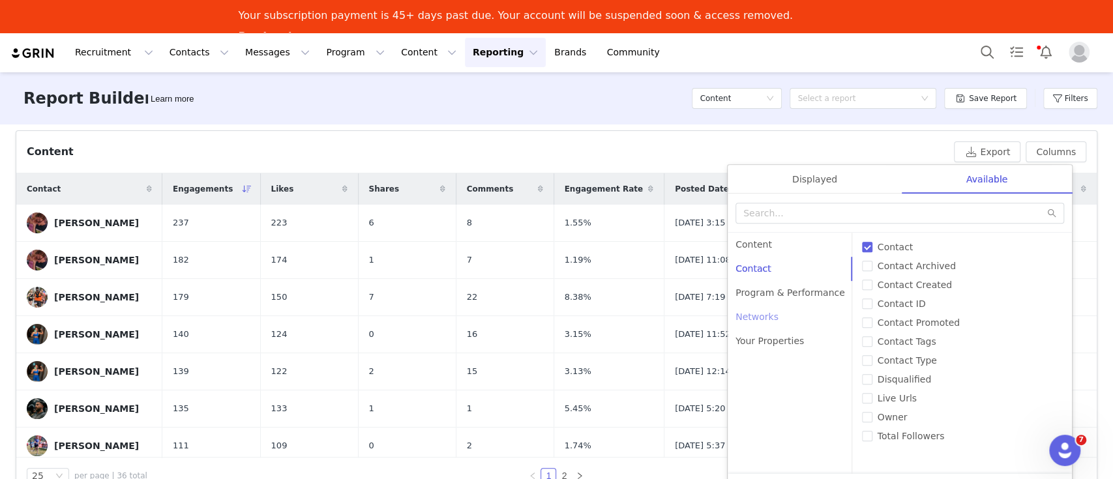
click at [757, 318] on div "Networks" at bounding box center [789, 317] width 125 height 24
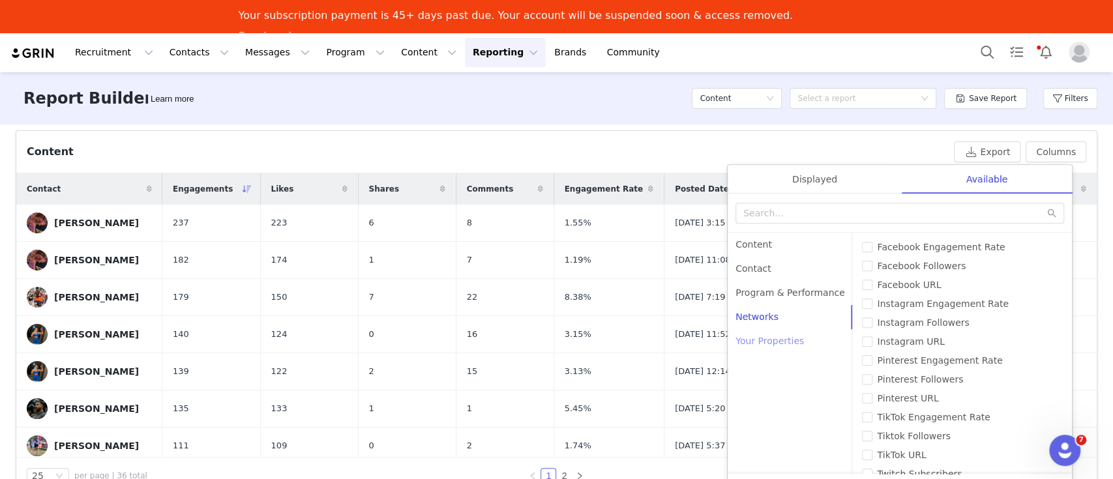
click at [761, 345] on div "Your Properties" at bounding box center [789, 341] width 125 height 24
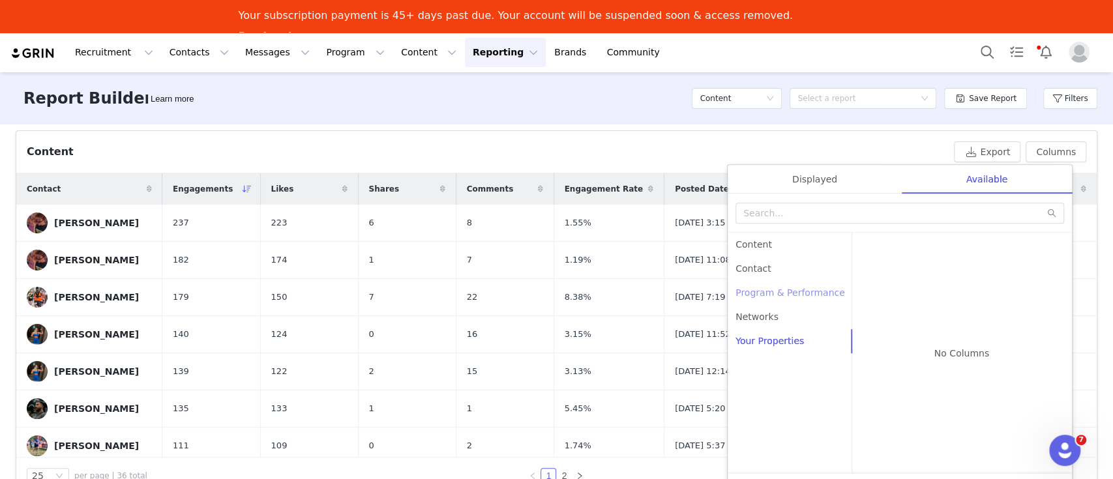
click at [778, 295] on div "Program & Performance" at bounding box center [789, 293] width 125 height 24
click at [746, 242] on div "Content" at bounding box center [789, 245] width 125 height 24
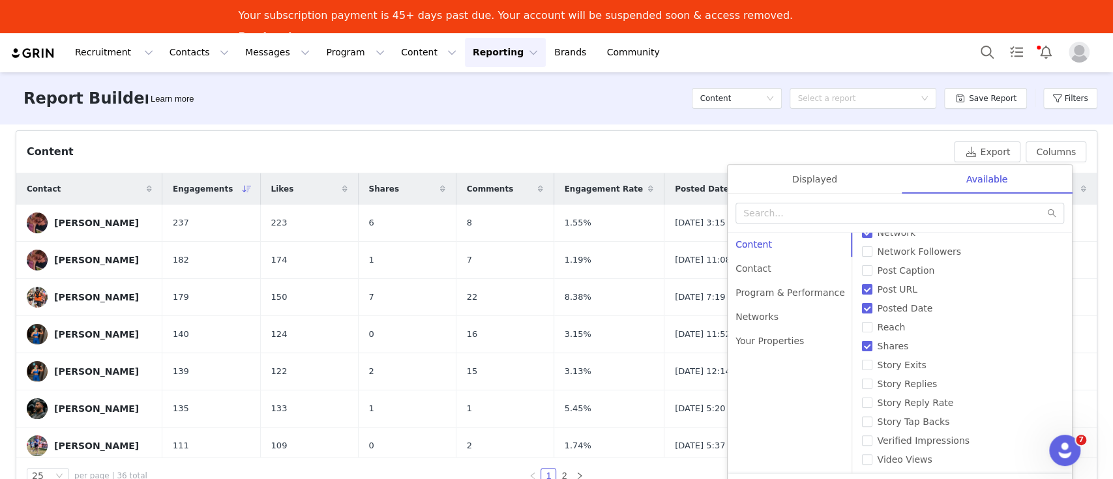
scroll to position [154, 0]
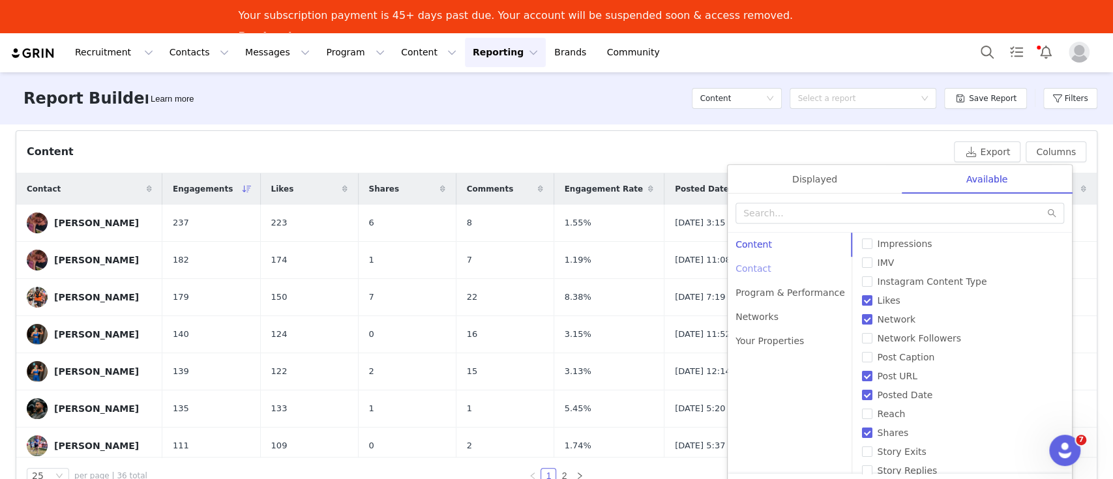
drag, startPoint x: 760, startPoint y: 266, endPoint x: 770, endPoint y: 277, distance: 14.8
click at [759, 267] on div "Contact" at bounding box center [789, 269] width 125 height 24
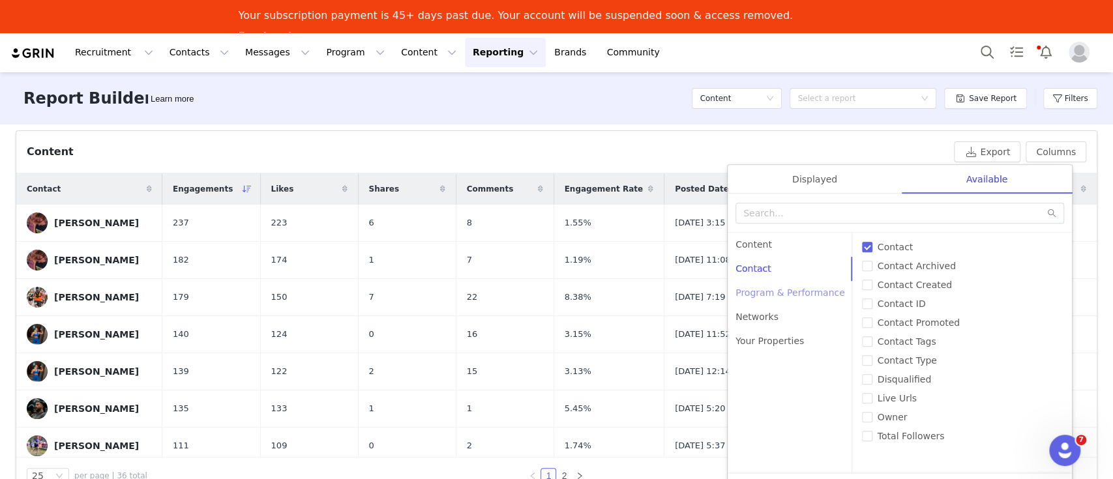
click at [778, 295] on div "Program & Performance" at bounding box center [789, 293] width 125 height 24
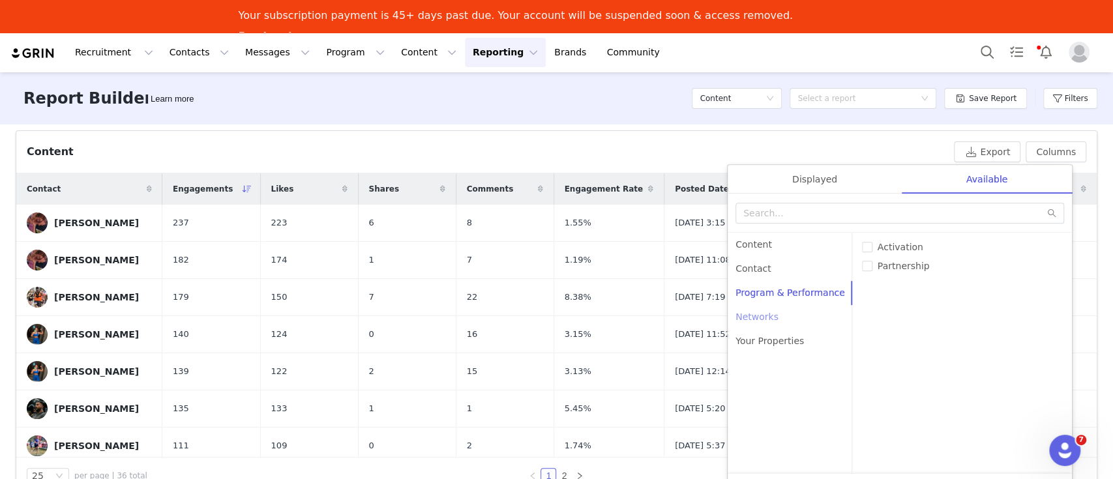
click at [765, 314] on div "Networks" at bounding box center [789, 317] width 125 height 24
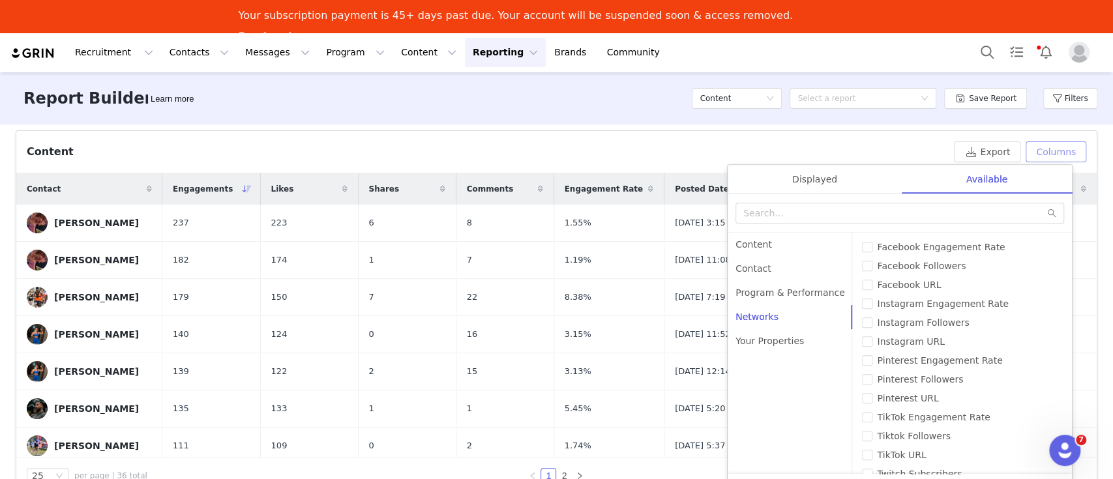
click at [1055, 153] on button "Columns" at bounding box center [1055, 151] width 61 height 21
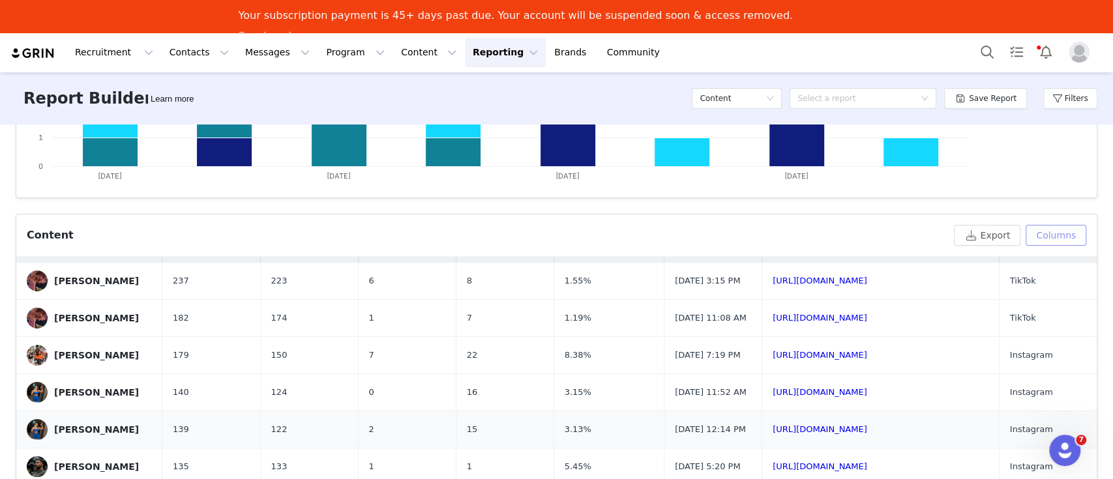
scroll to position [0, 0]
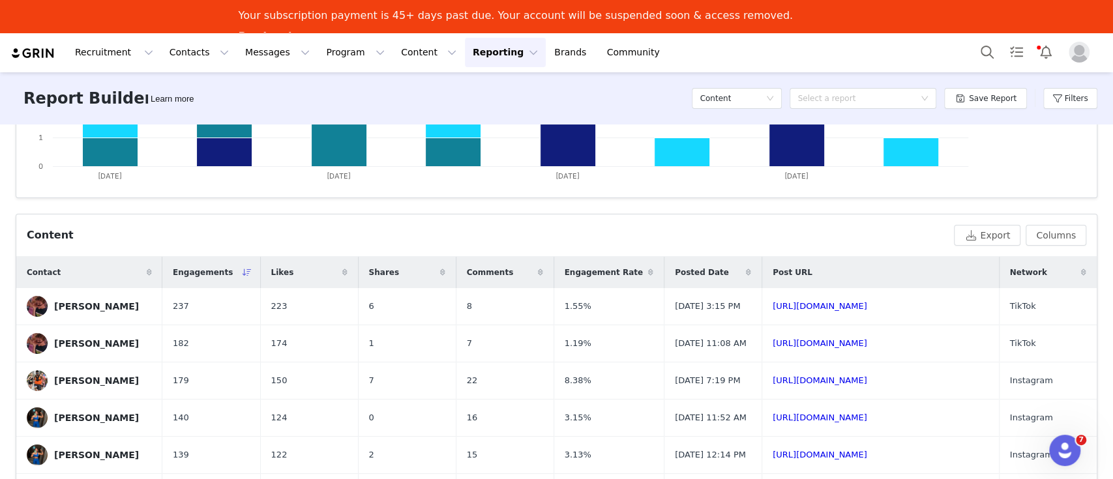
click at [145, 240] on div "Content" at bounding box center [488, 235] width 922 height 16
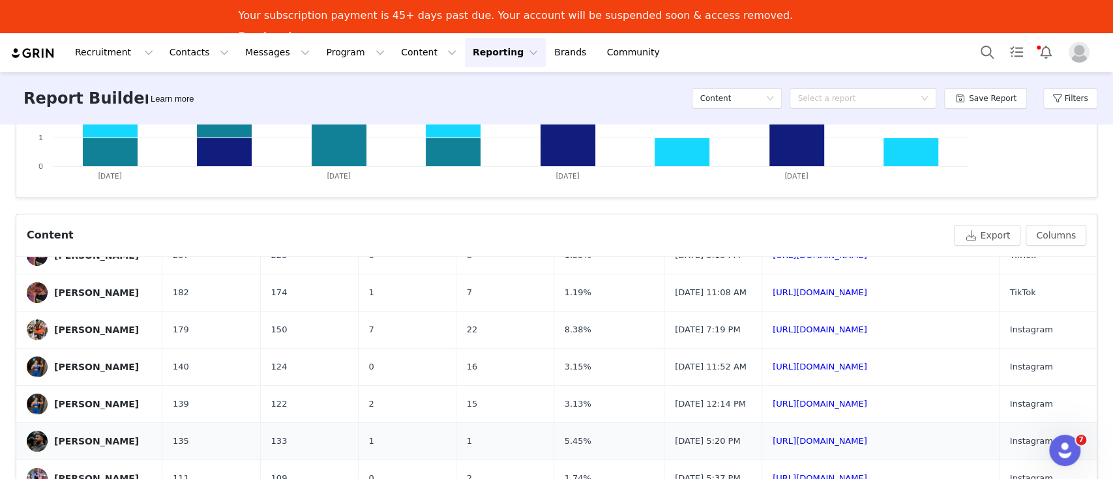
scroll to position [87, 0]
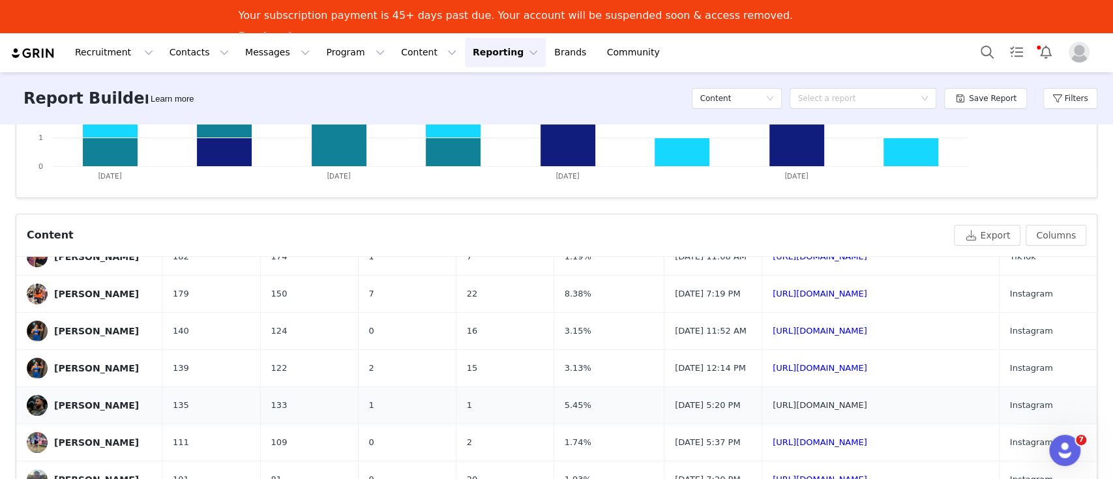
click at [783, 410] on link "[URL][DOMAIN_NAME]" at bounding box center [819, 405] width 95 height 10
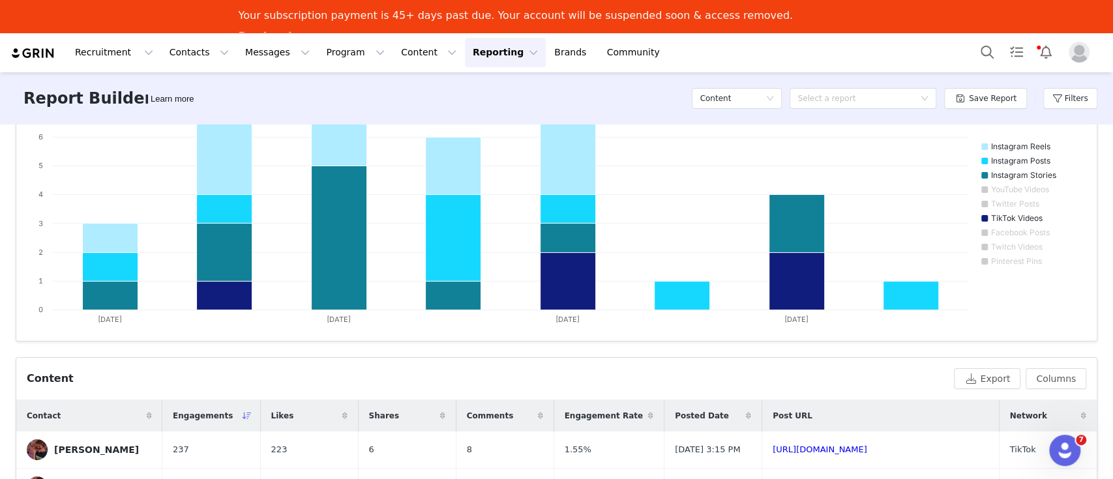
scroll to position [0, 0]
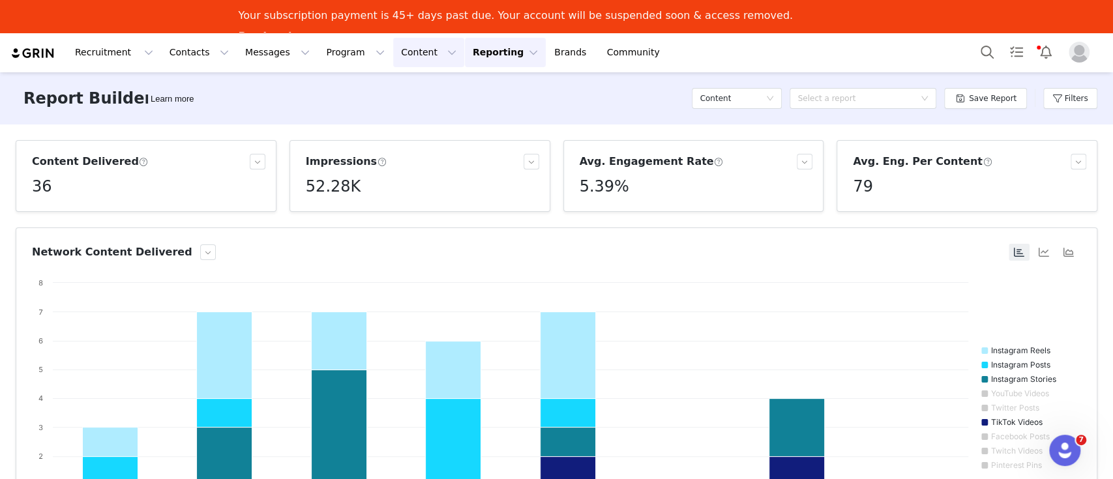
click at [393, 55] on button "Content Content" at bounding box center [428, 52] width 71 height 29
click at [392, 96] on p "Creator Content" at bounding box center [399, 90] width 73 height 14
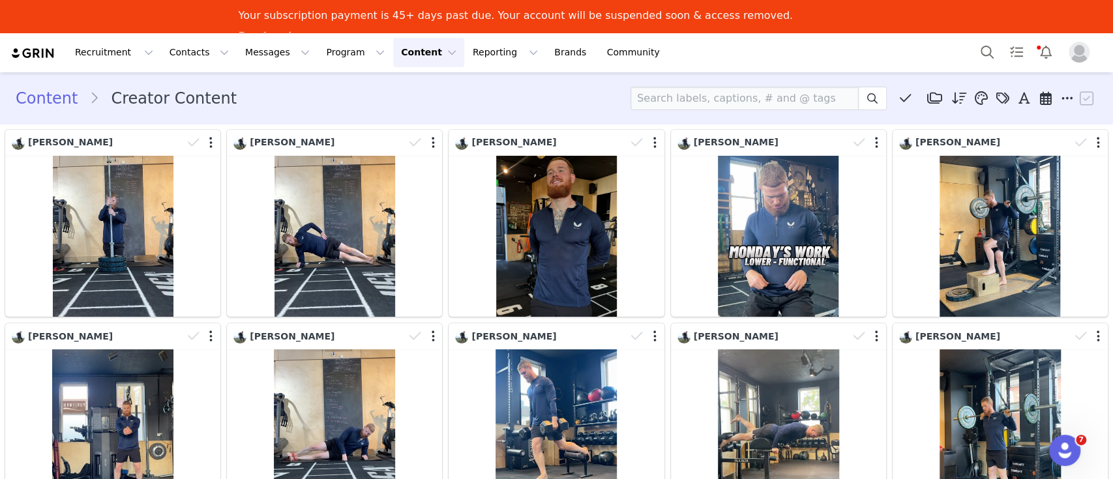
click at [1061, 96] on icon at bounding box center [1067, 98] width 12 height 13
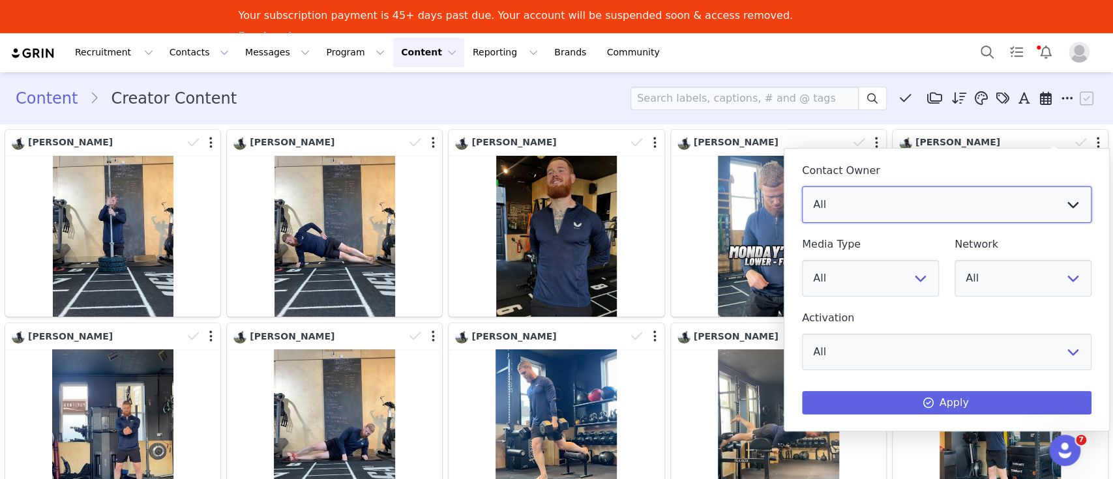
click at [959, 209] on select "All [PERSON_NAME] [PERSON_NAME] [PERSON_NAME] [PERSON_NAME] [PERSON_NAME]" at bounding box center [946, 204] width 289 height 36
click at [802, 186] on select "All [PERSON_NAME] [PERSON_NAME] [PERSON_NAME] [PERSON_NAME] [PERSON_NAME]" at bounding box center [946, 204] width 289 height 36
click at [912, 212] on select "All [PERSON_NAME] [PERSON_NAME] [PERSON_NAME] [PERSON_NAME] [PERSON_NAME]" at bounding box center [946, 204] width 289 height 36
click at [802, 186] on select "All [PERSON_NAME] [PERSON_NAME] [PERSON_NAME] [PERSON_NAME] [PERSON_NAME]" at bounding box center [946, 204] width 289 height 36
click at [924, 200] on select "All [PERSON_NAME] [PERSON_NAME] [PERSON_NAME] [PERSON_NAME] [PERSON_NAME]" at bounding box center [946, 204] width 289 height 36
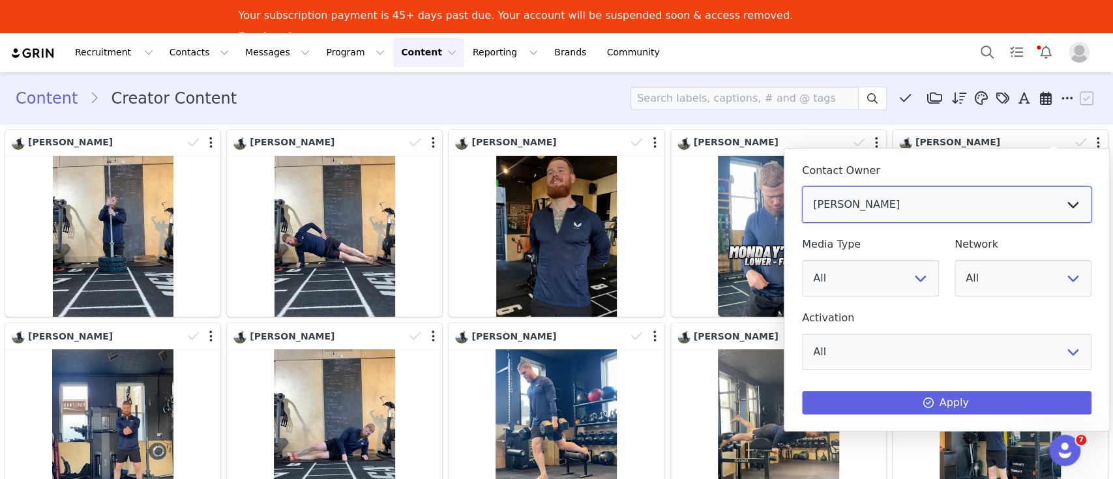
click at [802, 186] on select "All [PERSON_NAME] [PERSON_NAME] [PERSON_NAME] [PERSON_NAME] [PERSON_NAME]" at bounding box center [946, 204] width 289 height 36
click at [930, 195] on select "All [PERSON_NAME] [PERSON_NAME] [PERSON_NAME] [PERSON_NAME] [PERSON_NAME]" at bounding box center [946, 204] width 289 height 36
click at [933, 366] on select "All Workout - Influencer Affiliate Programme Influencer Affiliate Programme - G…" at bounding box center [946, 352] width 289 height 36
click at [935, 373] on div "Activation All Workout - Influencer Affiliate Programme Influencer Affiliate Pr…" at bounding box center [946, 341] width 305 height 74
click at [925, 199] on select "All [PERSON_NAME] [PERSON_NAME] [PERSON_NAME] [PERSON_NAME] [PERSON_NAME]" at bounding box center [946, 204] width 289 height 36
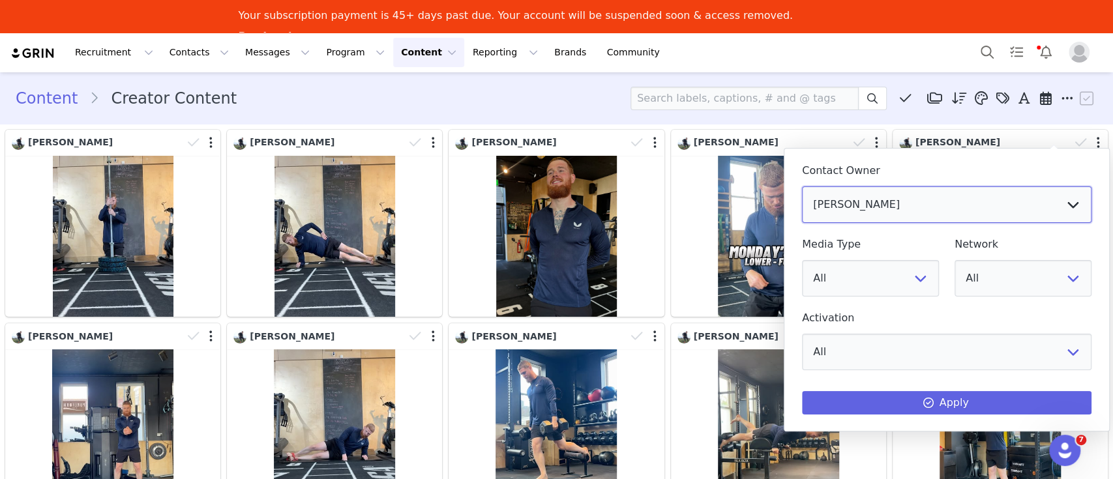
click at [890, 211] on select "All [PERSON_NAME] [PERSON_NAME] [PERSON_NAME] [PERSON_NAME] [PERSON_NAME]" at bounding box center [946, 204] width 289 height 36
select select "fa157d98-a97d-4824-8fb5-b87dc1554a3a"
click at [802, 186] on select "All [PERSON_NAME] [PERSON_NAME] [PERSON_NAME] [PERSON_NAME] [PERSON_NAME]" at bounding box center [946, 204] width 289 height 36
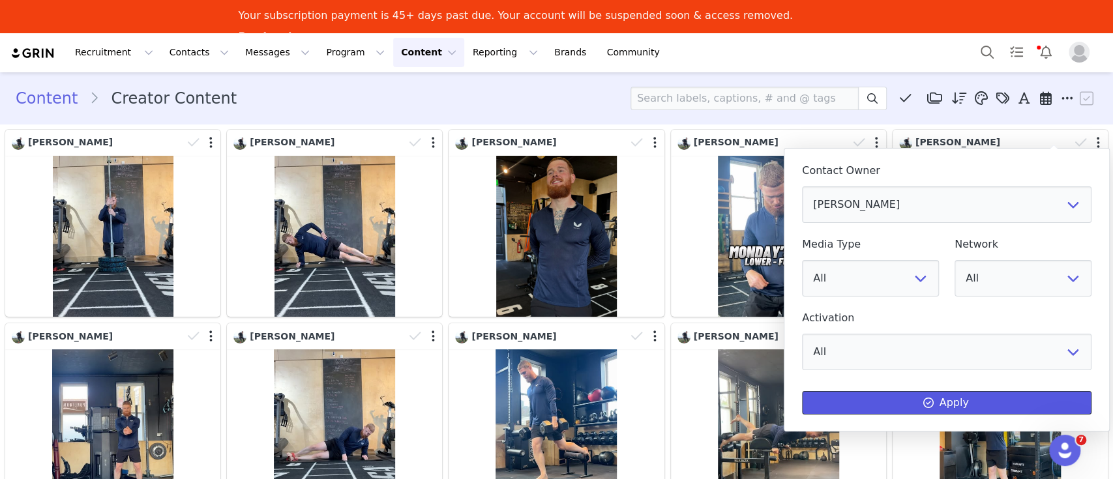
click at [920, 403] on button "Apply" at bounding box center [946, 402] width 289 height 23
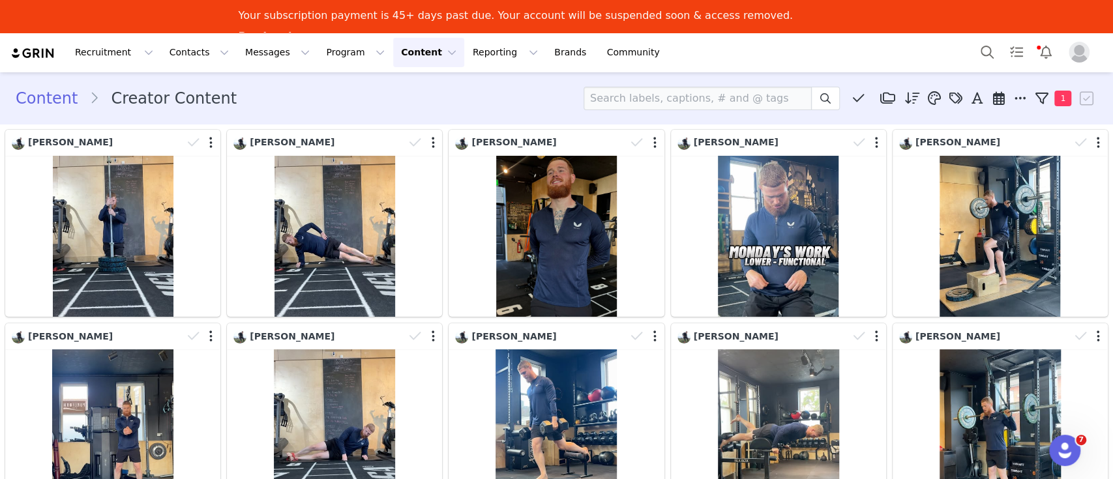
click at [857, 51] on div "Recruitment Recruitment Creator Search Curated Lists Landing Pages Web Extensio…" at bounding box center [556, 53] width 1113 height 40
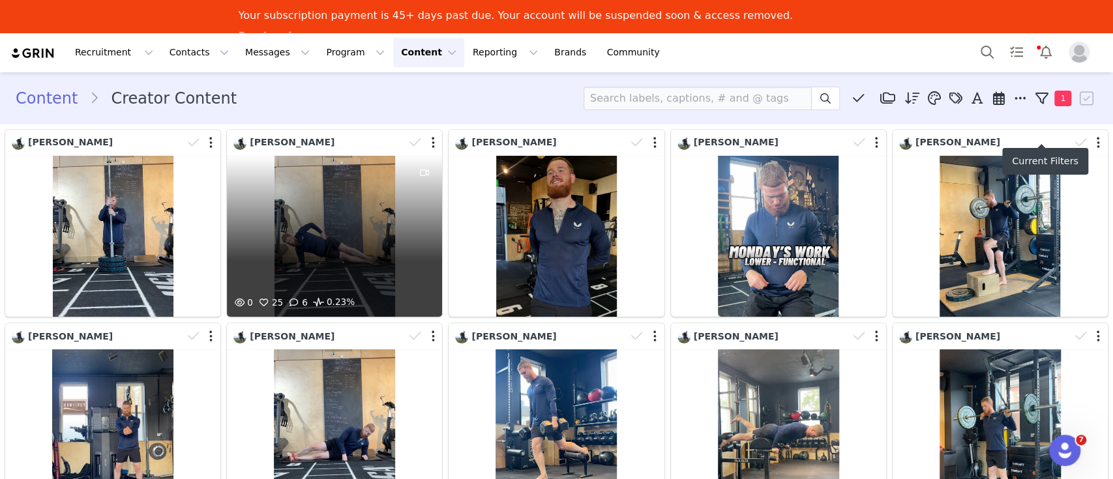
click at [1034, 99] on icon at bounding box center [1040, 98] width 13 height 13
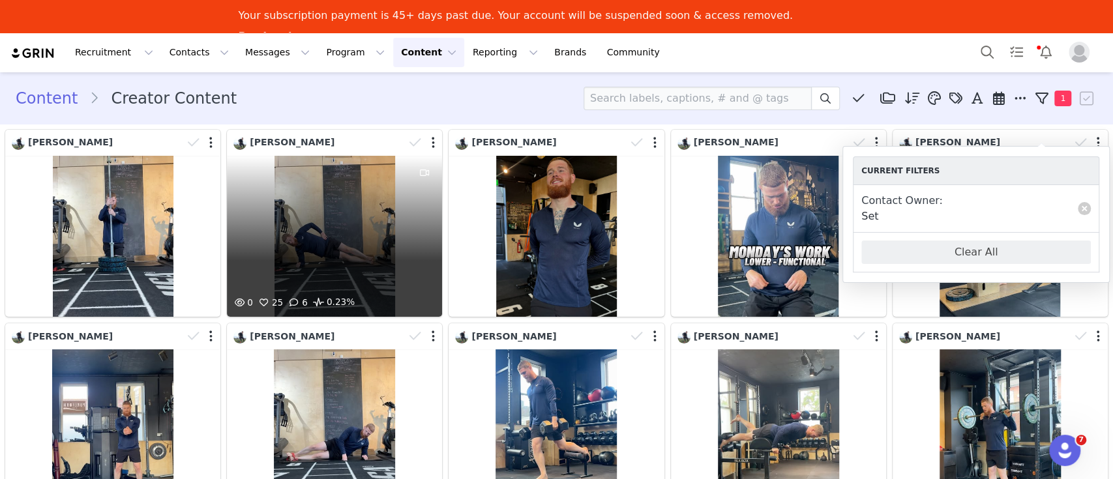
click at [898, 214] on div "Set" at bounding box center [903, 217] width 85 height 16
click at [1089, 208] on link at bounding box center [1083, 208] width 13 height 13
select select
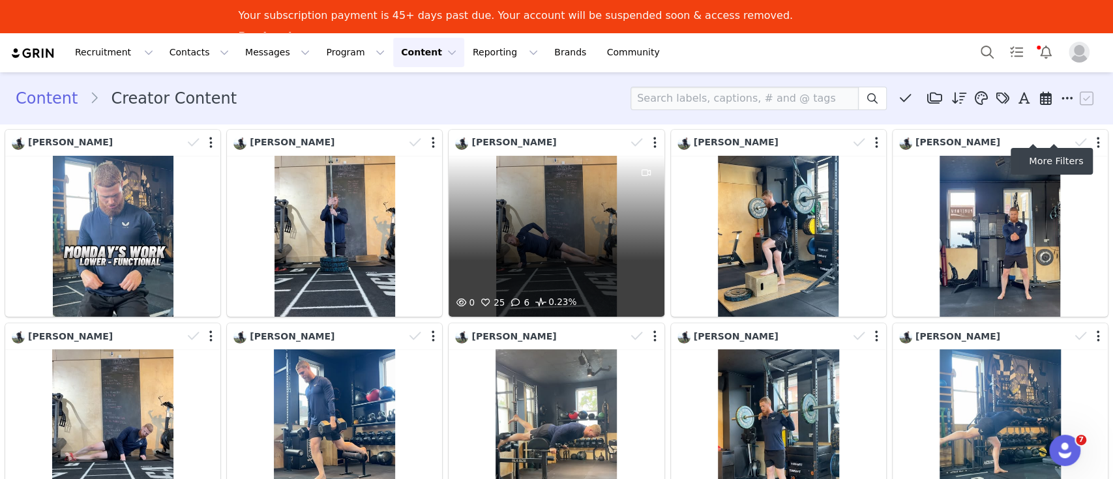
click at [1061, 95] on icon at bounding box center [1067, 98] width 12 height 13
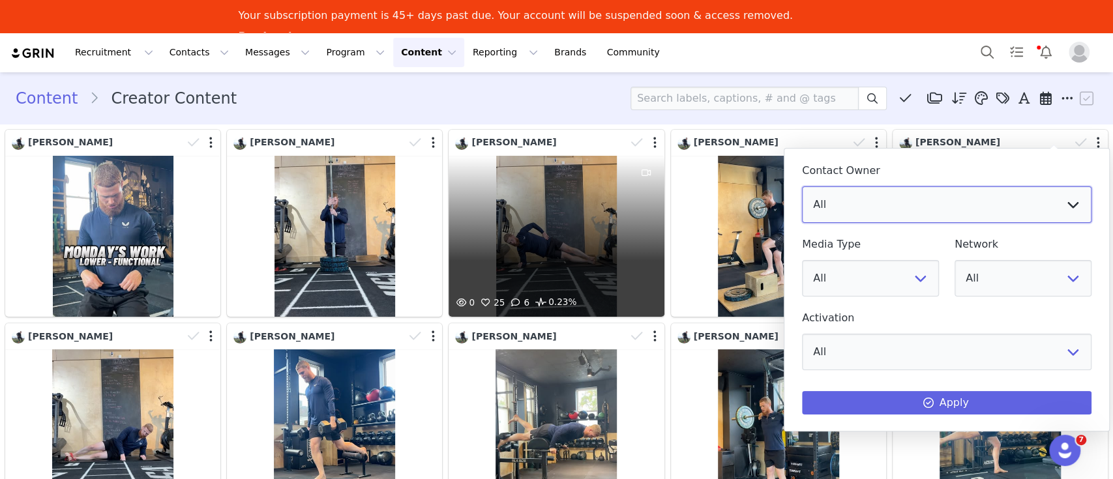
click at [912, 212] on select "All [PERSON_NAME] [PERSON_NAME] [PERSON_NAME] [PERSON_NAME] [PERSON_NAME]" at bounding box center [946, 204] width 289 height 36
select select "fa157d98-a97d-4824-8fb5-b87dc1554a3a"
click at [802, 186] on select "All [PERSON_NAME] [PERSON_NAME] [PERSON_NAME] [PERSON_NAME] [PERSON_NAME]" at bounding box center [946, 204] width 289 height 36
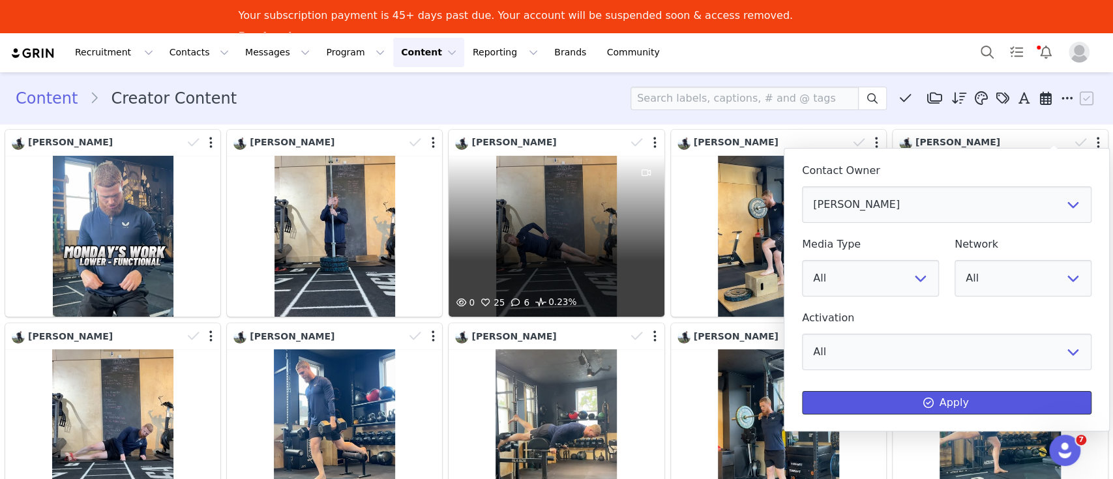
click at [945, 407] on button "Apply" at bounding box center [946, 402] width 289 height 23
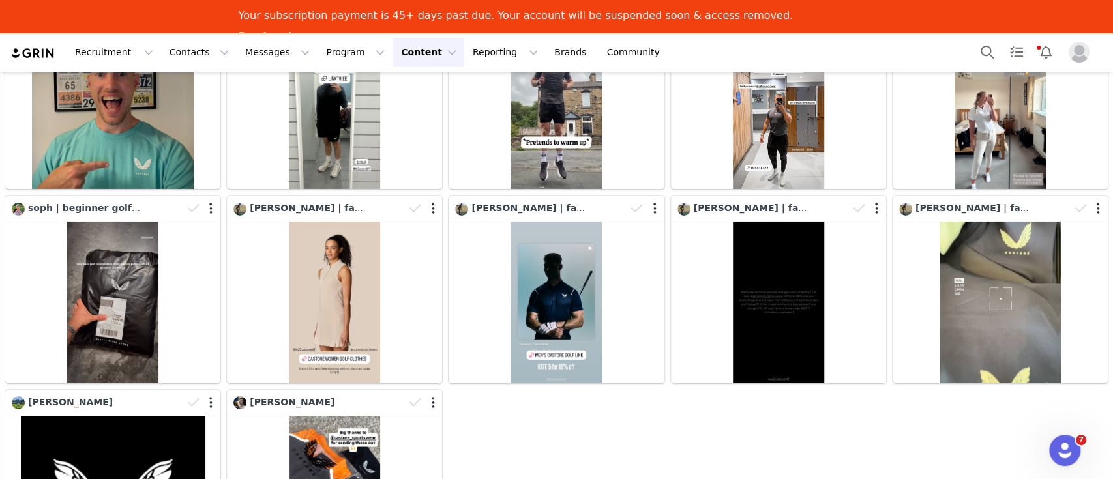
scroll to position [6336, 0]
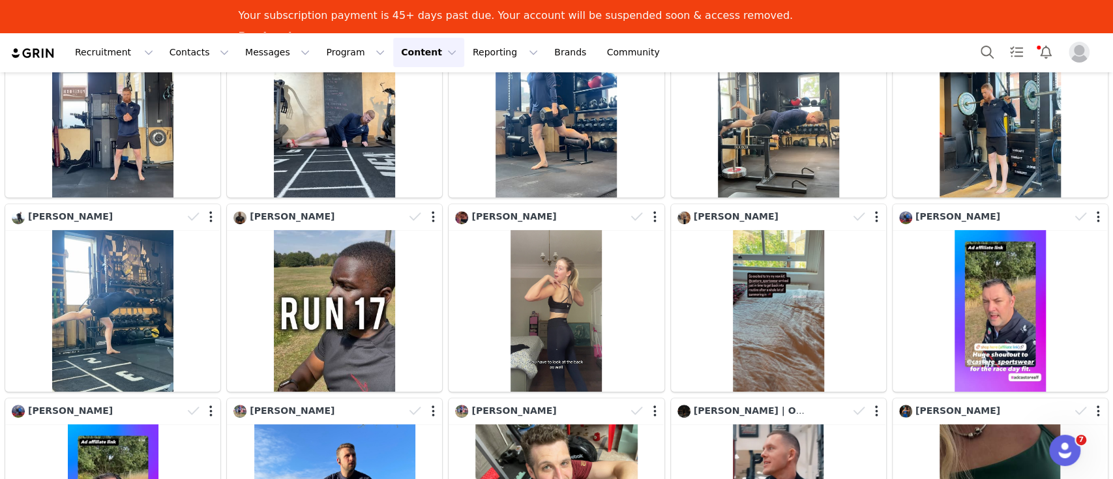
scroll to position [0, 0]
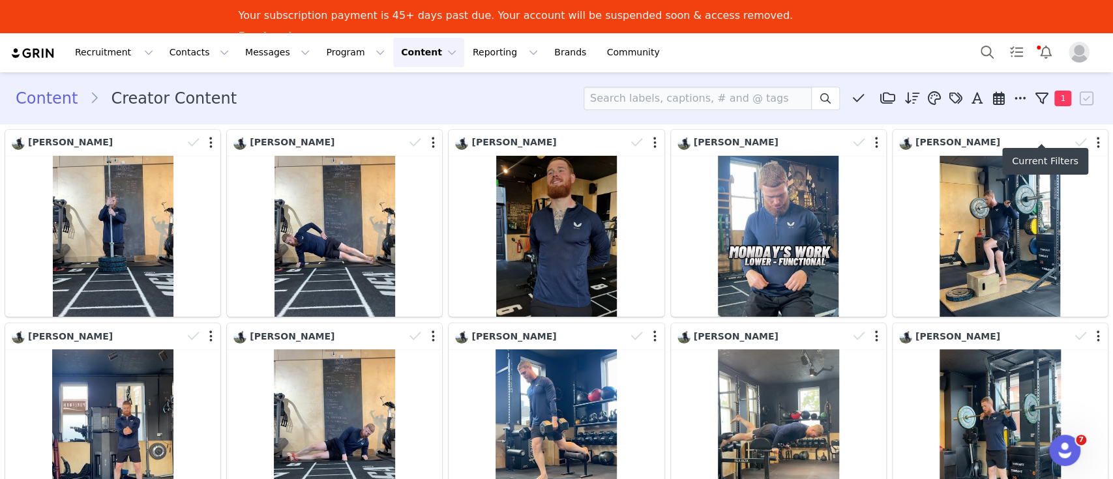
click at [1054, 98] on span "1" at bounding box center [1062, 99] width 17 height 16
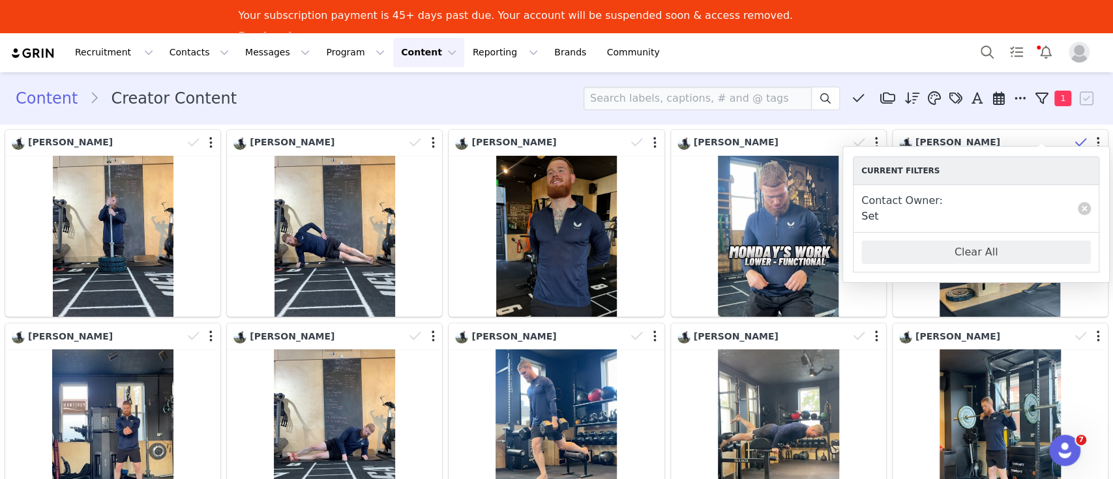
click at [1088, 210] on link at bounding box center [1083, 208] width 13 height 13
select select
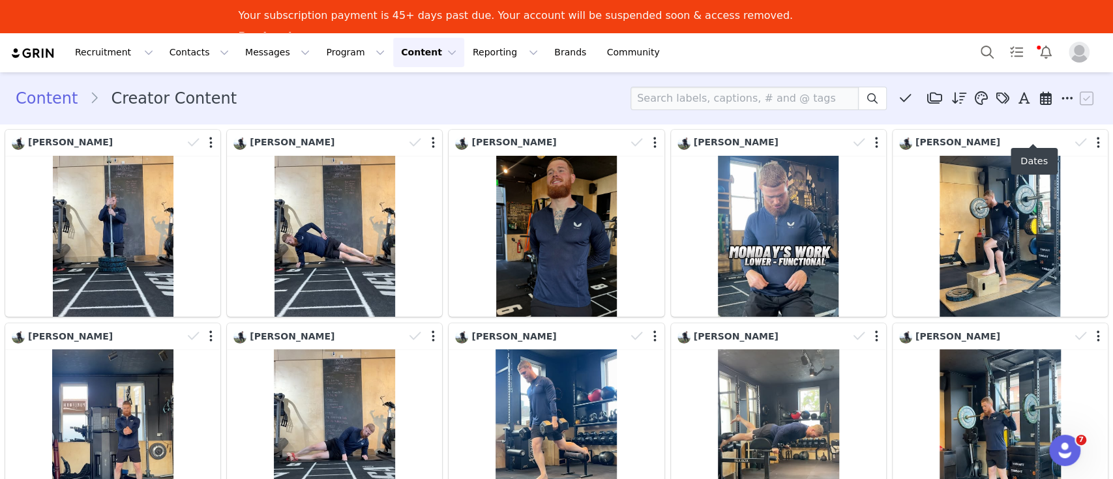
drag, startPoint x: 1051, startPoint y: 99, endPoint x: 1047, endPoint y: 128, distance: 29.6
click at [1061, 98] on icon at bounding box center [1067, 98] width 12 height 13
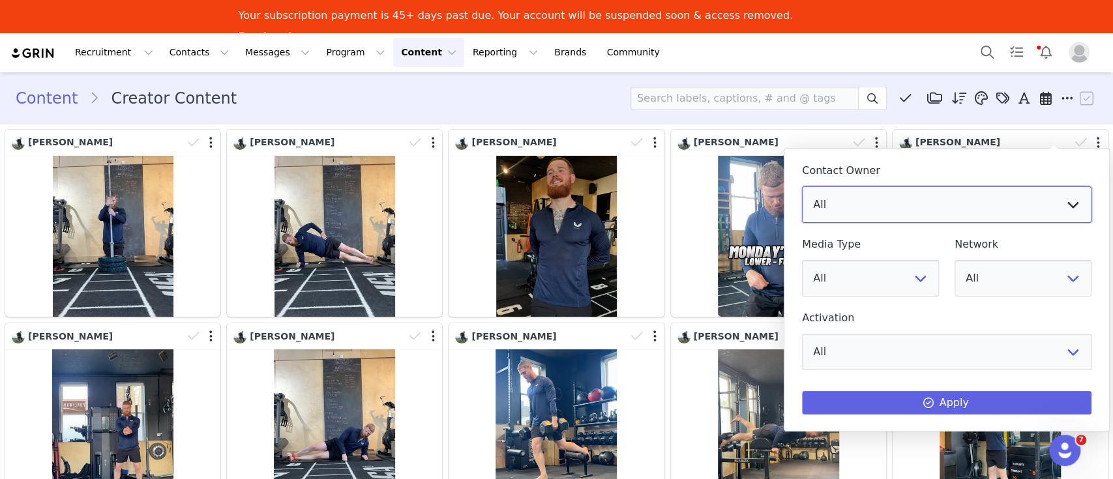
click at [853, 211] on select "All [PERSON_NAME] [PERSON_NAME] [PERSON_NAME] [PERSON_NAME] [PERSON_NAME]" at bounding box center [946, 204] width 289 height 36
select select "3aa1f9ef-ddc8-4190-8f16-d519ec63d6c6"
click at [802, 186] on select "All [PERSON_NAME] [PERSON_NAME] [PERSON_NAME] [PERSON_NAME] [PERSON_NAME]" at bounding box center [946, 204] width 289 height 36
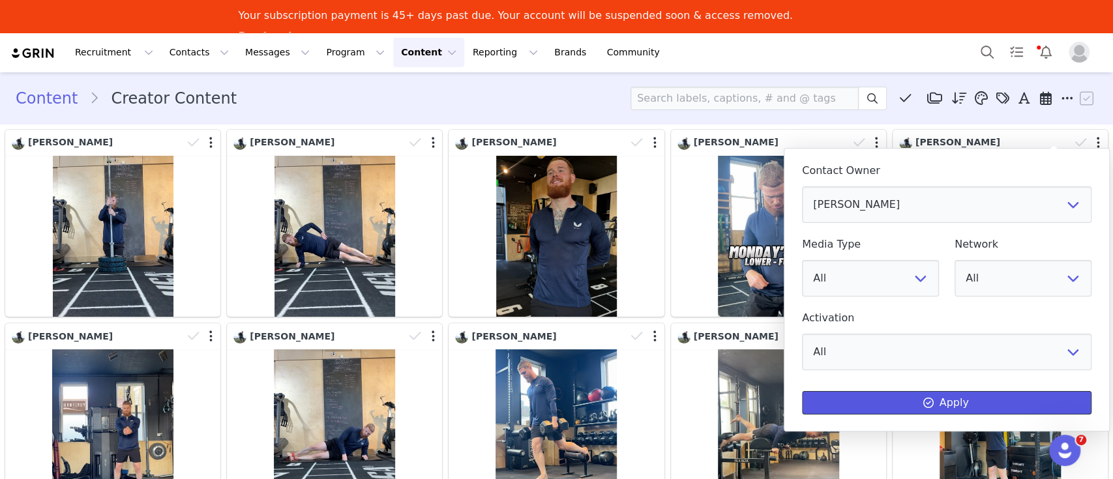
click at [959, 406] on button "Apply" at bounding box center [946, 402] width 289 height 23
